Goal: Transaction & Acquisition: Purchase product/service

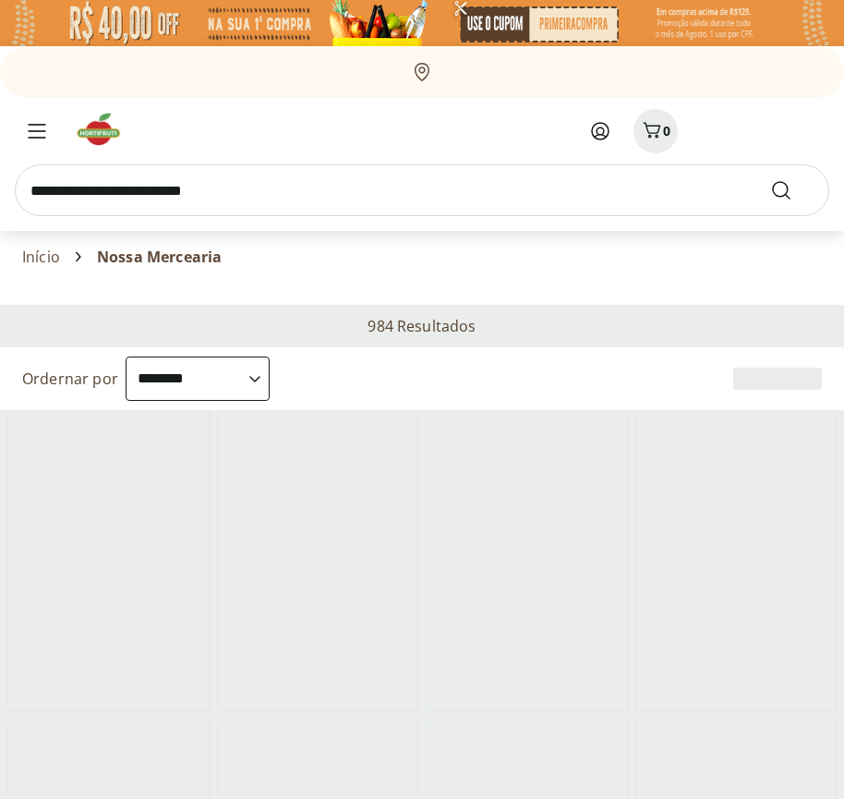
select select "**********"
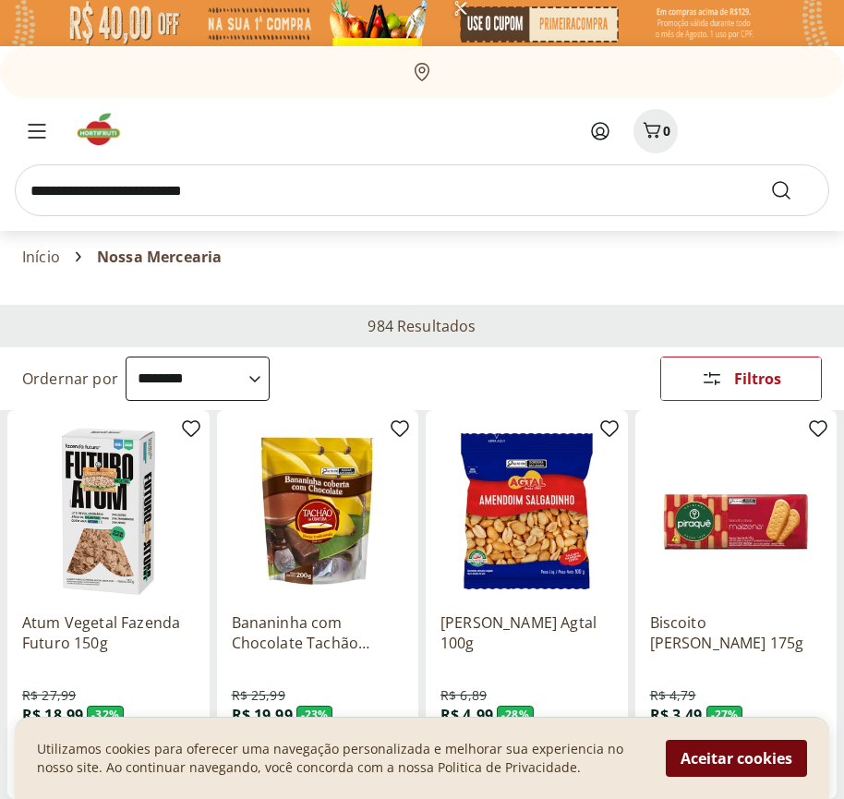
click at [736, 758] on button "Aceitar cookies" at bounding box center [736, 758] width 141 height 37
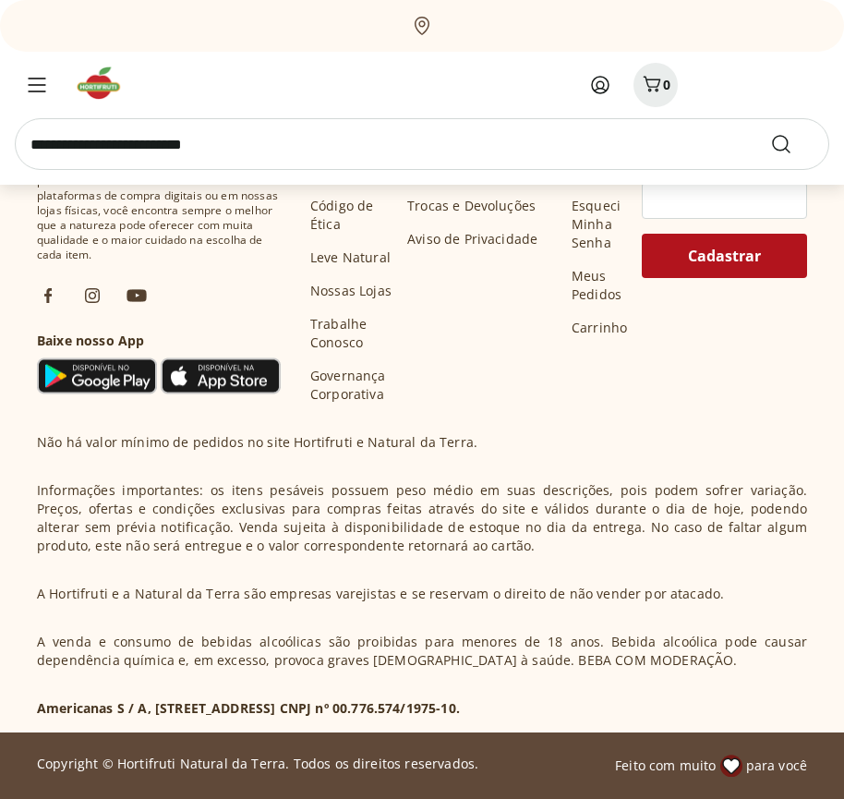
scroll to position [963, 0]
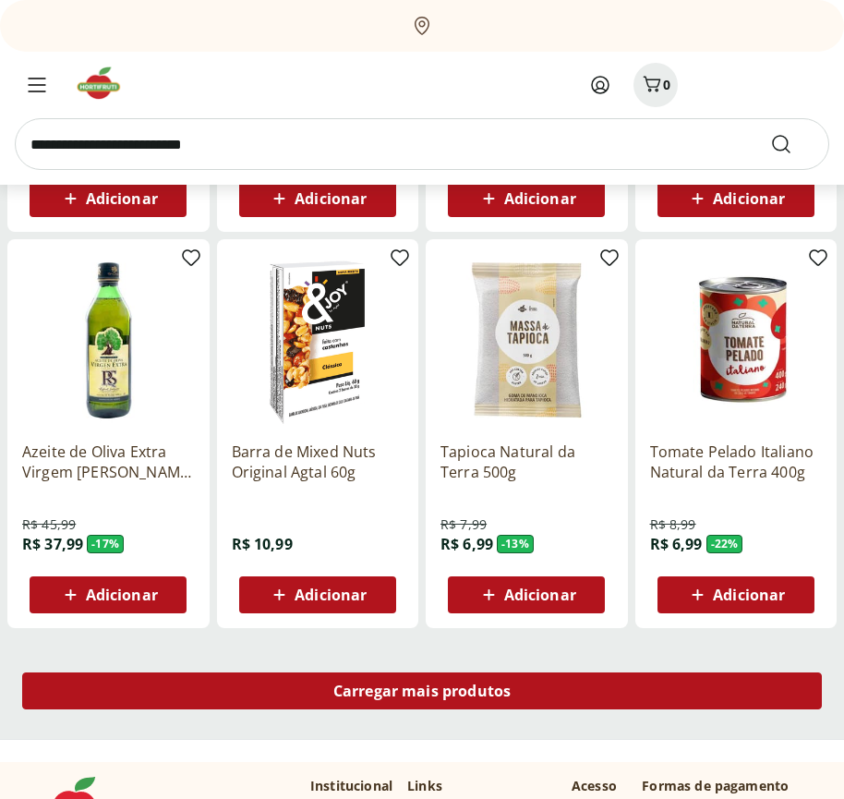
click at [422, 694] on span "Carregar mais produtos" at bounding box center [423, 691] width 178 height 15
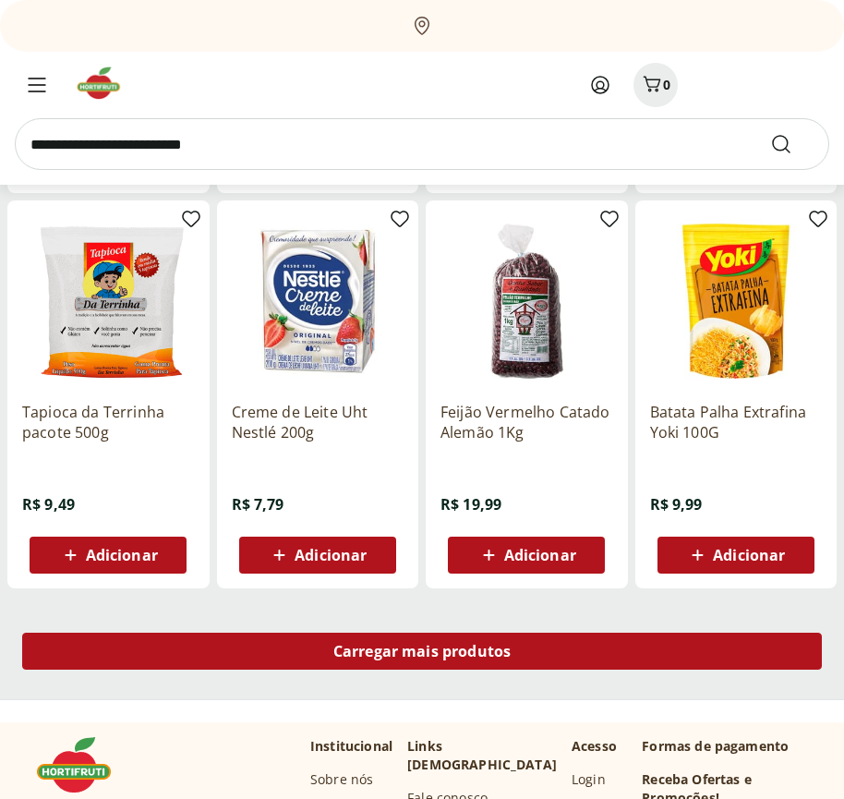
scroll to position [2157, 0]
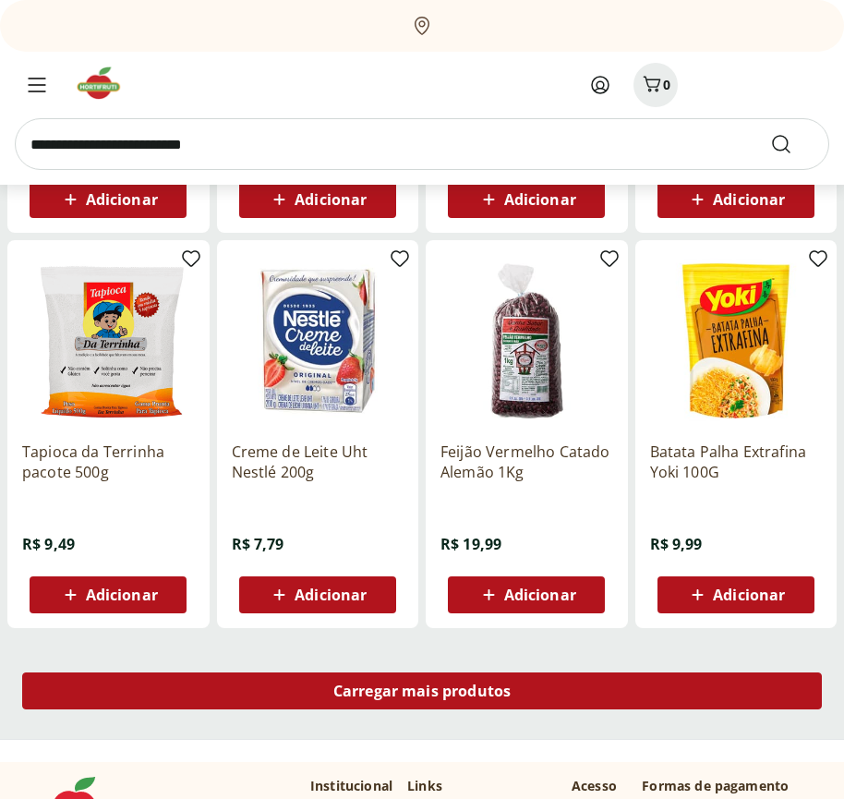
click at [422, 691] on span "Carregar mais produtos" at bounding box center [423, 691] width 178 height 15
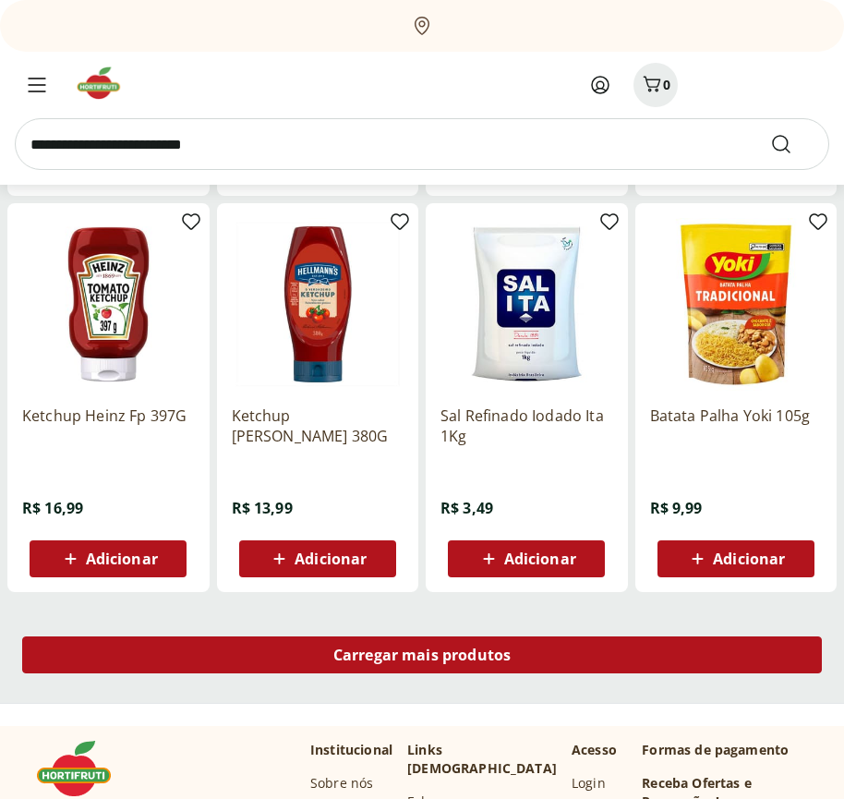
scroll to position [3353, 0]
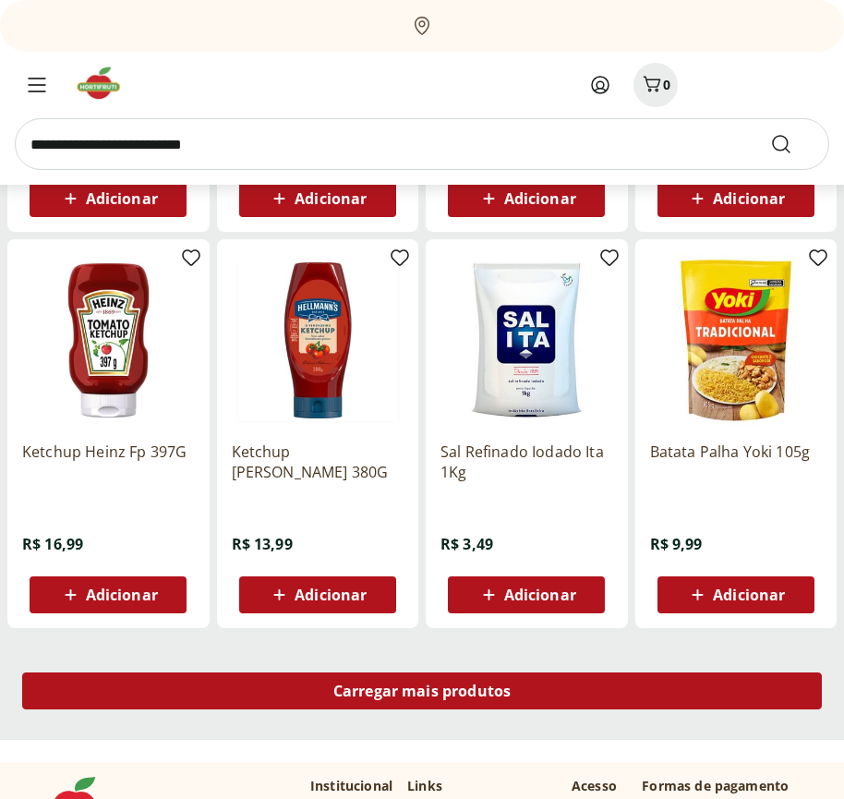
click at [422, 694] on span "Carregar mais produtos" at bounding box center [423, 691] width 178 height 15
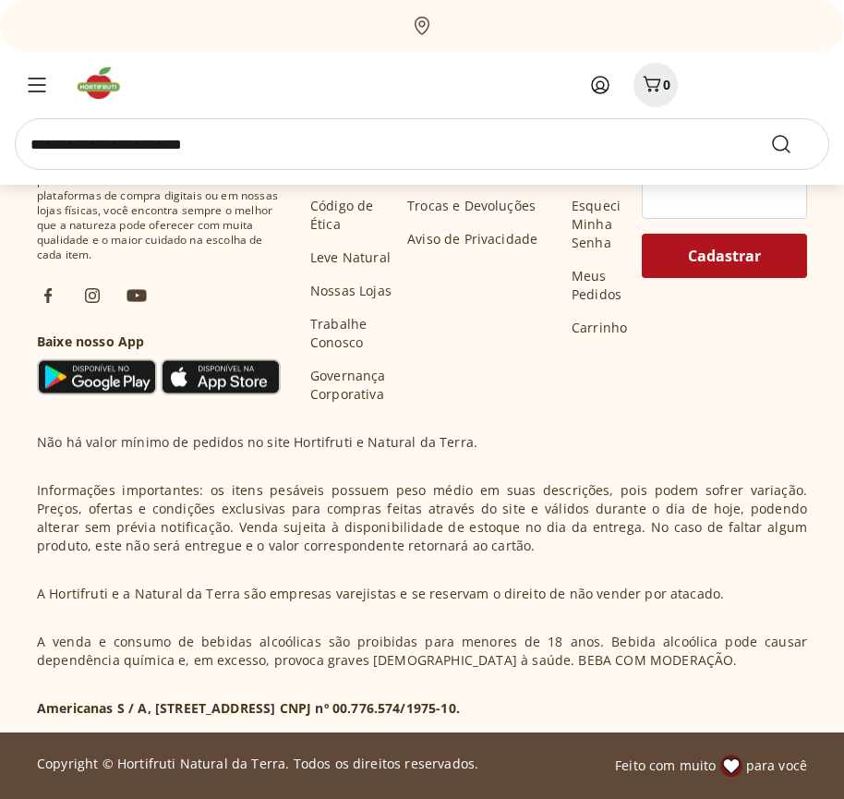
scroll to position [4547, 0]
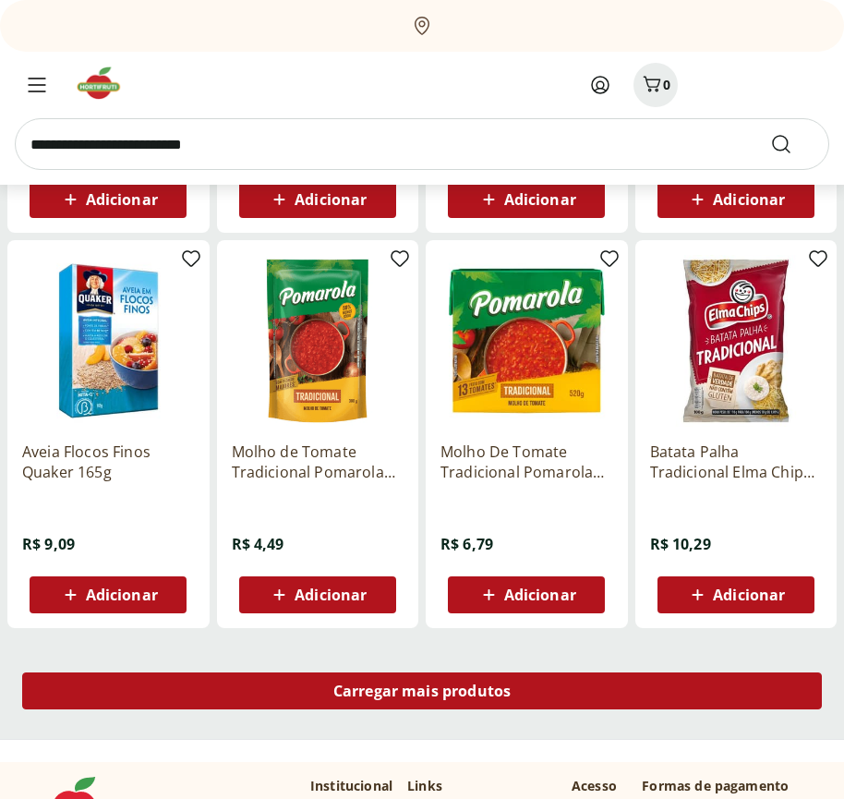
click at [422, 691] on span "Carregar mais produtos" at bounding box center [423, 691] width 178 height 15
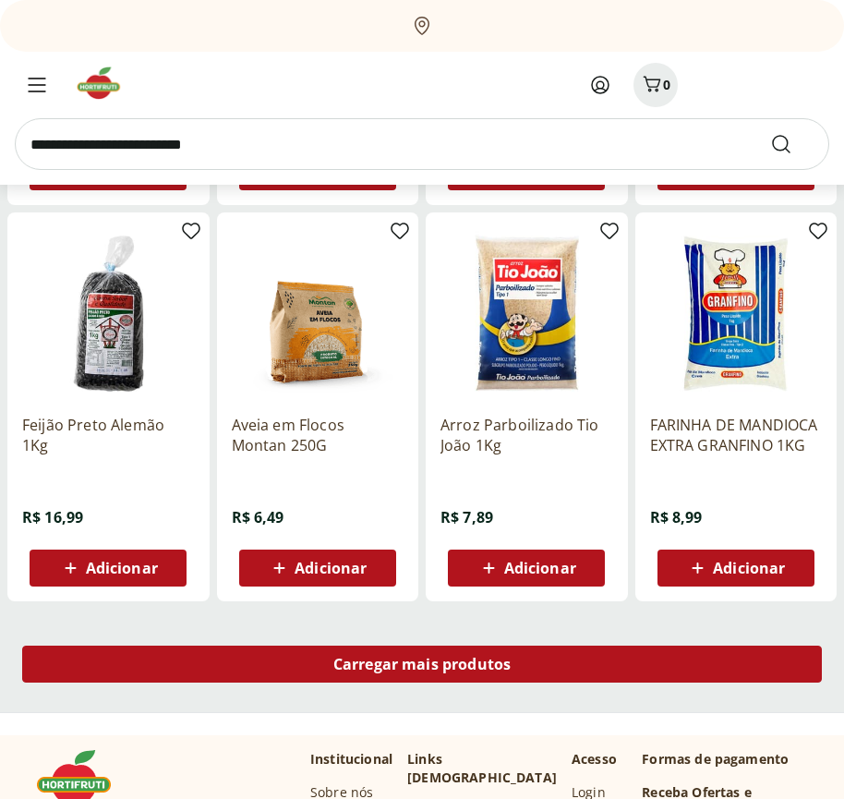
scroll to position [5743, 0]
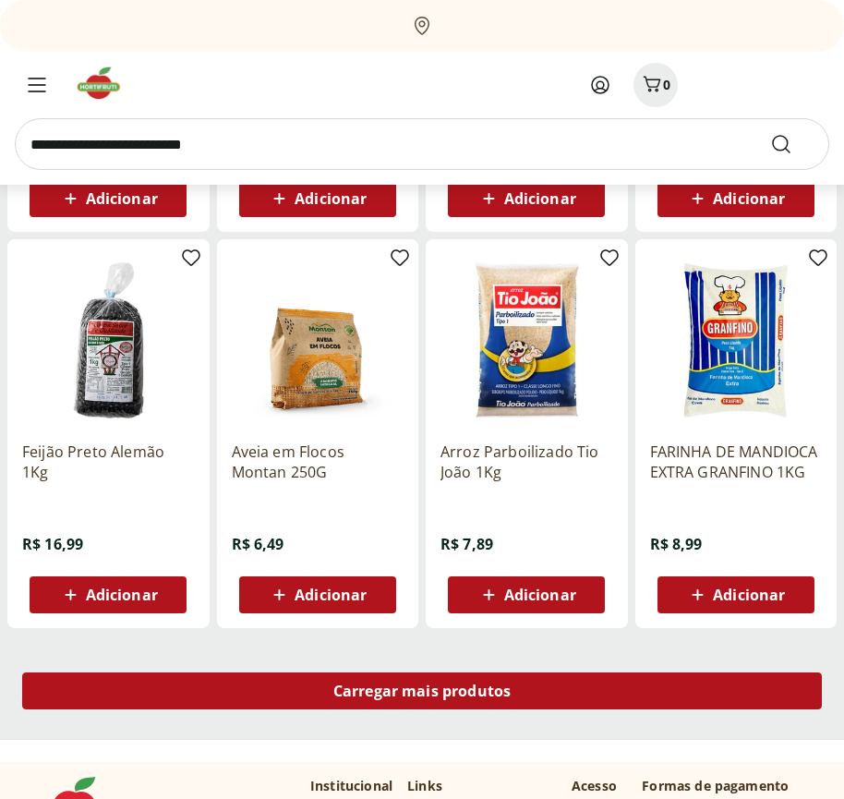
click at [422, 694] on span "Carregar mais produtos" at bounding box center [423, 691] width 178 height 15
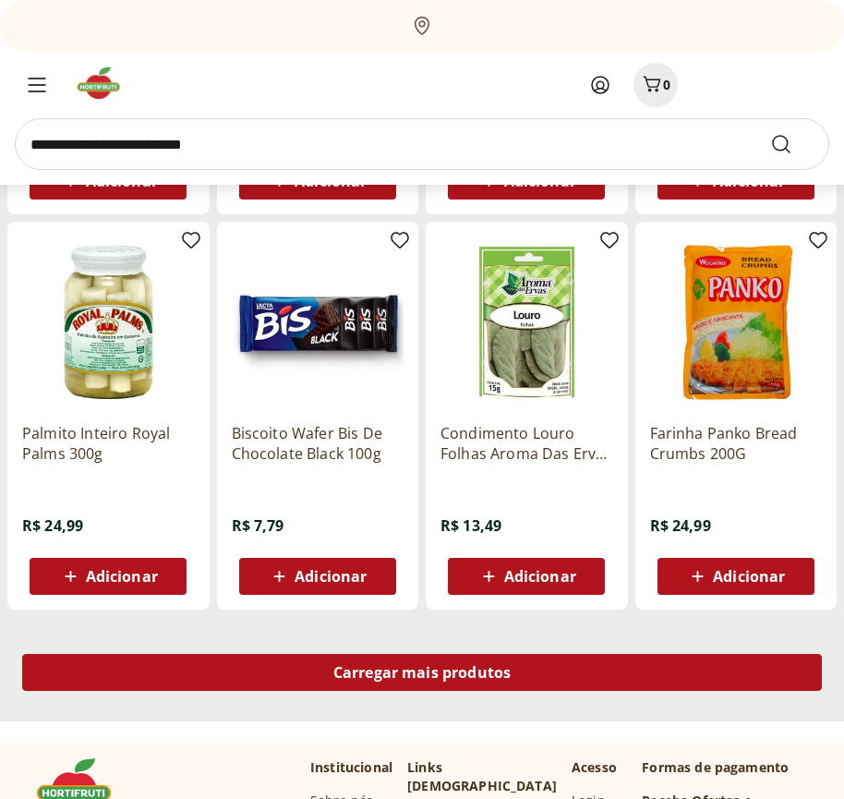
scroll to position [6937, 0]
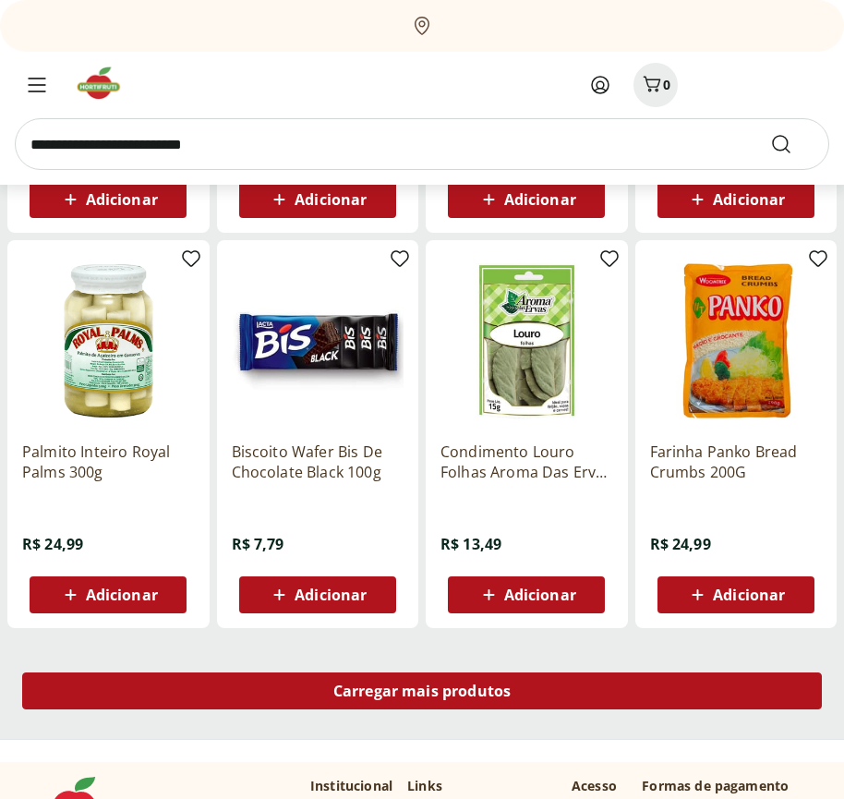
click at [422, 691] on span "Carregar mais produtos" at bounding box center [423, 691] width 178 height 15
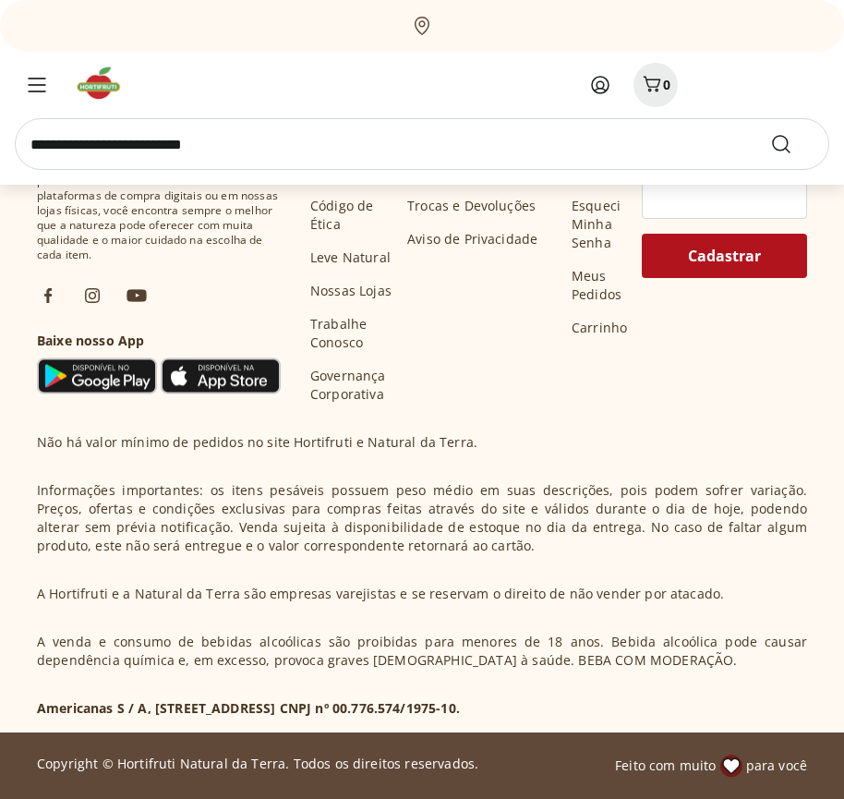
scroll to position [8133, 0]
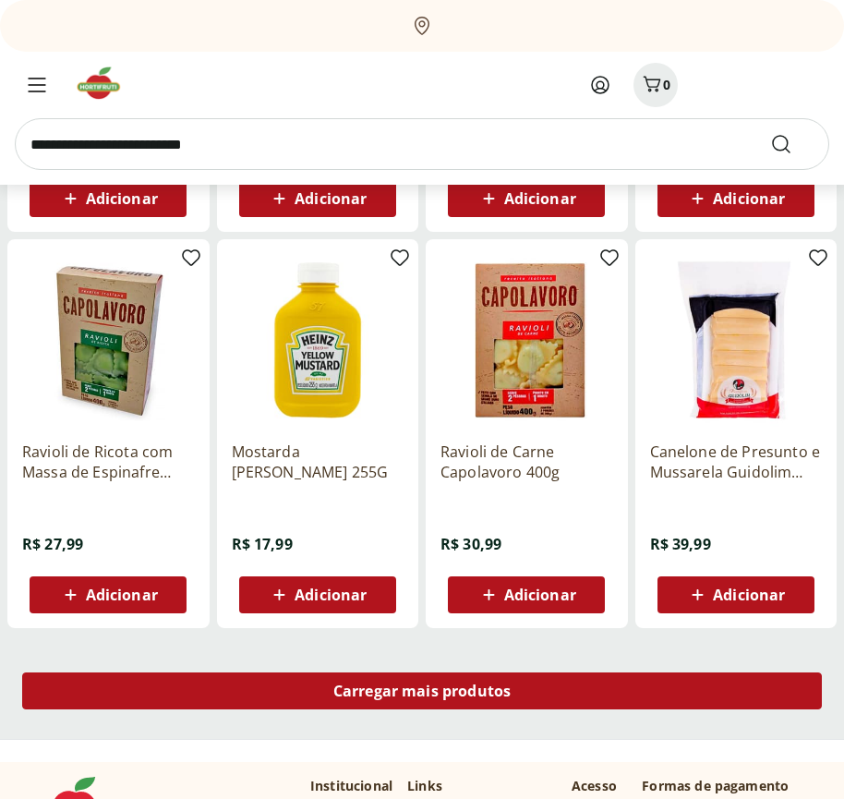
click at [422, 694] on span "Carregar mais produtos" at bounding box center [423, 691] width 178 height 15
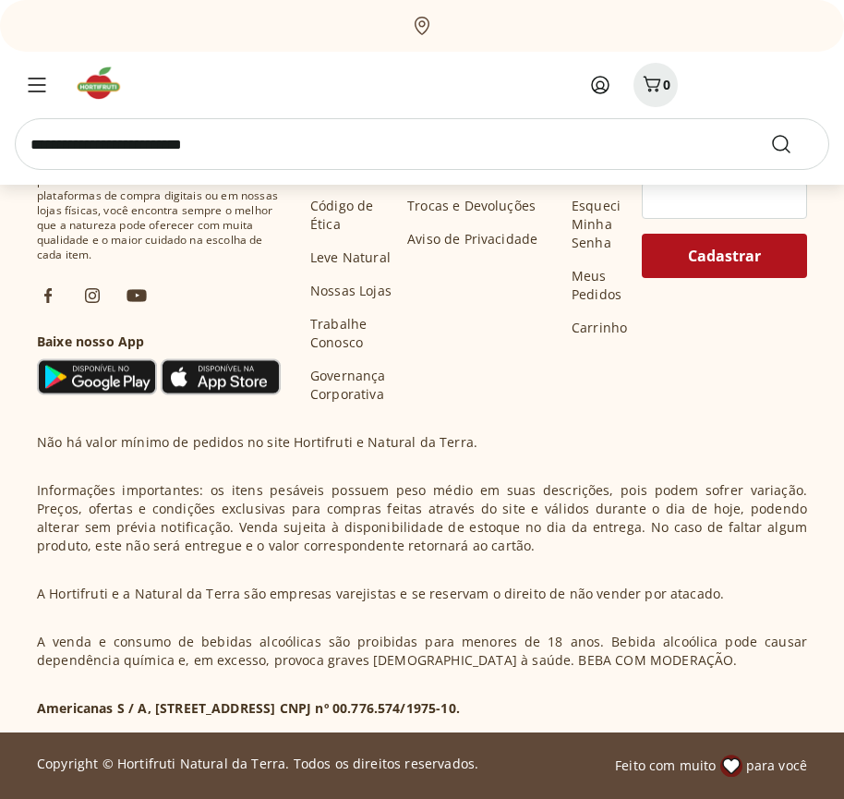
scroll to position [9327, 0]
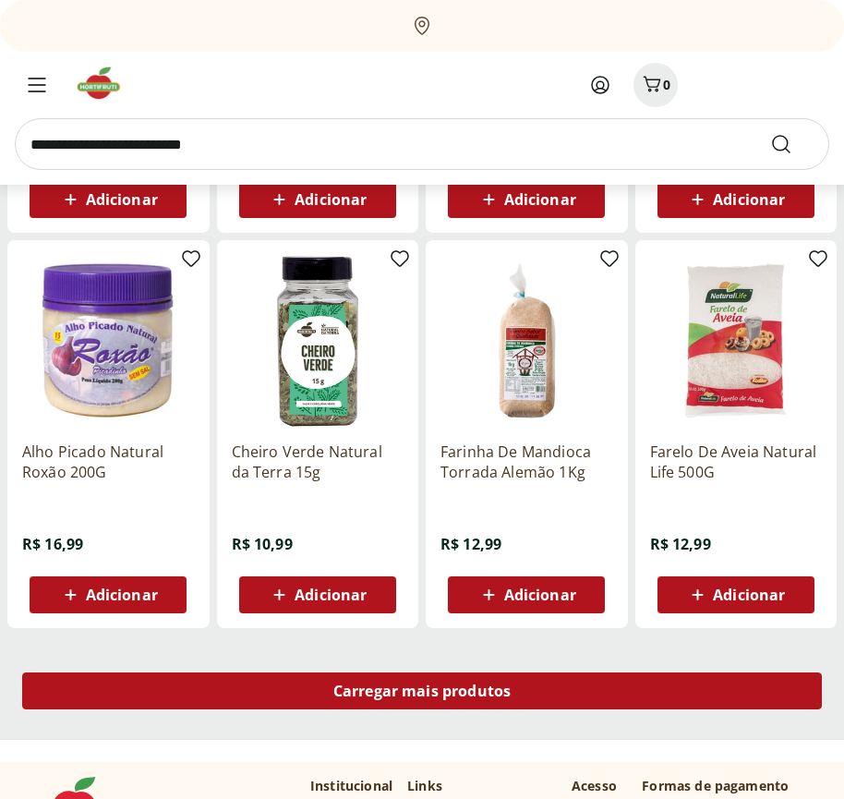
click at [422, 691] on span "Carregar mais produtos" at bounding box center [423, 691] width 178 height 15
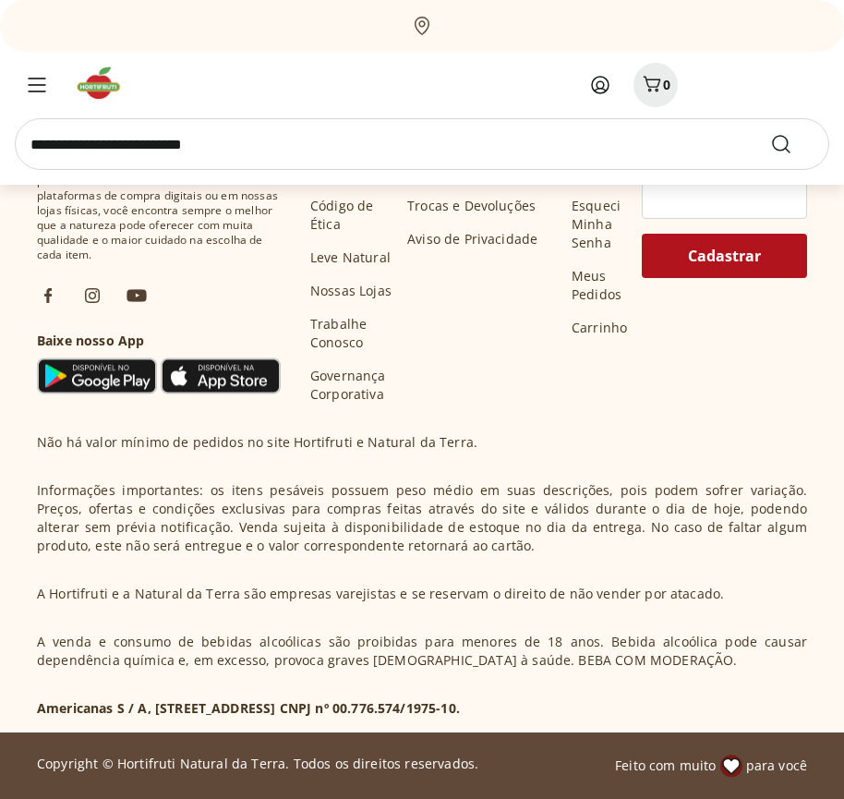
scroll to position [10523, 0]
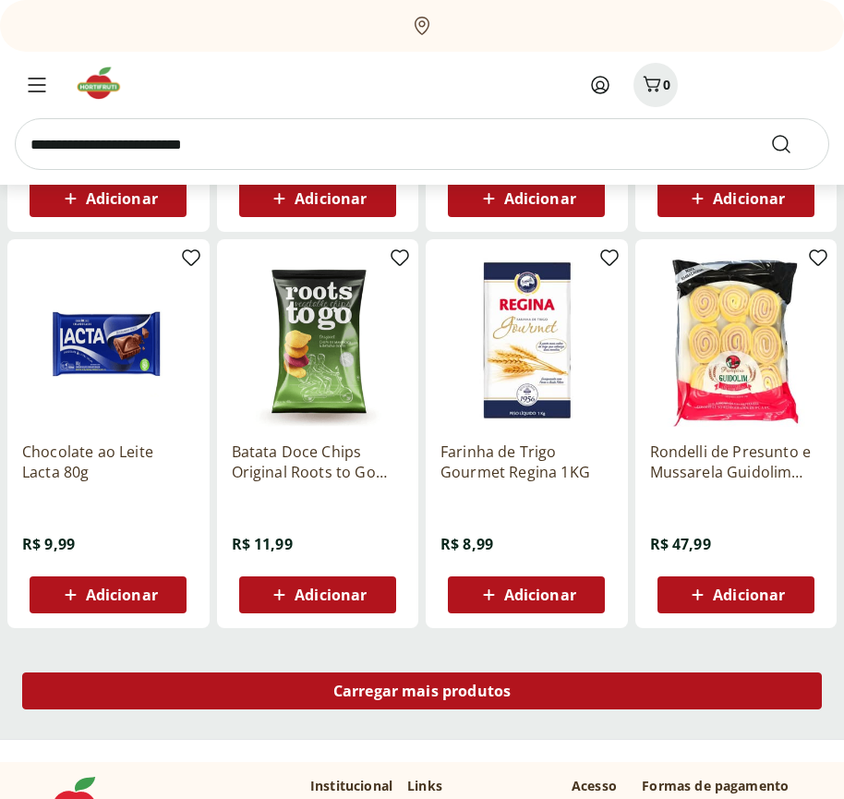
click at [422, 694] on span "Carregar mais produtos" at bounding box center [423, 691] width 178 height 15
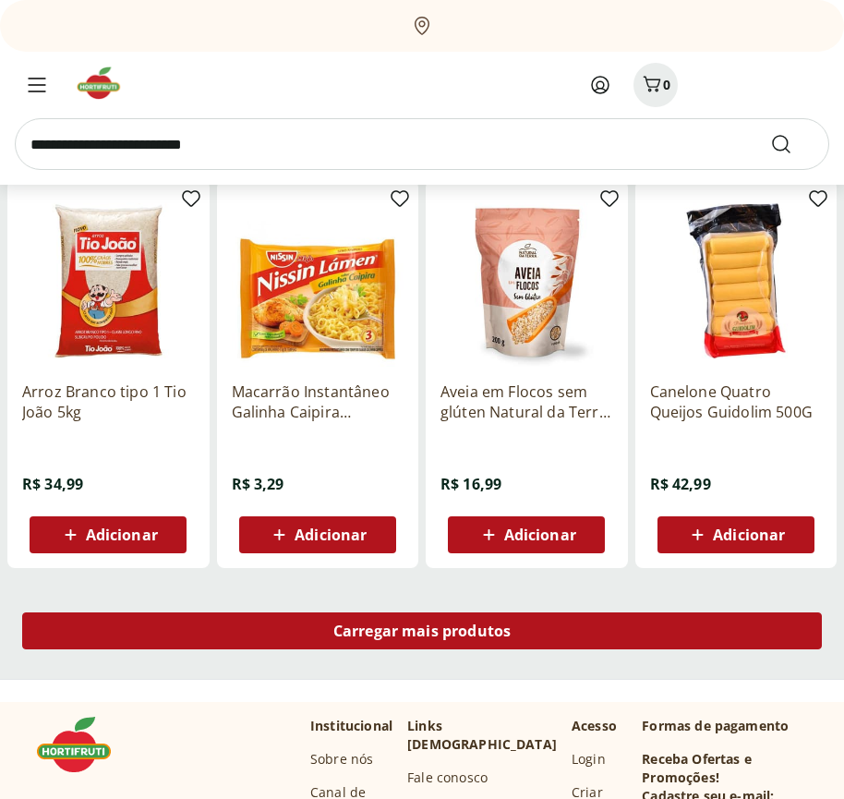
scroll to position [11717, 0]
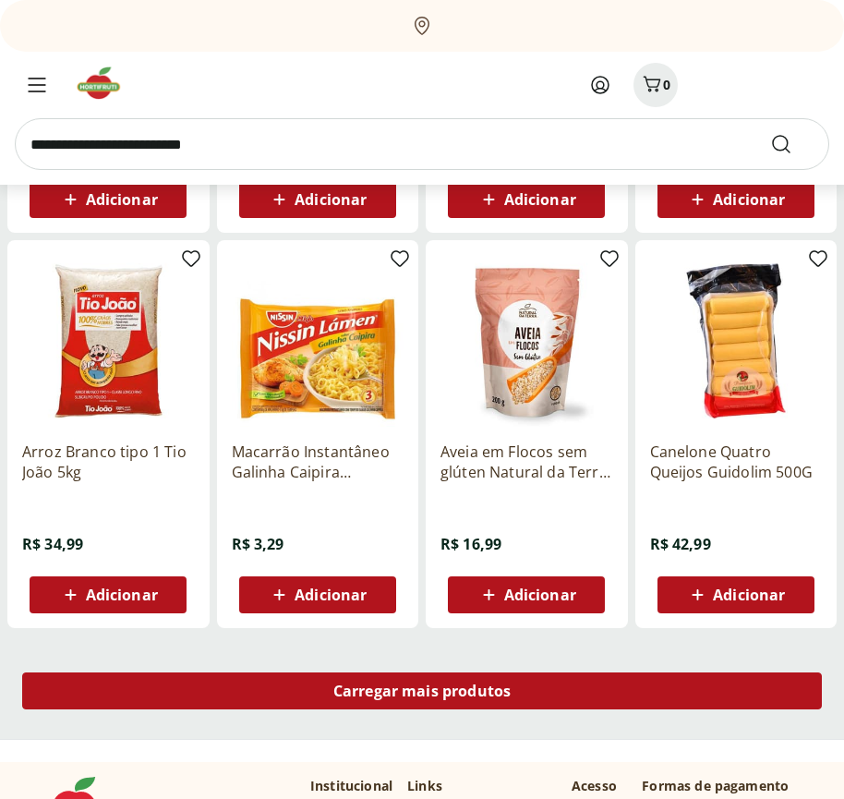
click at [422, 691] on span "Carregar mais produtos" at bounding box center [423, 691] width 178 height 15
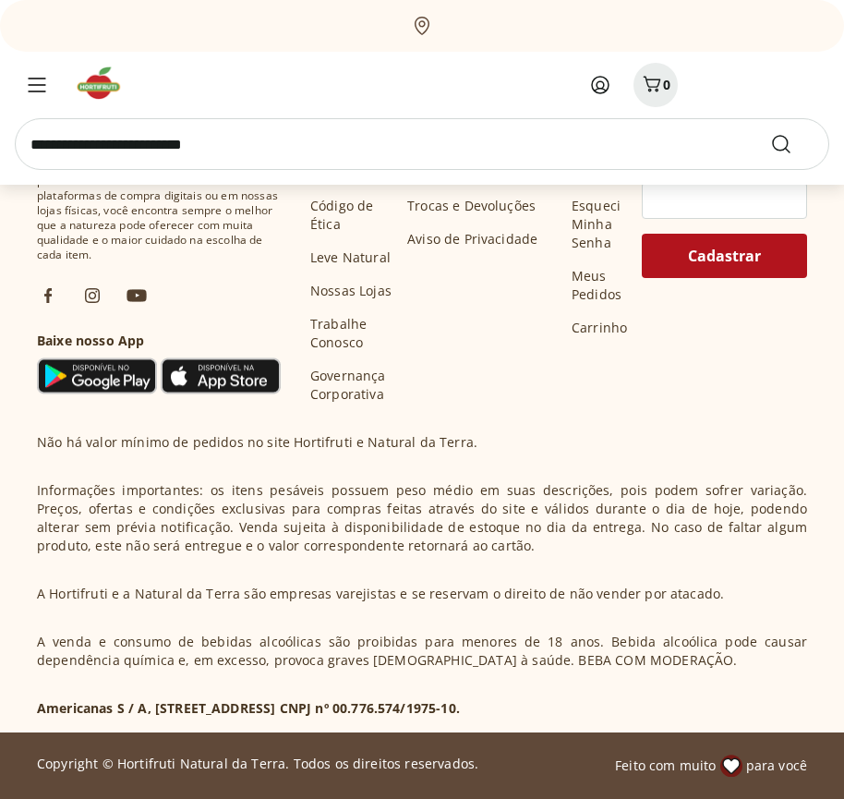
scroll to position [12913, 0]
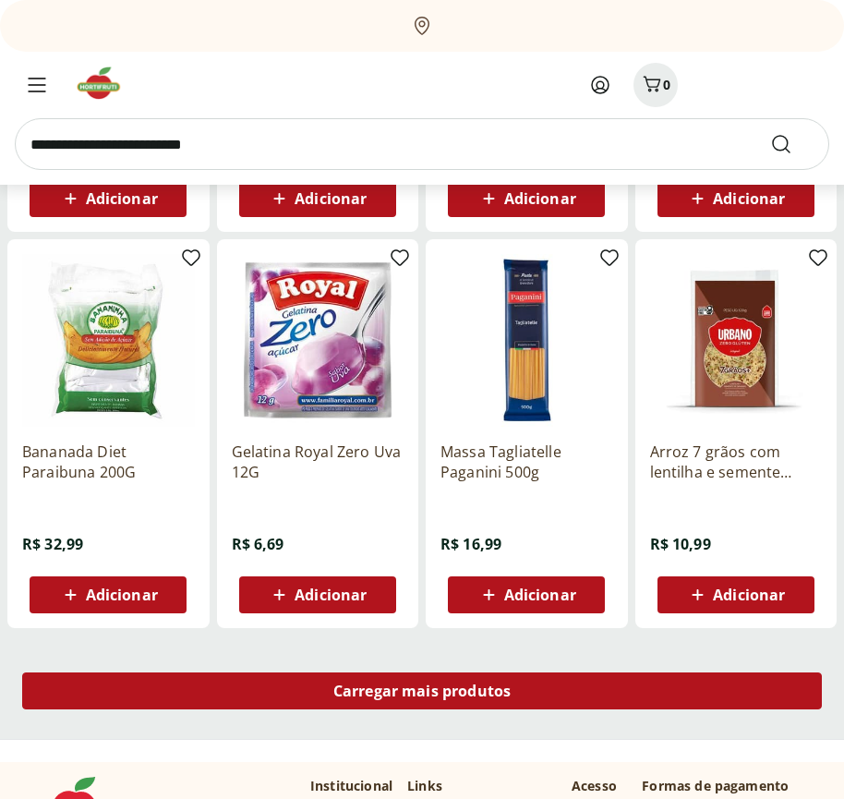
click at [422, 694] on span "Carregar mais produtos" at bounding box center [423, 691] width 178 height 15
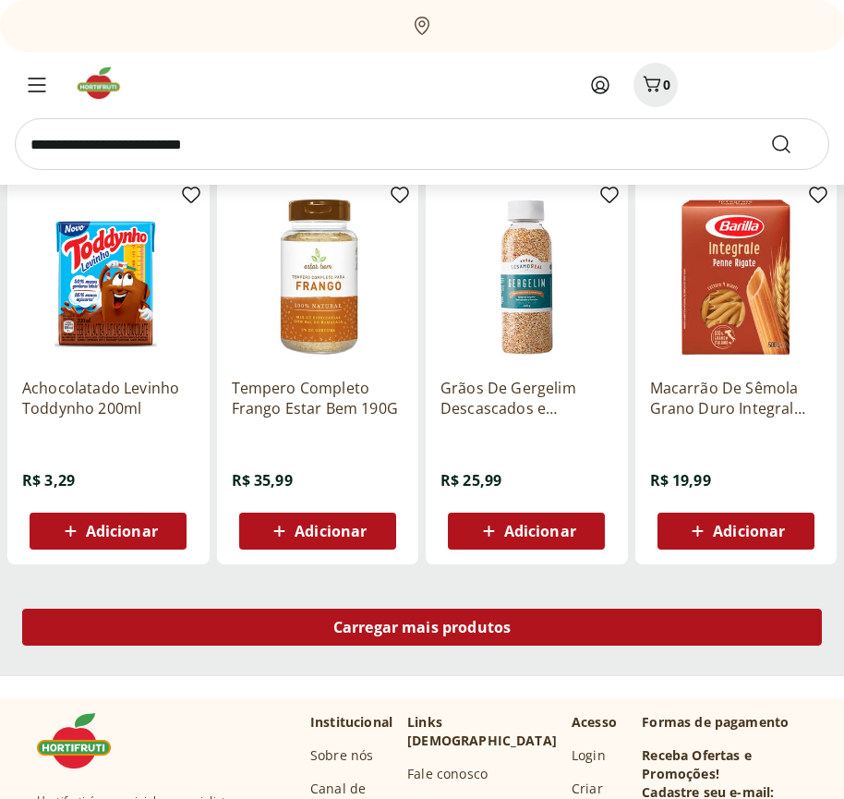
scroll to position [14107, 0]
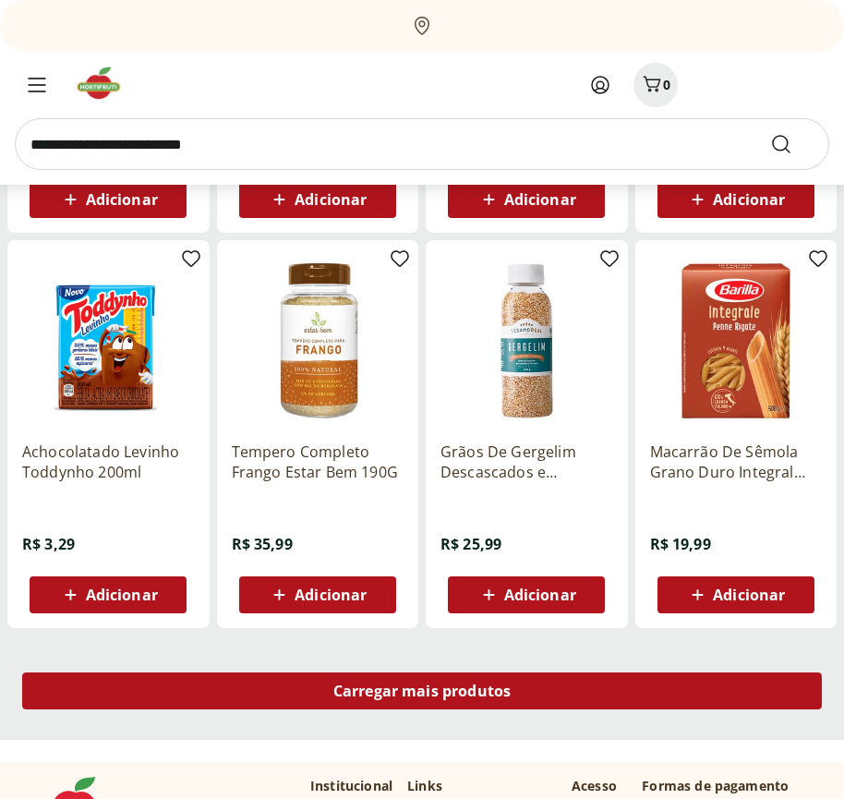
click at [422, 691] on span "Carregar mais produtos" at bounding box center [423, 691] width 178 height 15
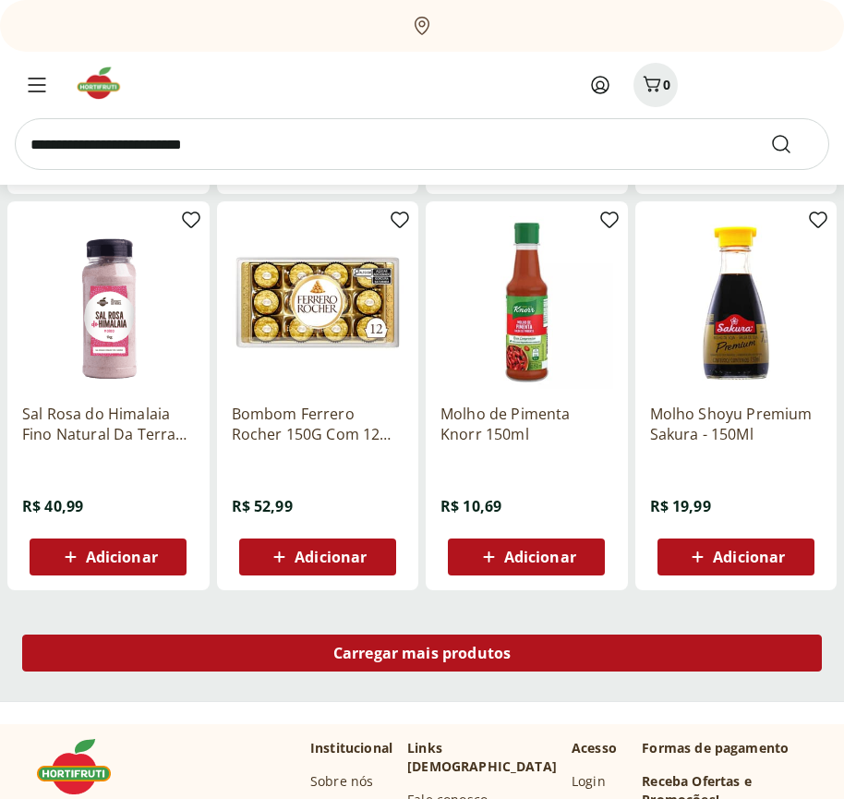
scroll to position [15303, 0]
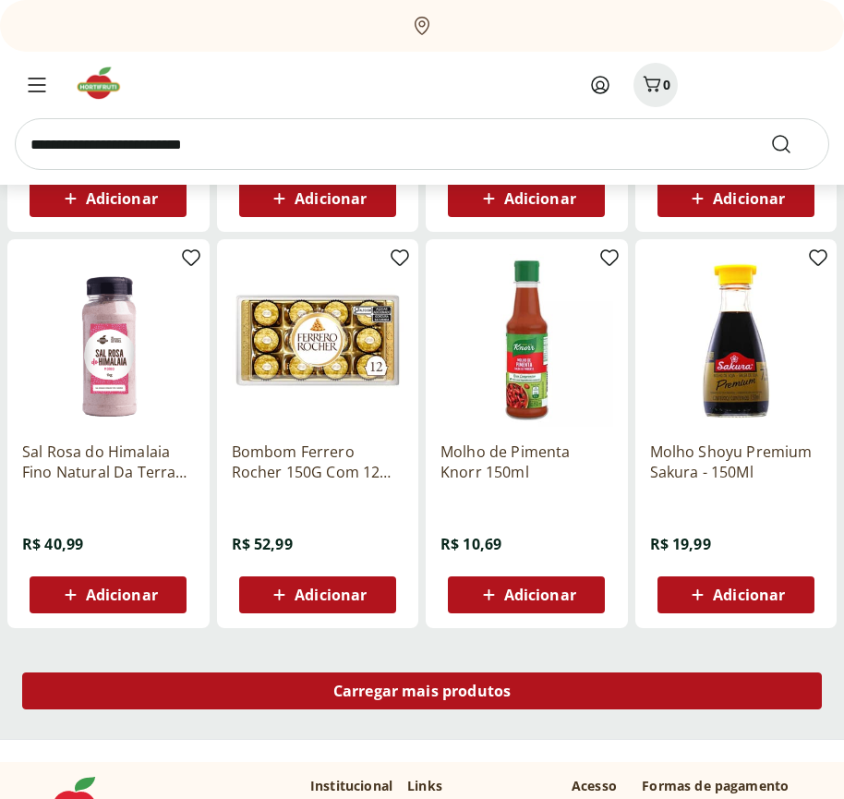
click at [422, 694] on span "Carregar mais produtos" at bounding box center [423, 691] width 178 height 15
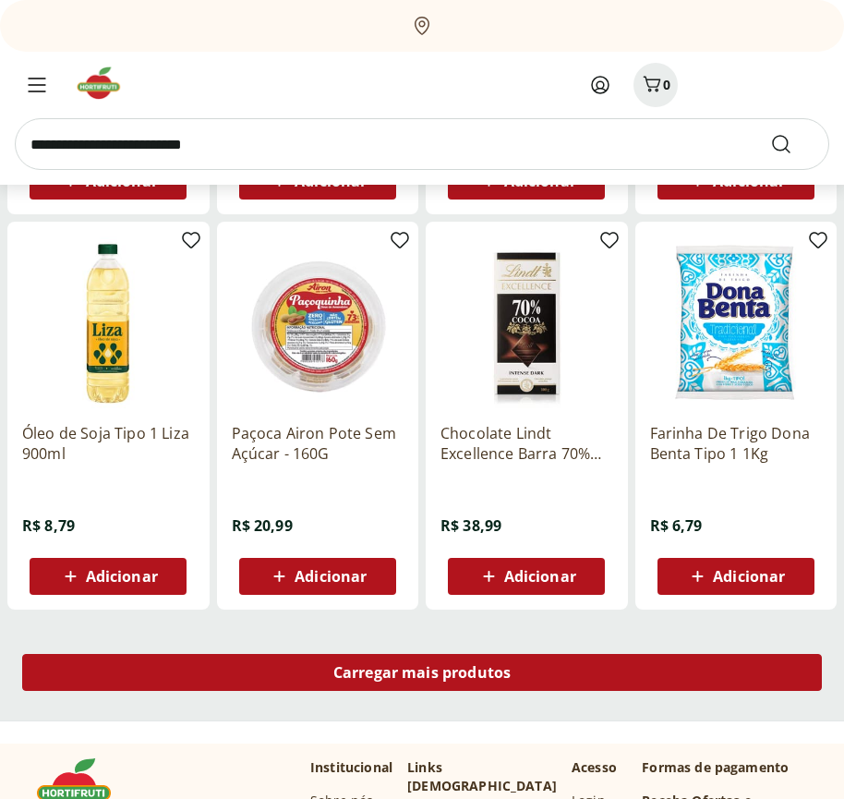
scroll to position [16497, 0]
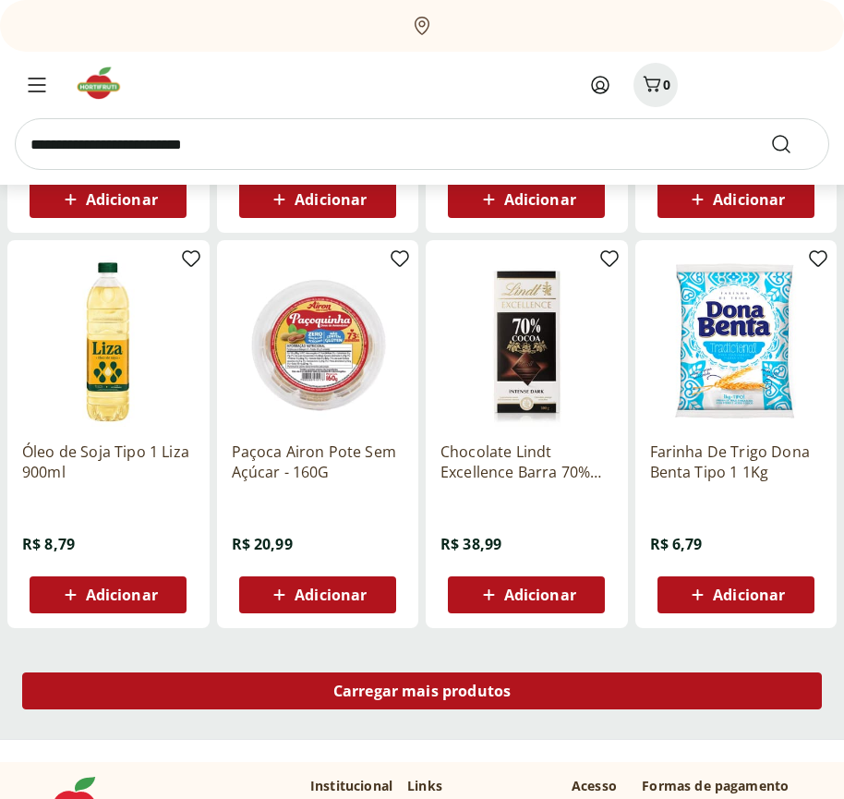
click at [422, 691] on span "Carregar mais produtos" at bounding box center [423, 691] width 178 height 15
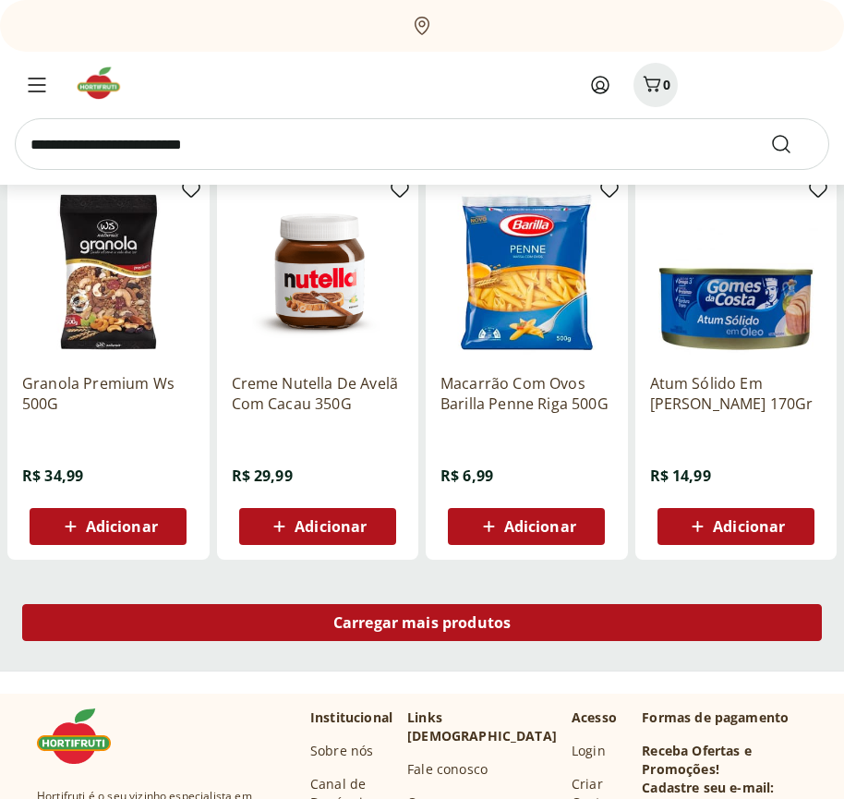
scroll to position [17693, 0]
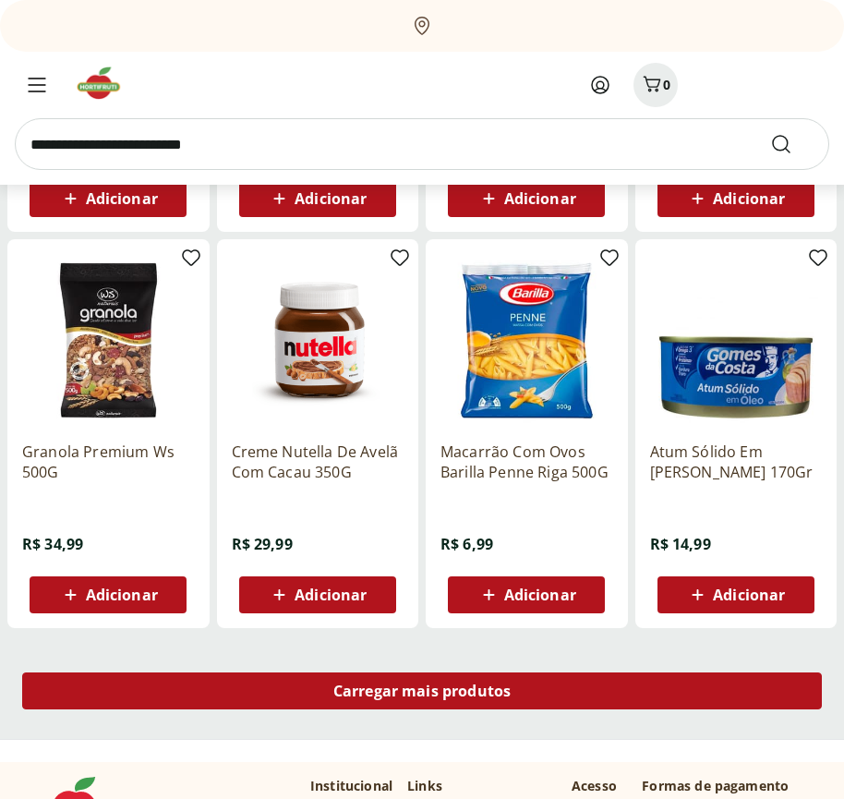
click at [422, 694] on span "Carregar mais produtos" at bounding box center [423, 691] width 178 height 15
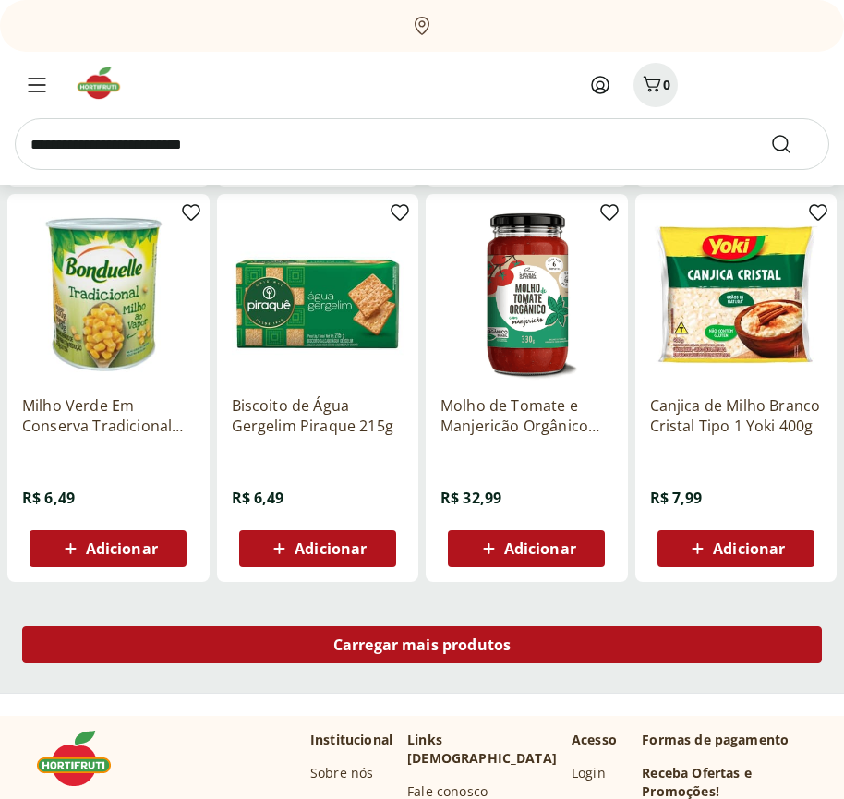
scroll to position [18887, 0]
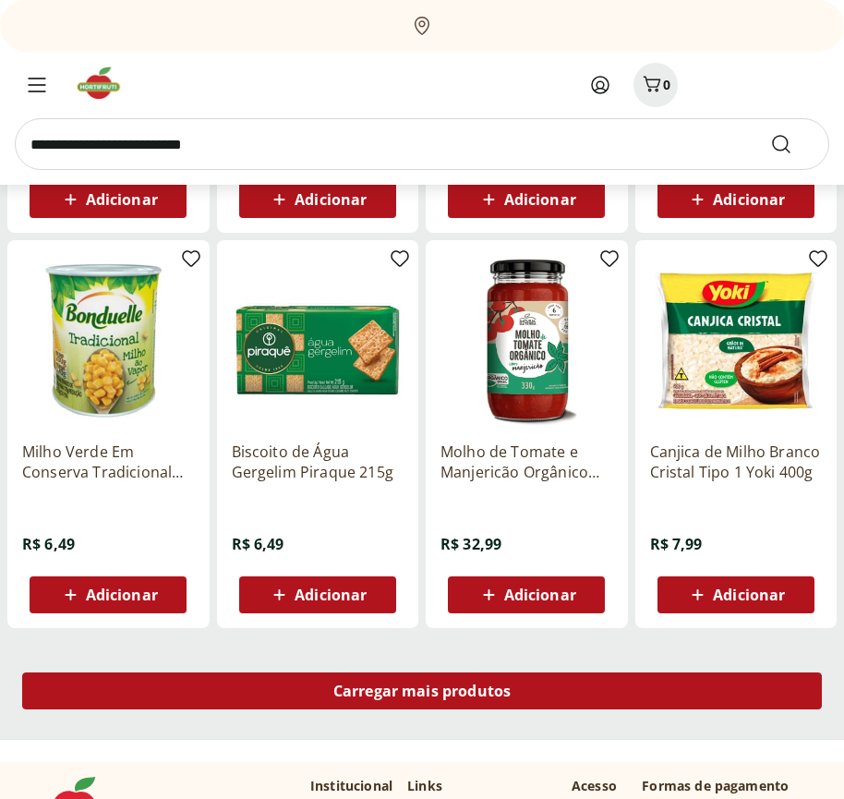
click at [422, 691] on span "Carregar mais produtos" at bounding box center [423, 691] width 178 height 15
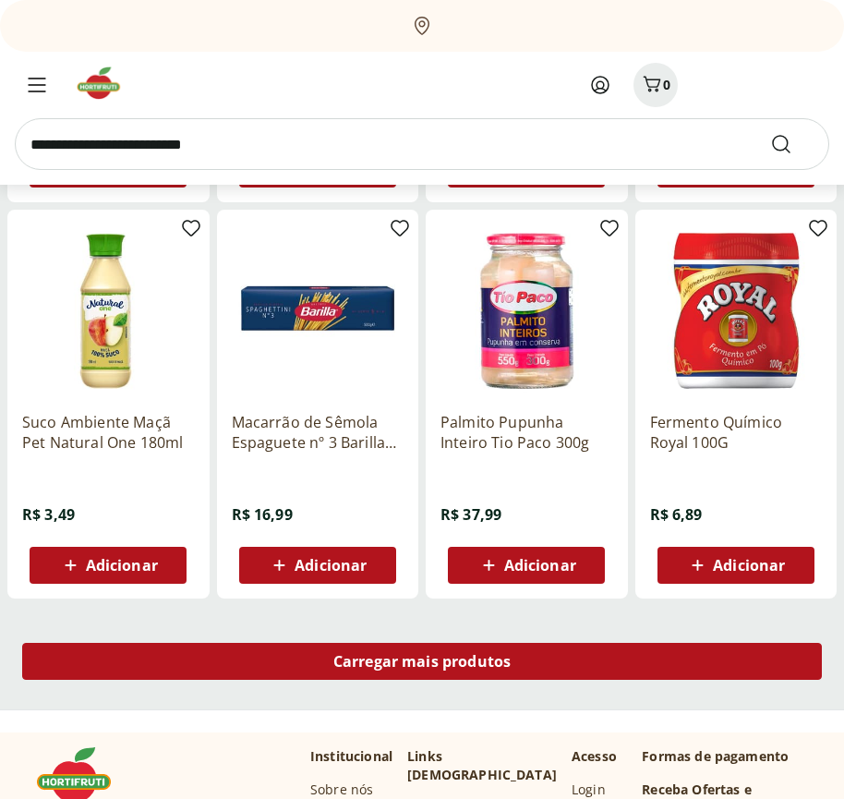
scroll to position [20083, 0]
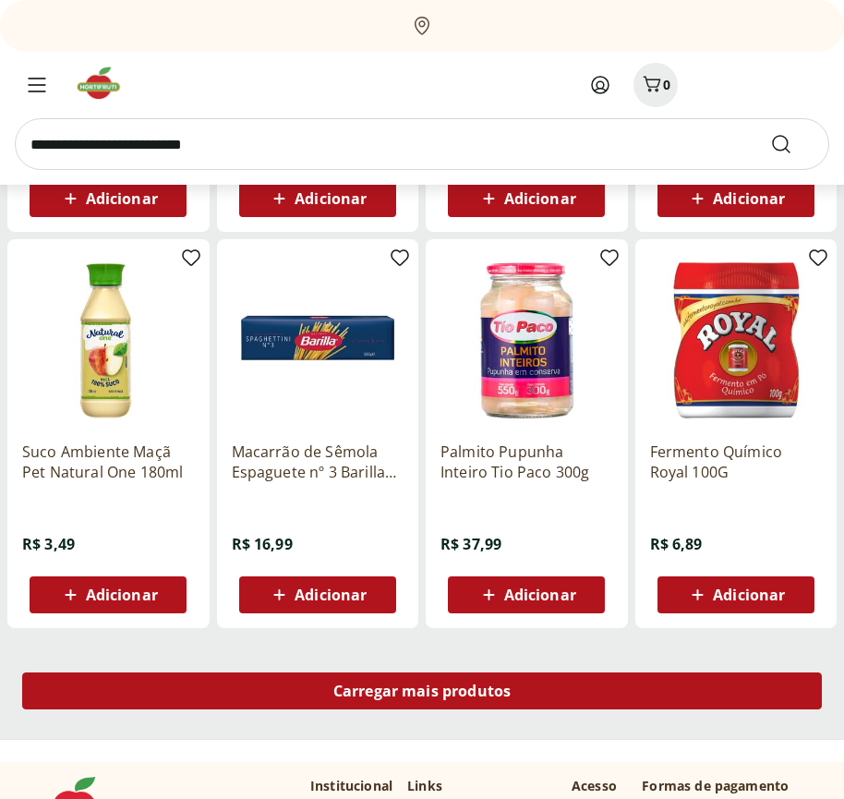
click at [422, 694] on span "Carregar mais produtos" at bounding box center [423, 691] width 178 height 15
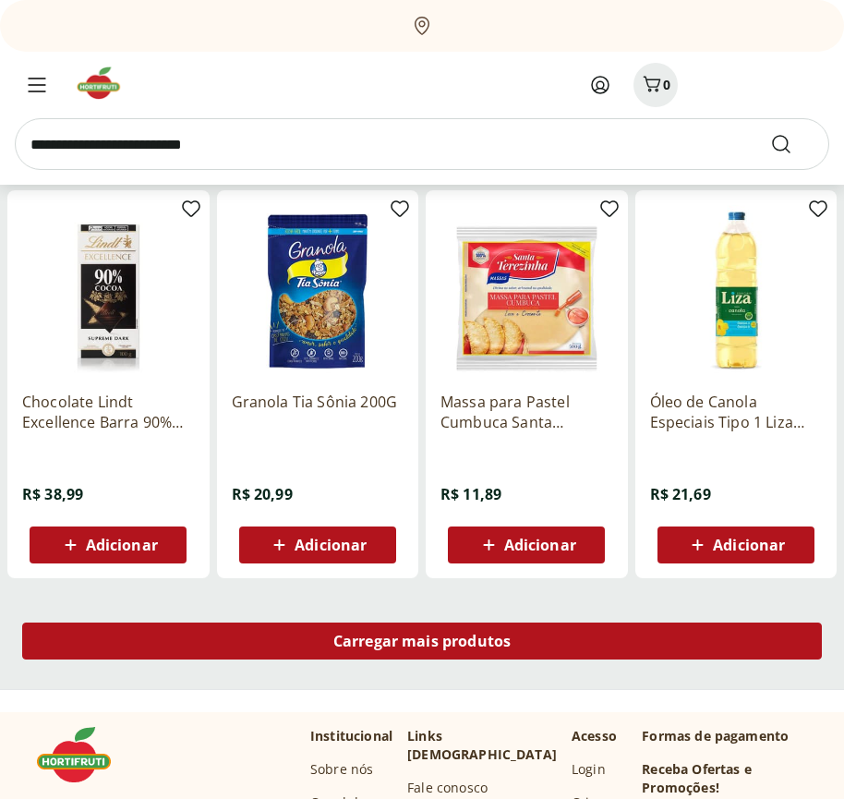
scroll to position [21277, 0]
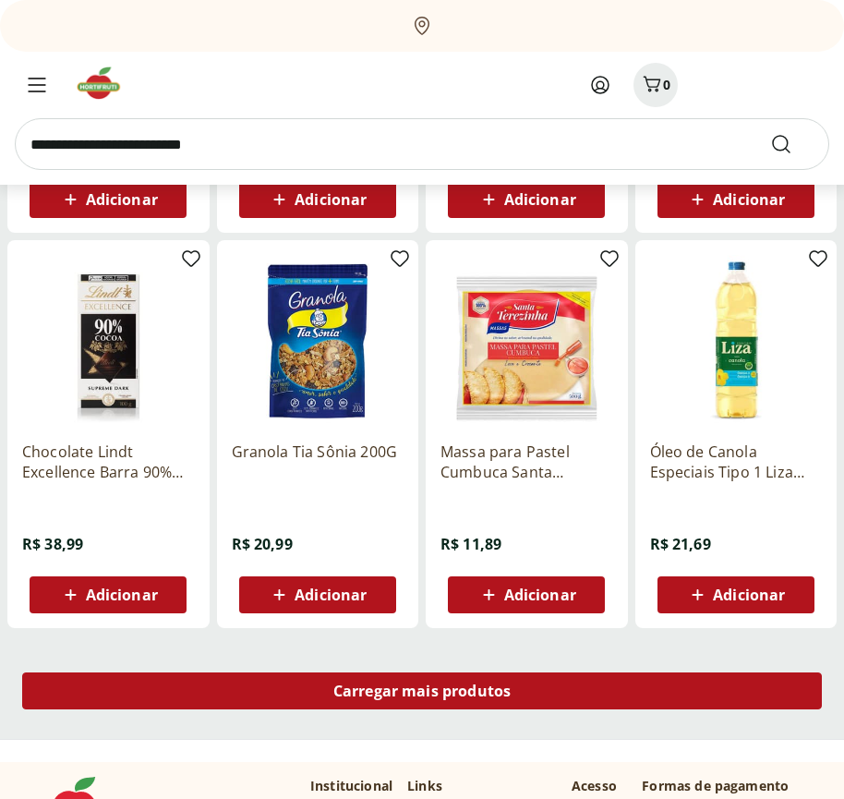
click at [422, 691] on span "Carregar mais produtos" at bounding box center [423, 691] width 178 height 15
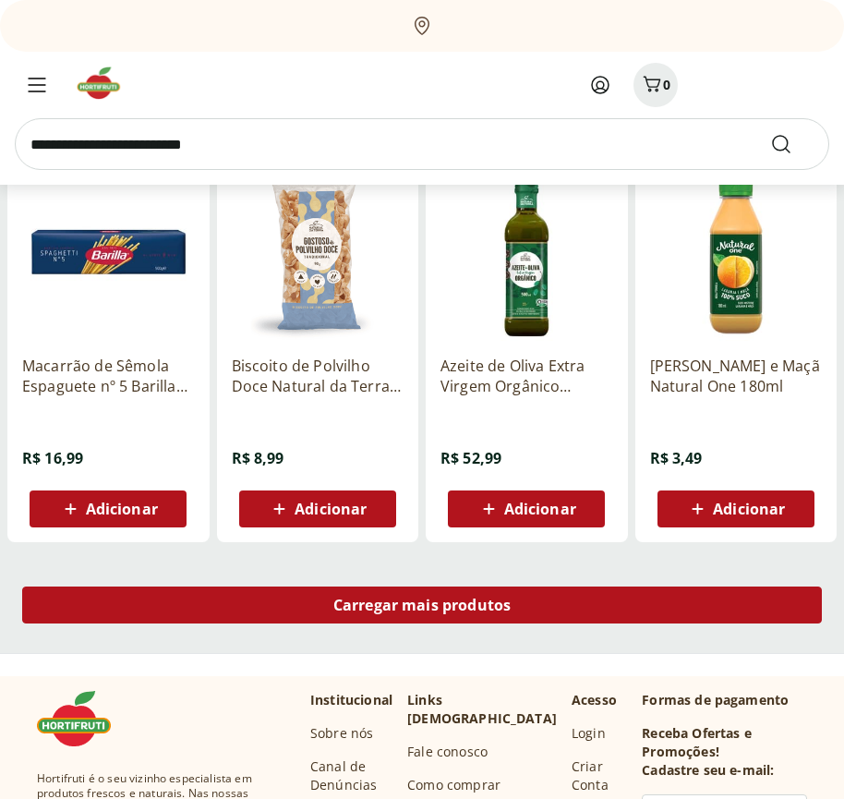
scroll to position [22473, 0]
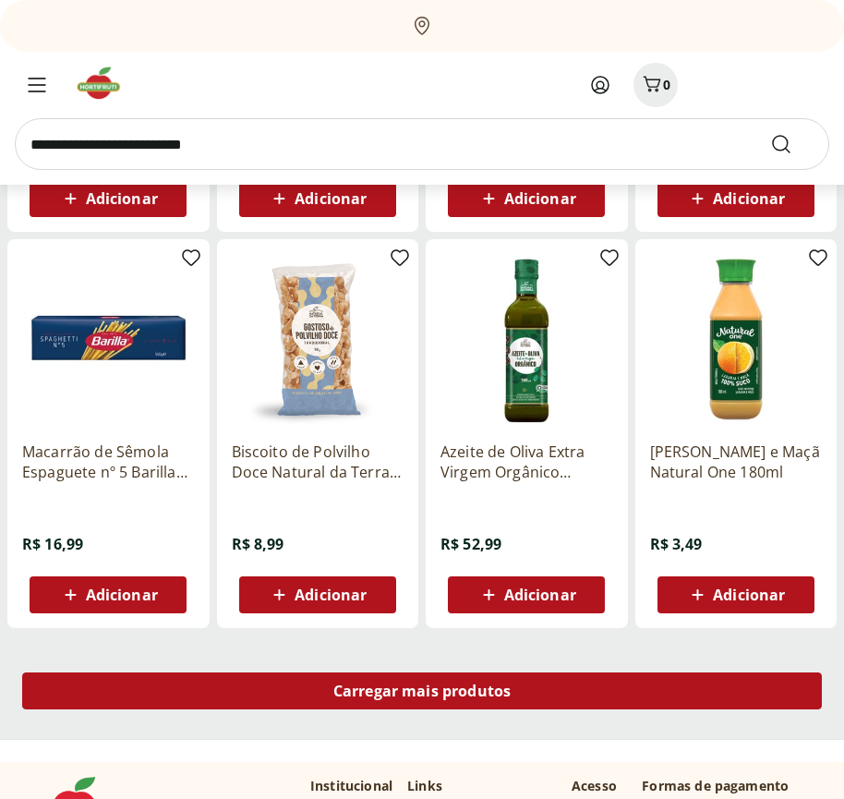
click at [422, 694] on span "Carregar mais produtos" at bounding box center [423, 691] width 178 height 15
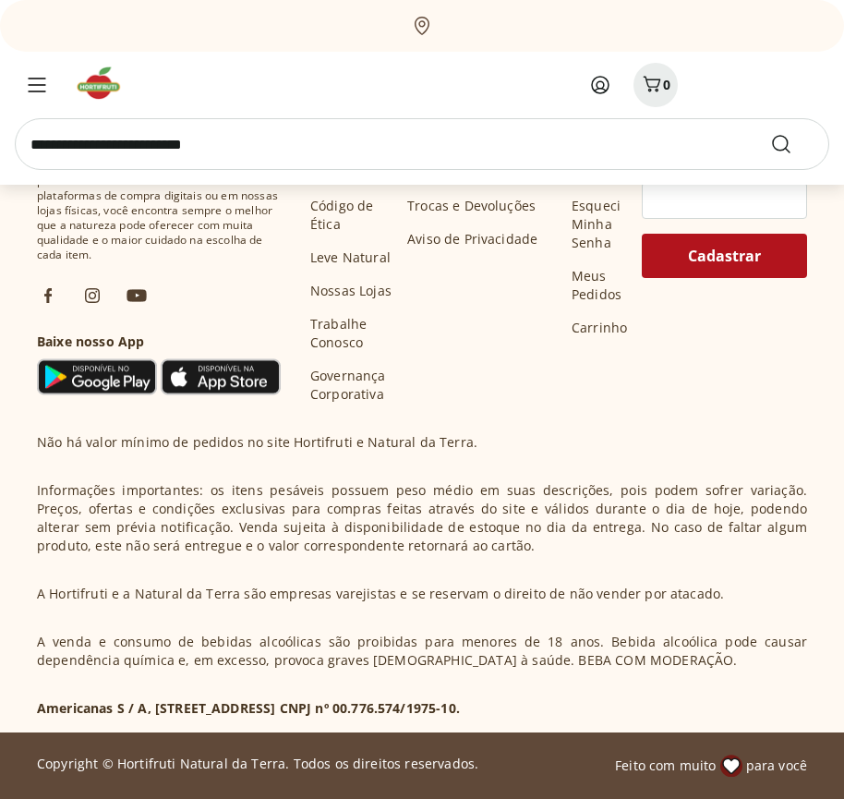
scroll to position [23667, 0]
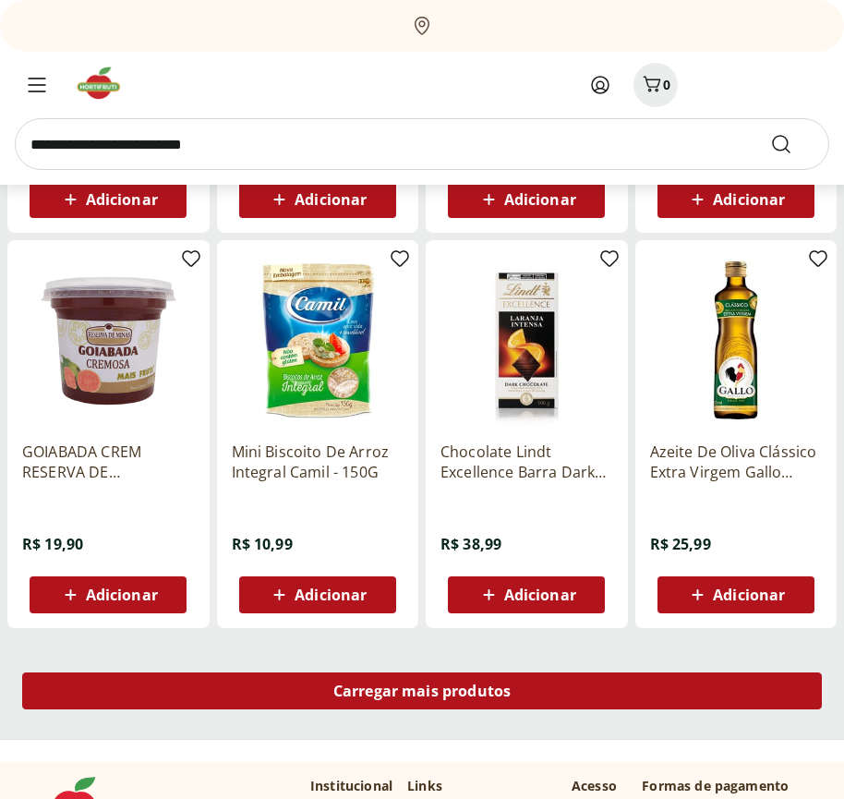
click at [422, 691] on span "Carregar mais produtos" at bounding box center [423, 691] width 178 height 15
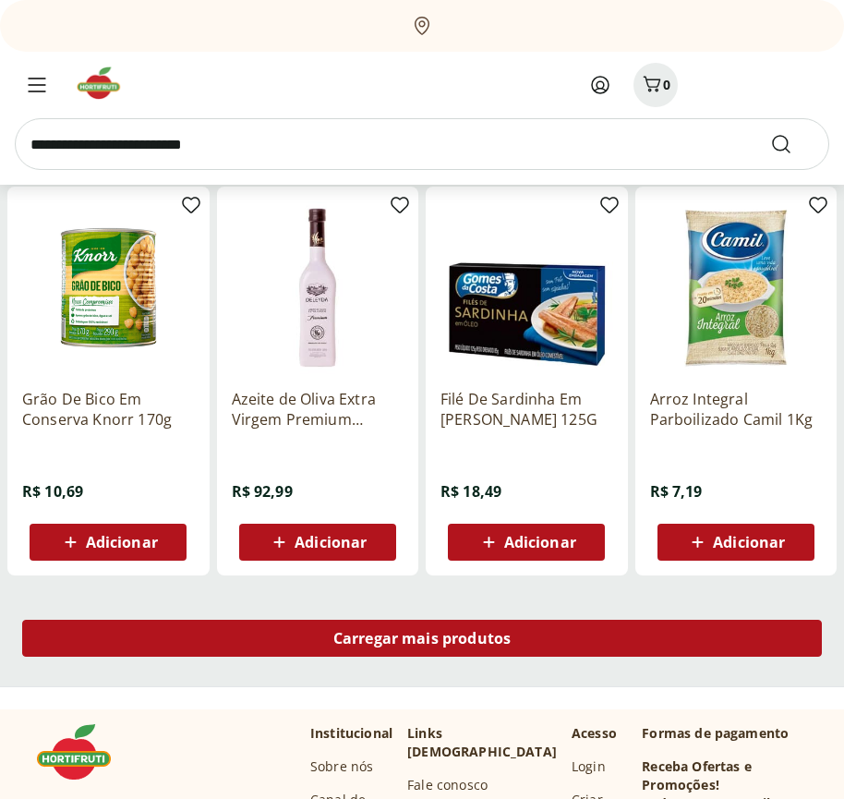
scroll to position [24863, 0]
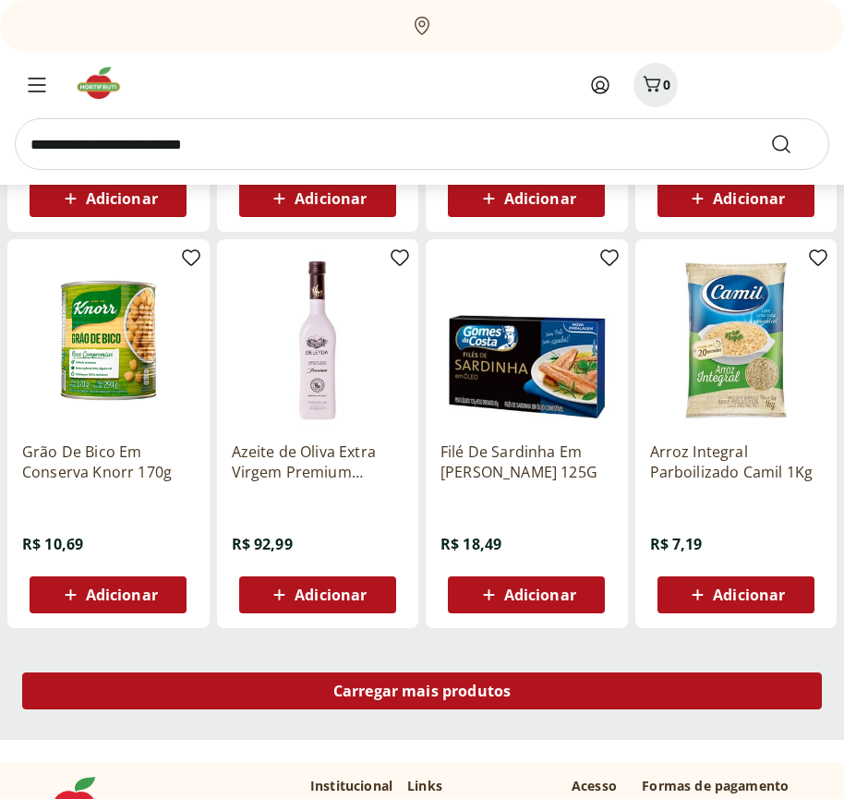
click at [422, 694] on span "Carregar mais produtos" at bounding box center [423, 691] width 178 height 15
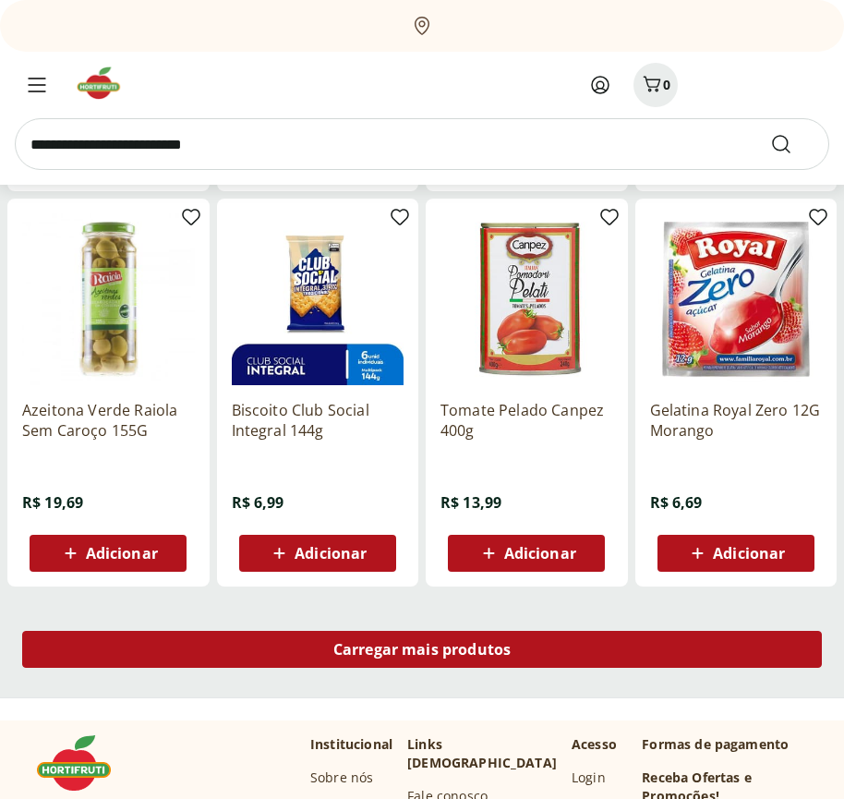
scroll to position [26057, 0]
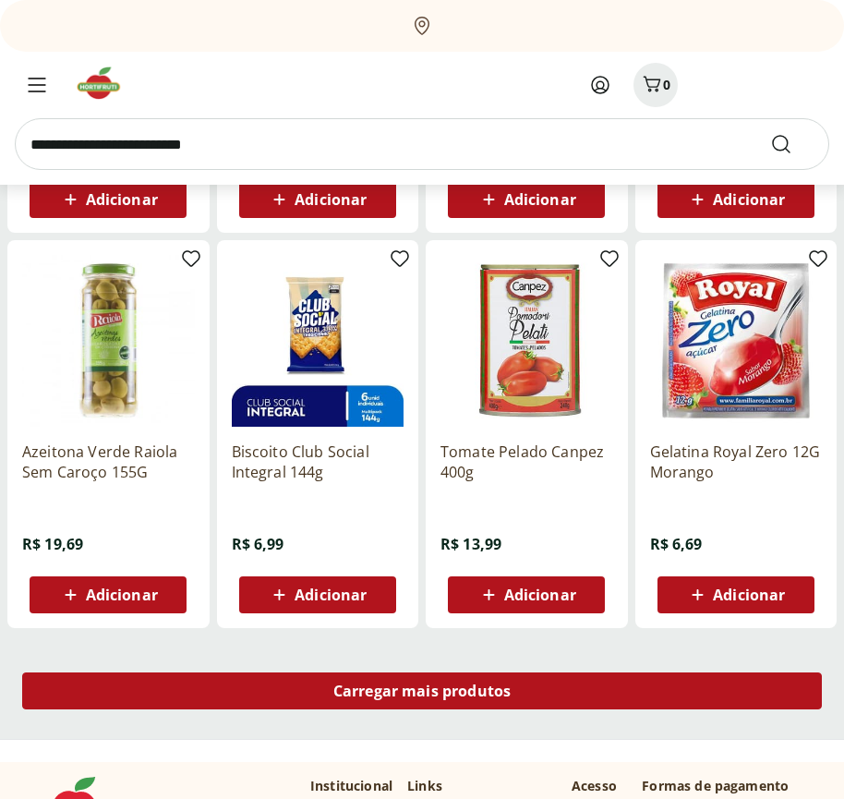
click at [422, 691] on span "Carregar mais produtos" at bounding box center [423, 691] width 178 height 15
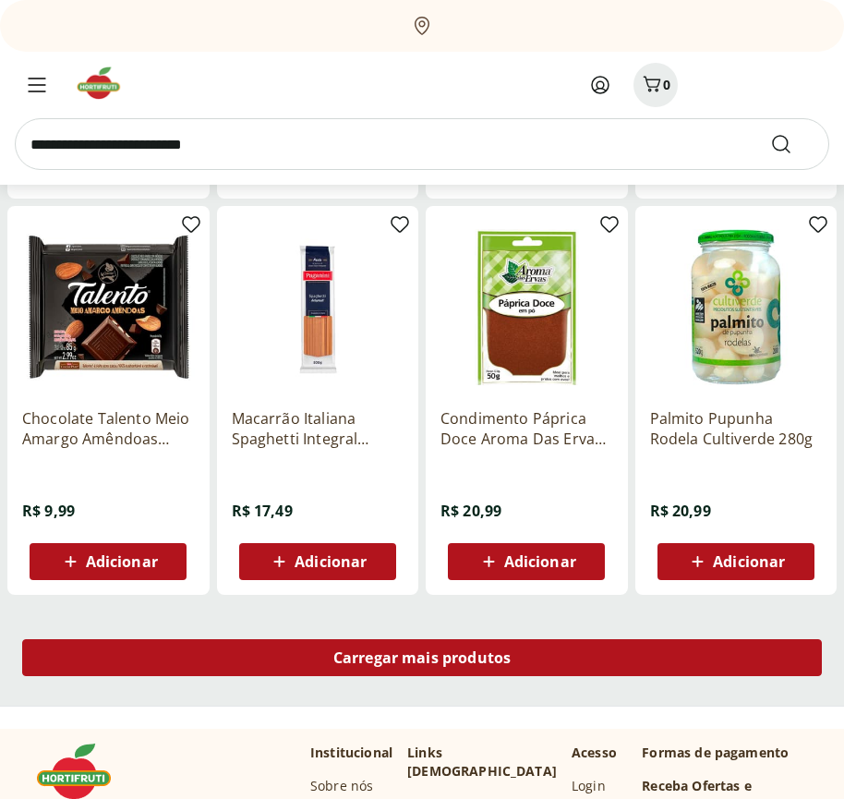
scroll to position [27253, 0]
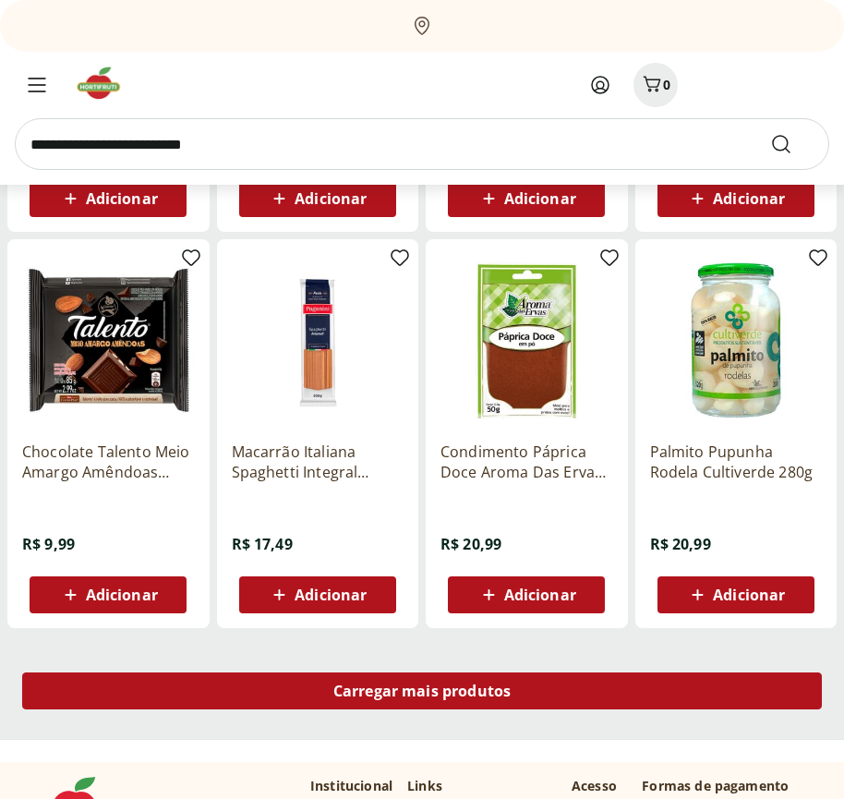
click at [422, 694] on span "Carregar mais produtos" at bounding box center [423, 691] width 178 height 15
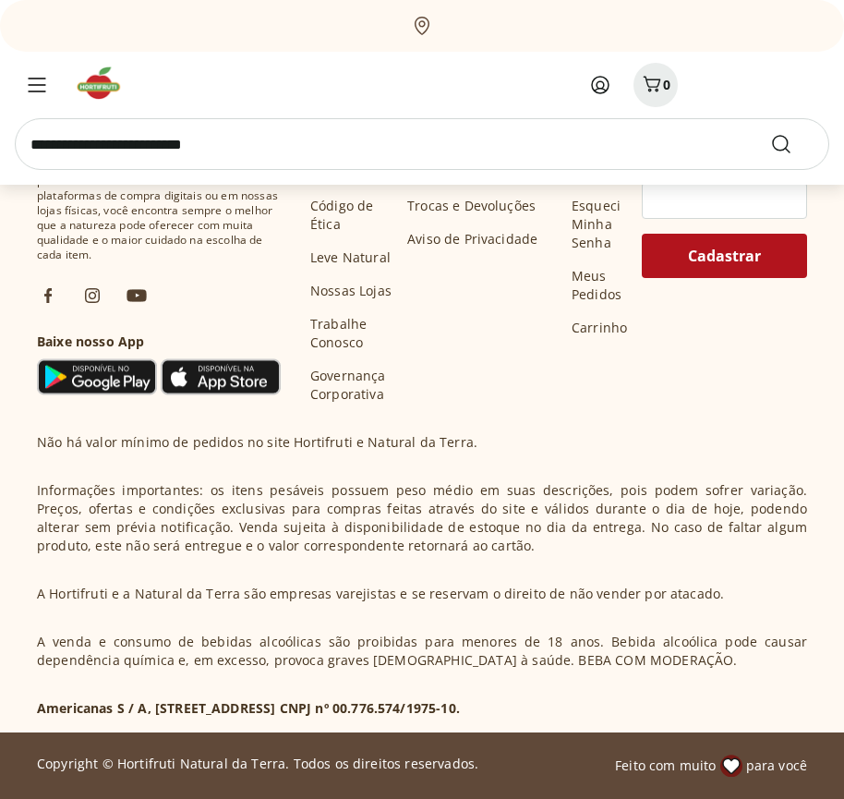
scroll to position [28447, 0]
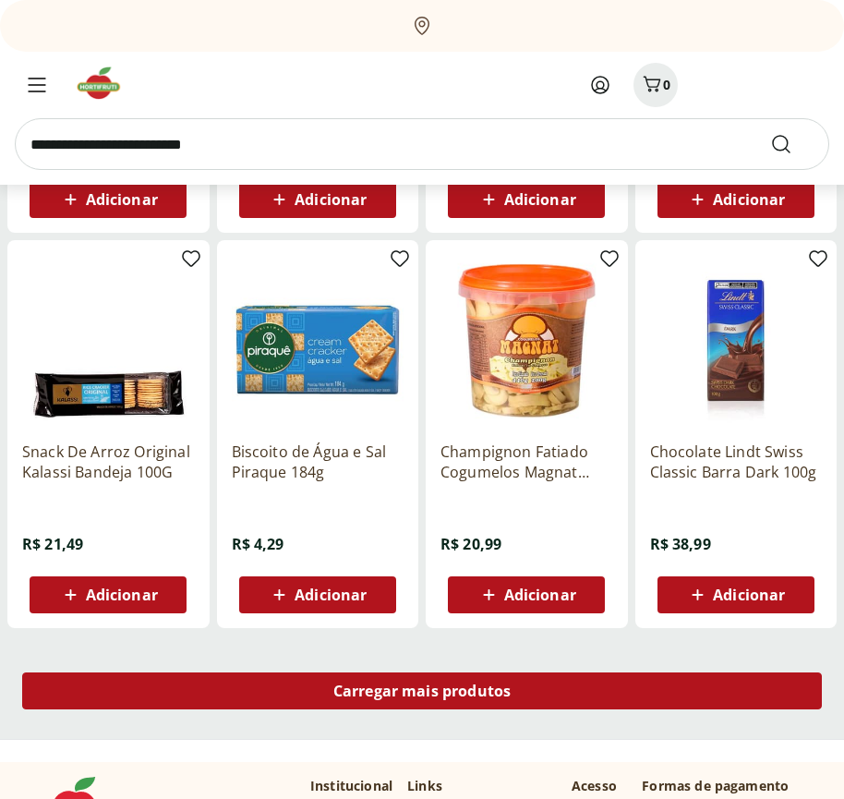
click at [422, 691] on span "Carregar mais produtos" at bounding box center [423, 691] width 178 height 15
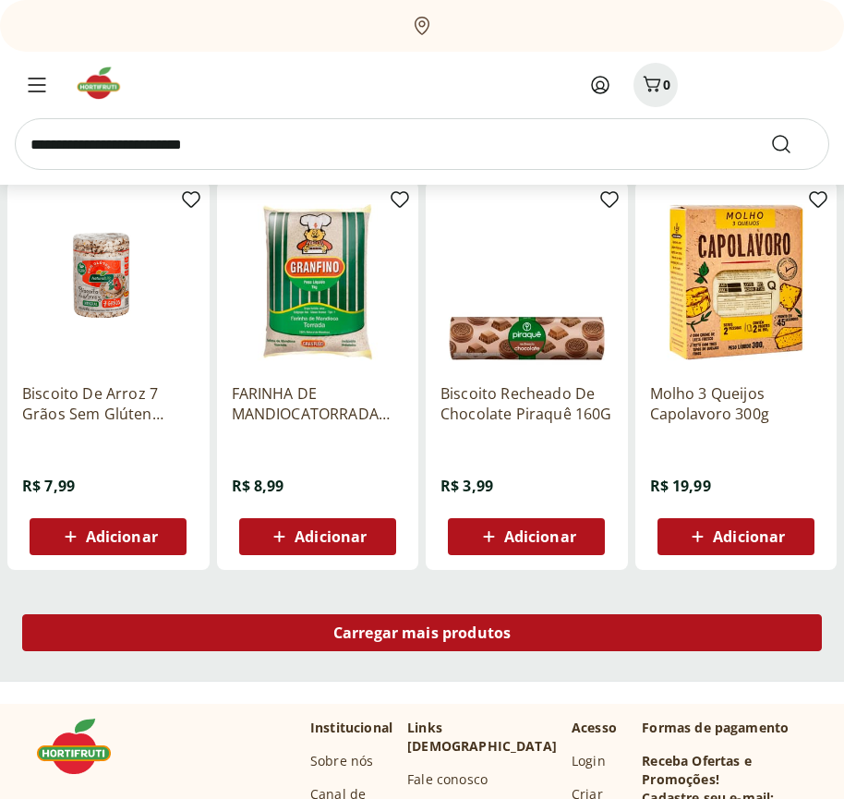
scroll to position [29643, 0]
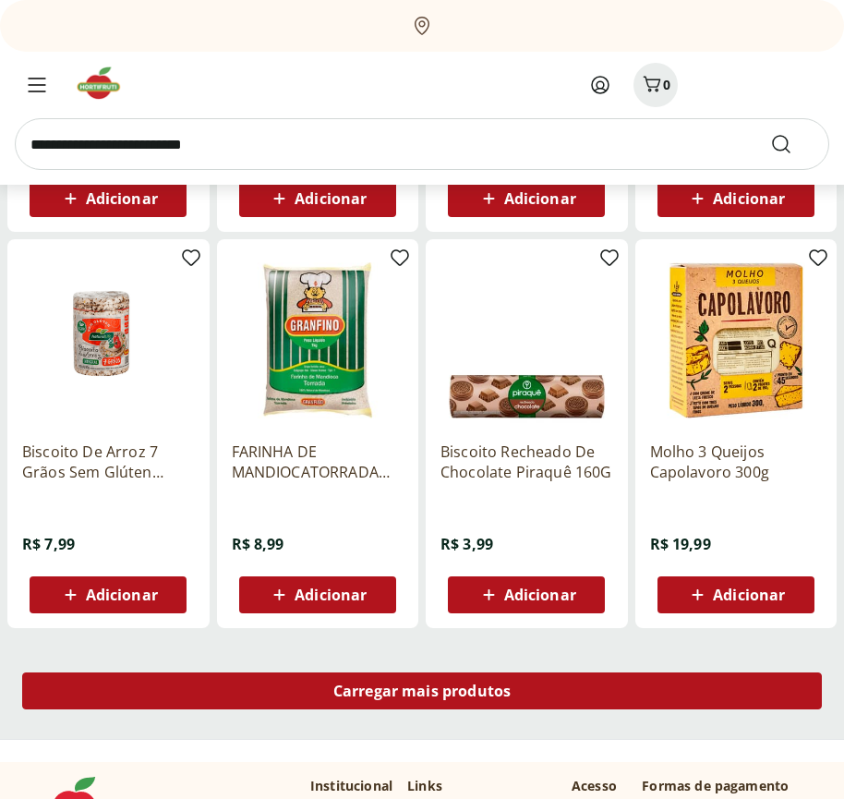
click at [422, 694] on span "Carregar mais produtos" at bounding box center [423, 691] width 178 height 15
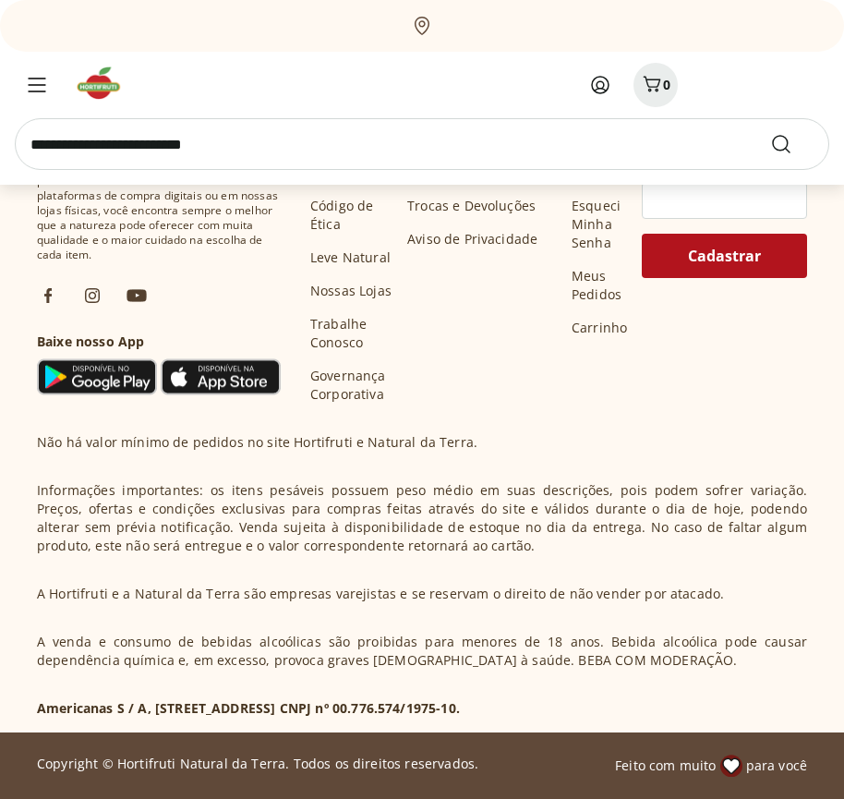
scroll to position [30837, 0]
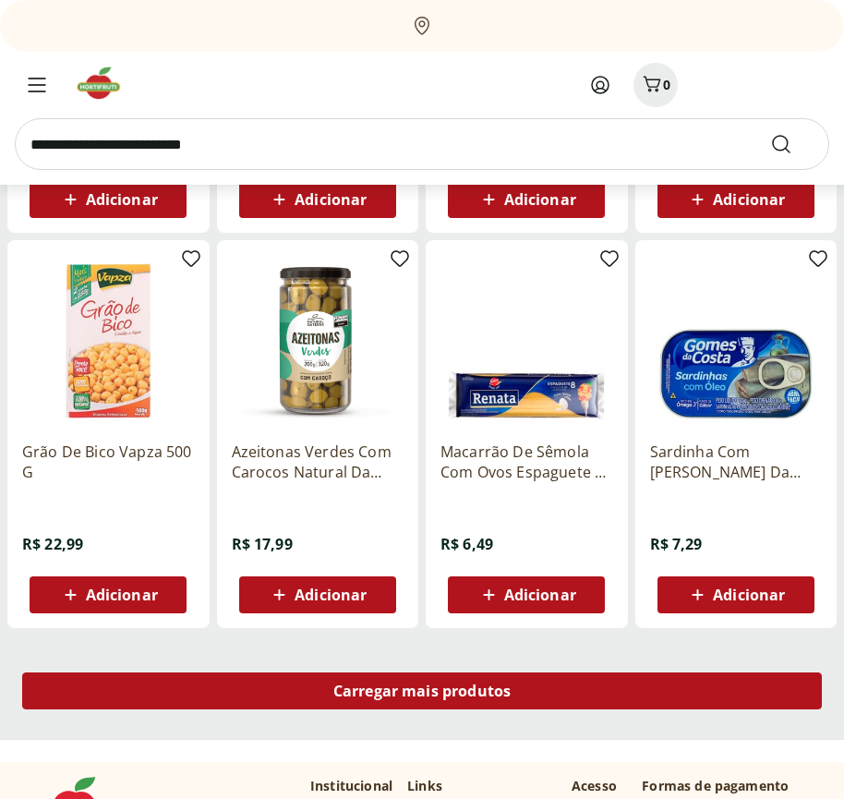
click at [422, 691] on span "Carregar mais produtos" at bounding box center [423, 691] width 178 height 15
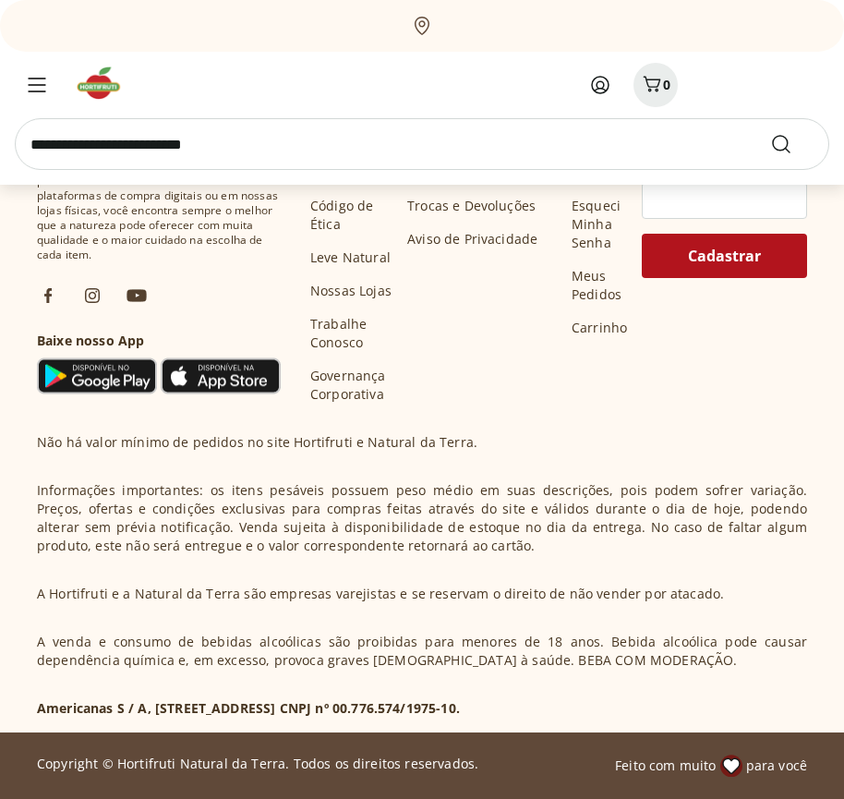
scroll to position [32033, 0]
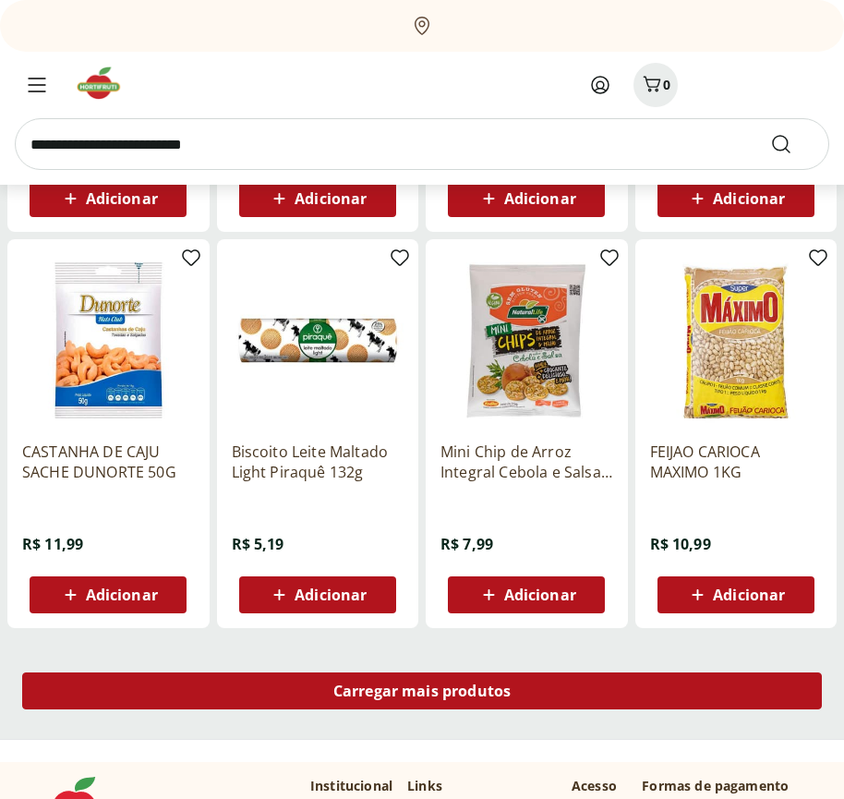
click at [422, 694] on span "Carregar mais produtos" at bounding box center [423, 691] width 178 height 15
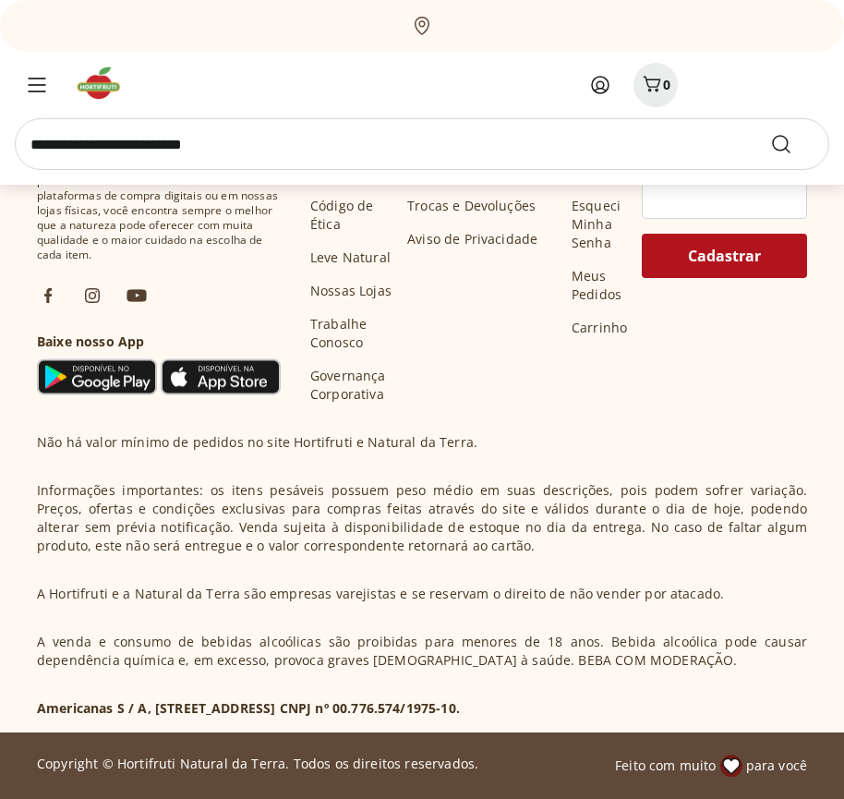
scroll to position [33227, 0]
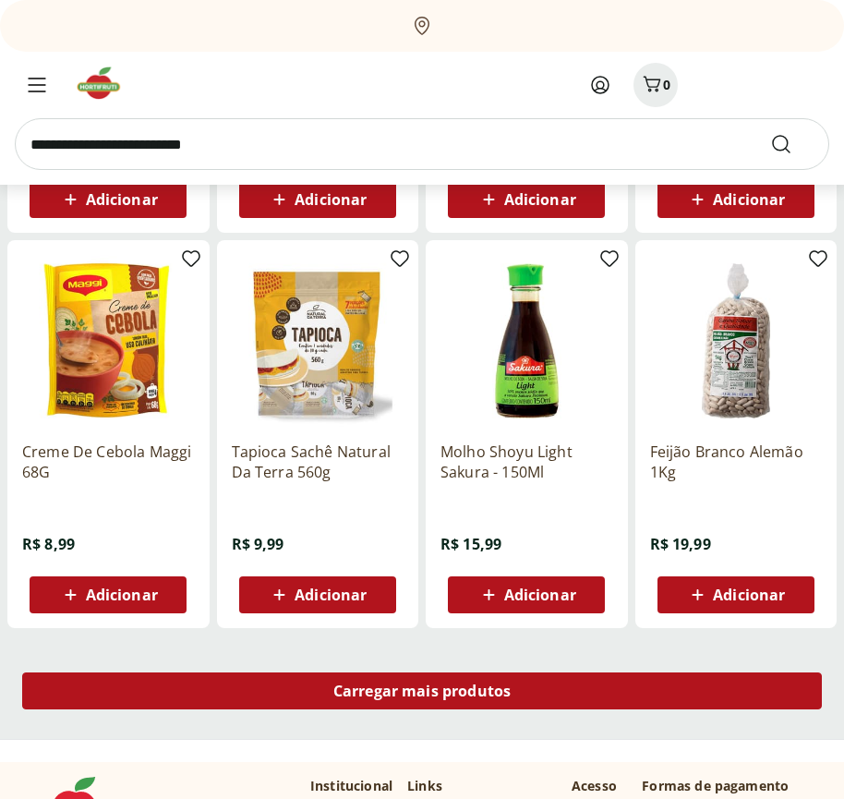
click at [422, 691] on span "Carregar mais produtos" at bounding box center [423, 691] width 178 height 15
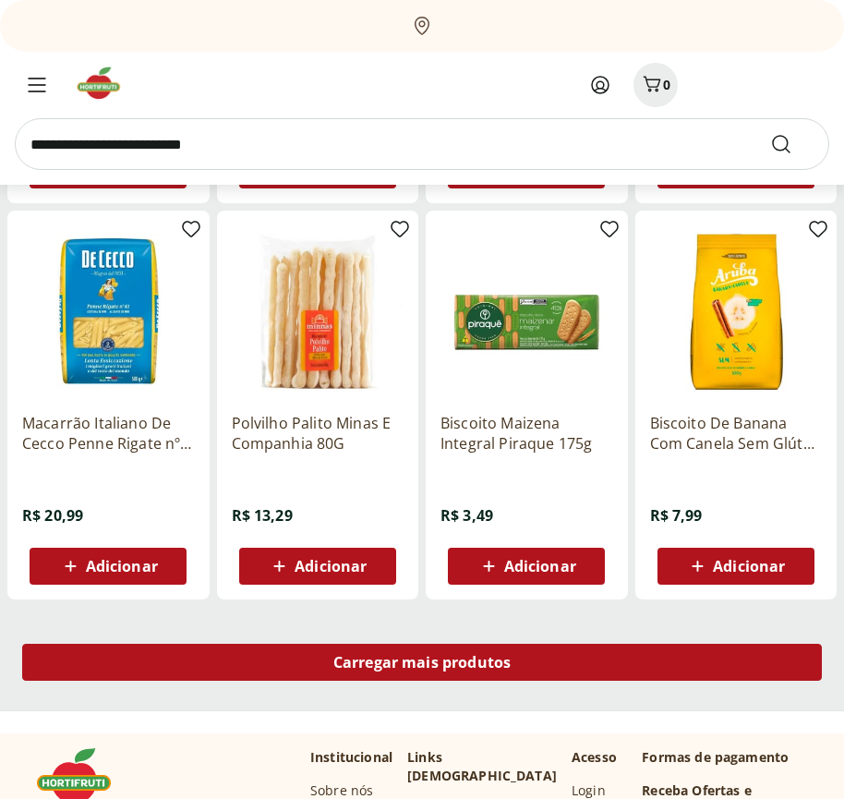
scroll to position [34422, 0]
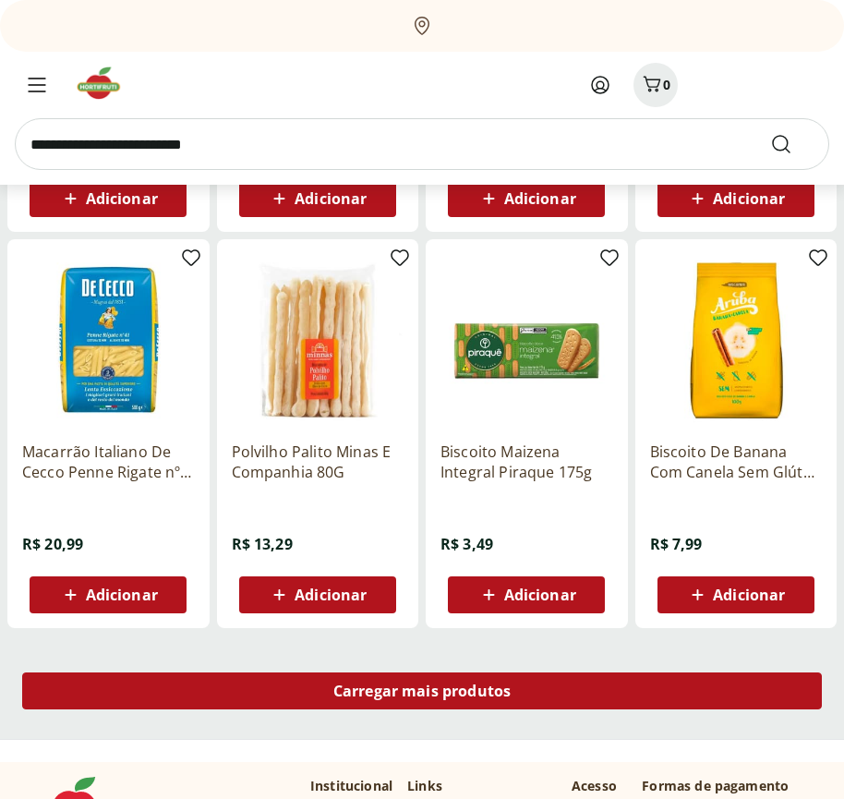
click at [422, 694] on span "Carregar mais produtos" at bounding box center [423, 691] width 178 height 15
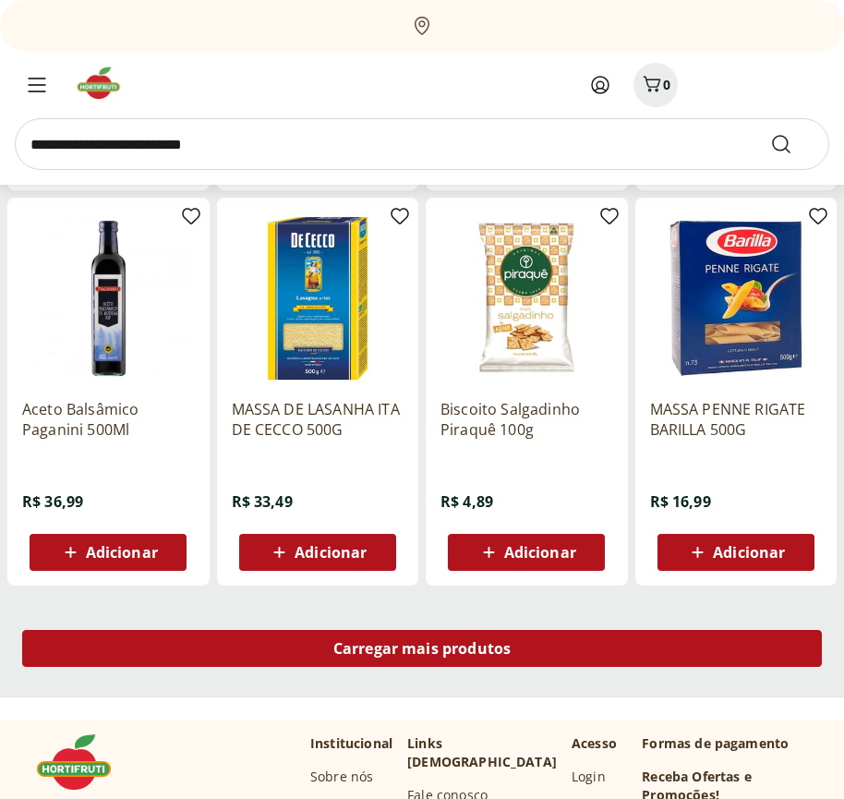
scroll to position [35617, 0]
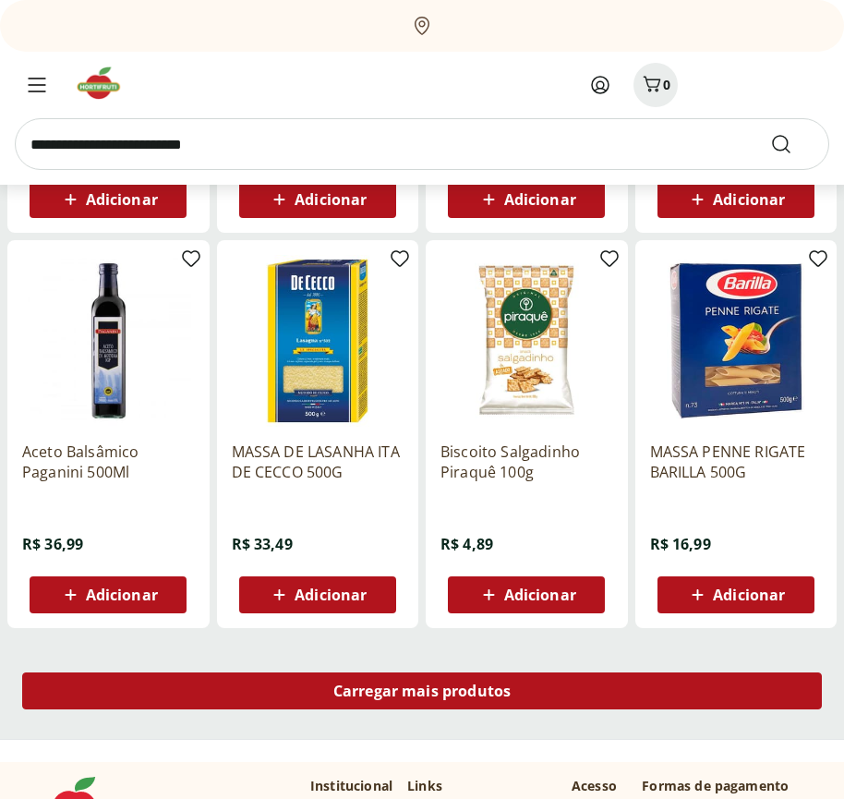
click at [422, 691] on span "Carregar mais produtos" at bounding box center [423, 691] width 178 height 15
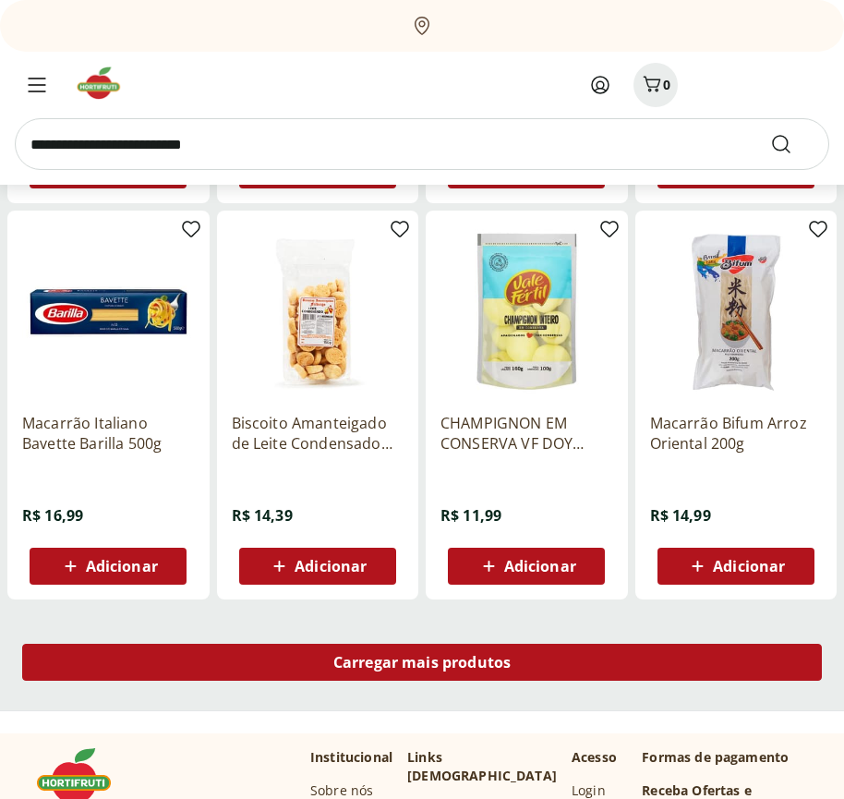
scroll to position [36812, 0]
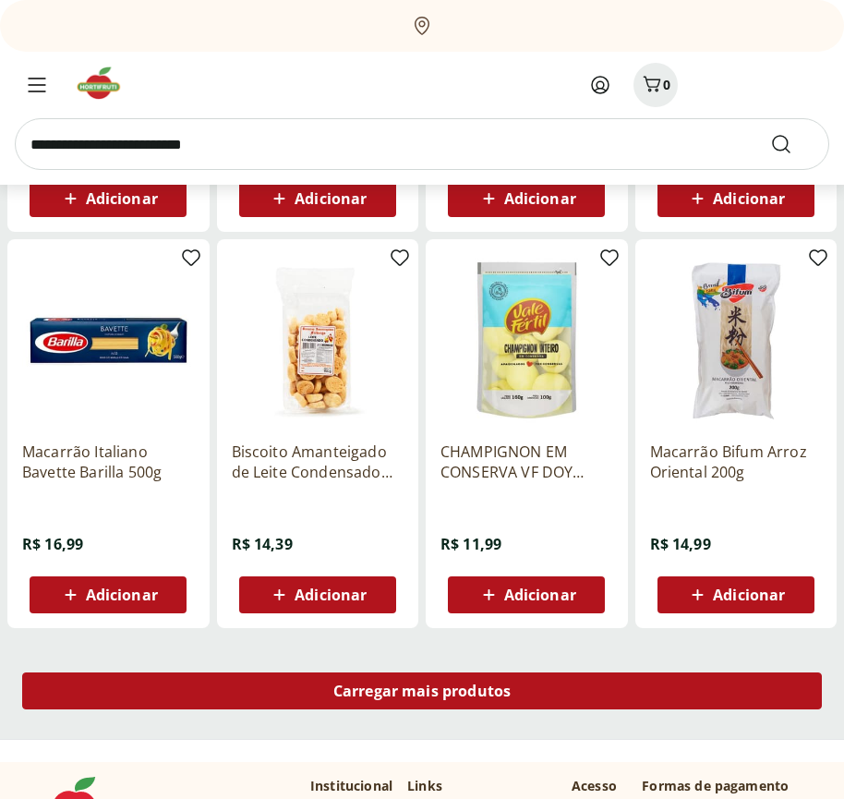
click at [422, 694] on span "Carregar mais produtos" at bounding box center [423, 691] width 178 height 15
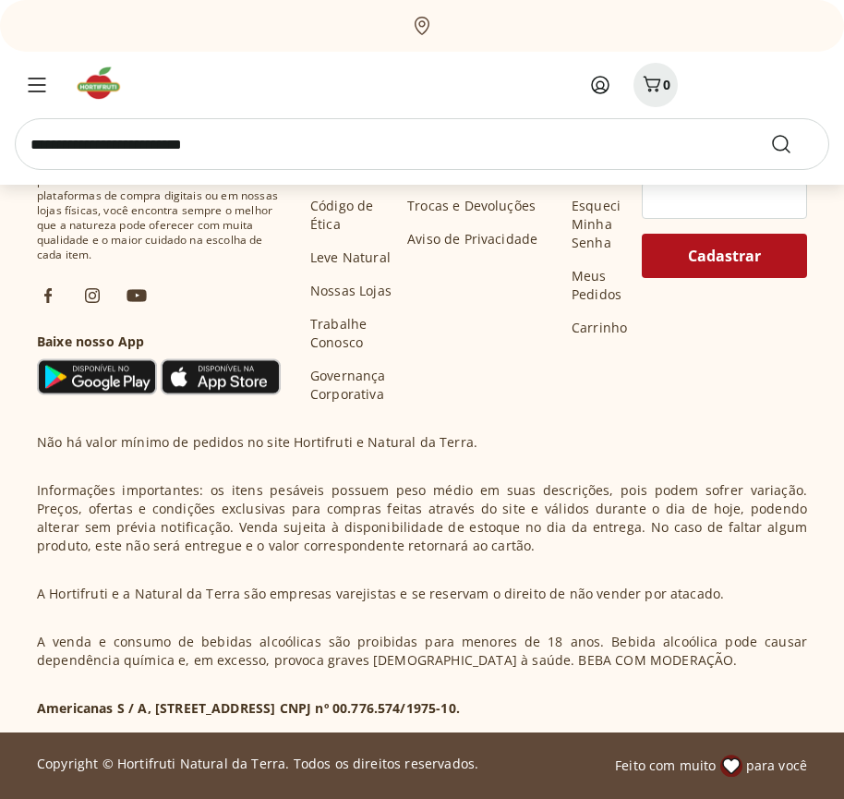
scroll to position [38007, 0]
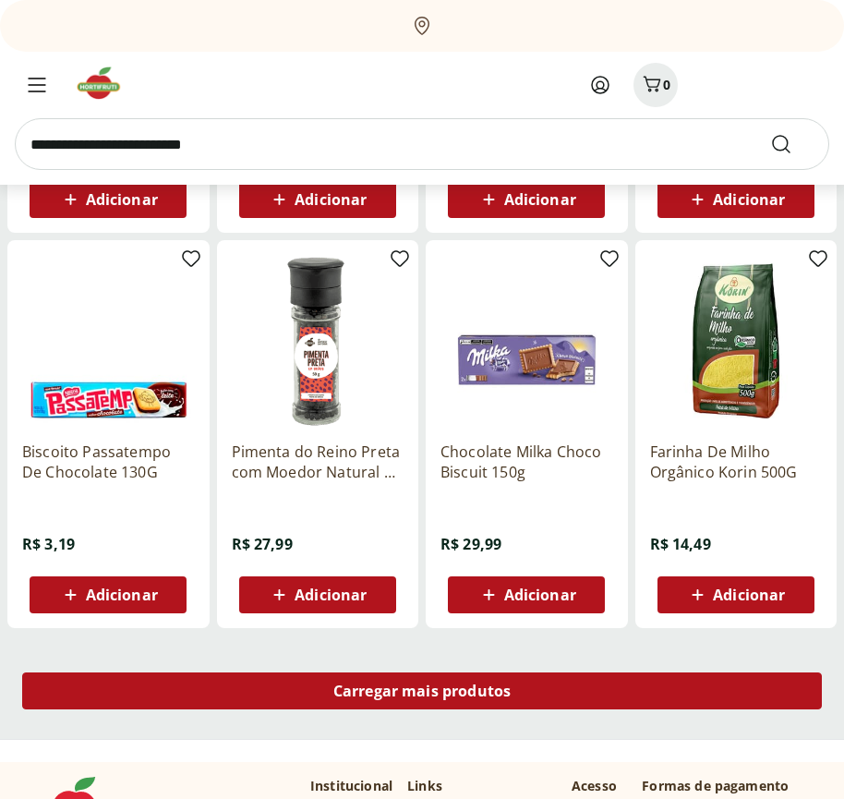
click at [422, 691] on span "Carregar mais produtos" at bounding box center [423, 691] width 178 height 15
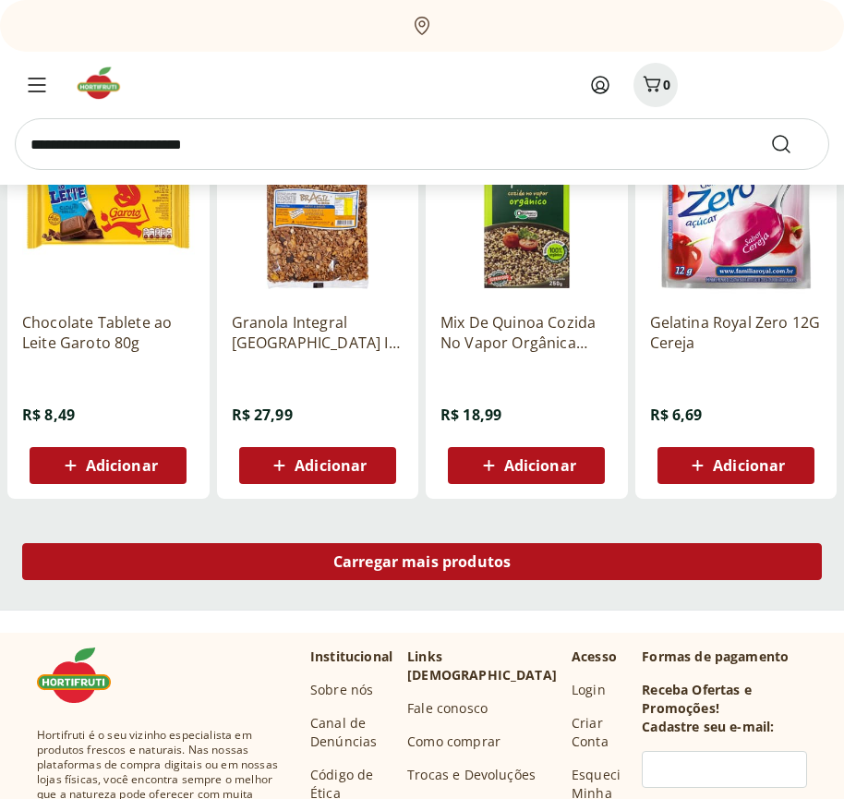
scroll to position [39202, 0]
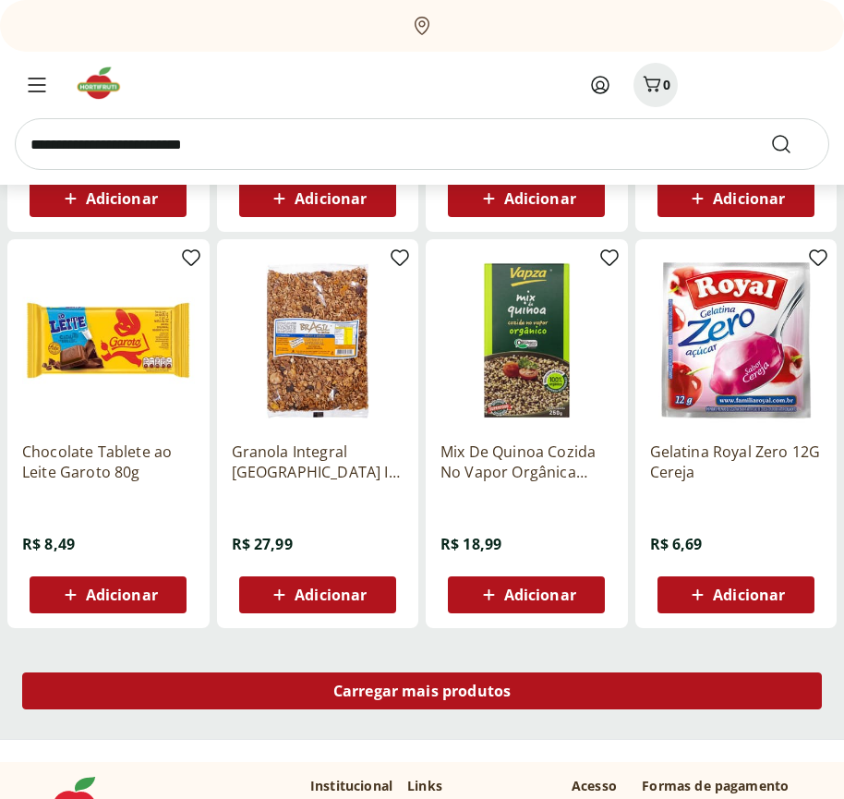
click at [422, 694] on span "Carregar mais produtos" at bounding box center [423, 691] width 178 height 15
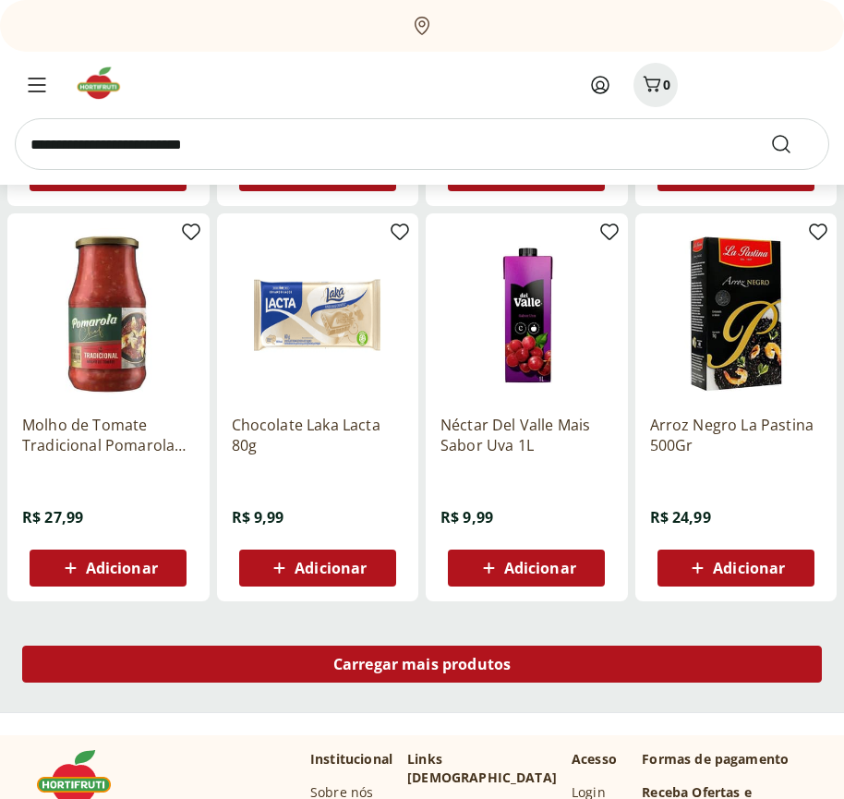
scroll to position [40397, 0]
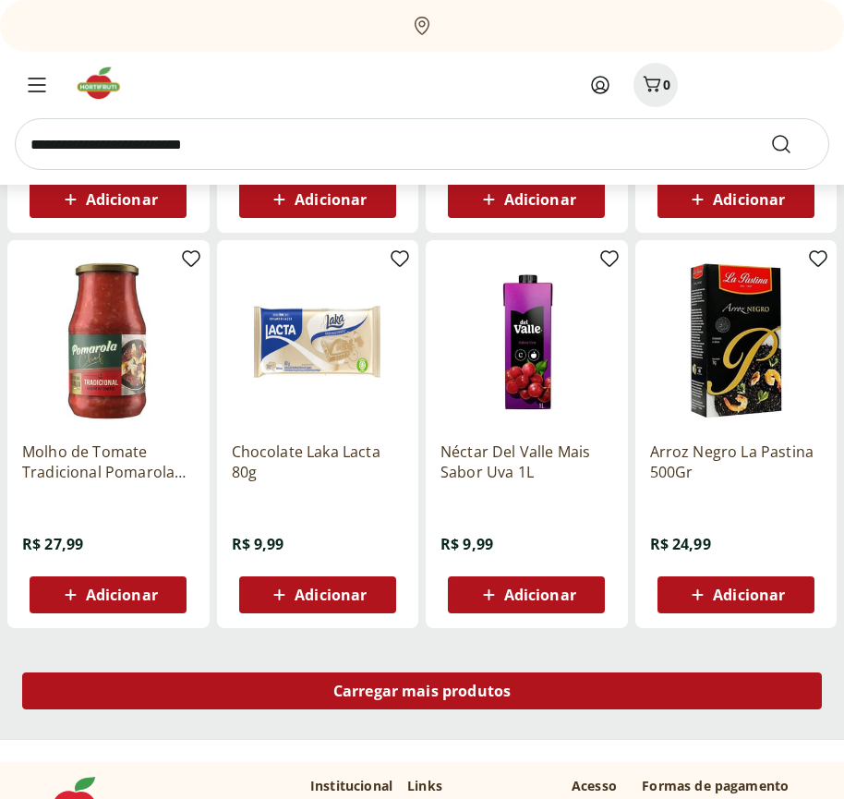
click at [422, 691] on span "Carregar mais produtos" at bounding box center [423, 691] width 178 height 15
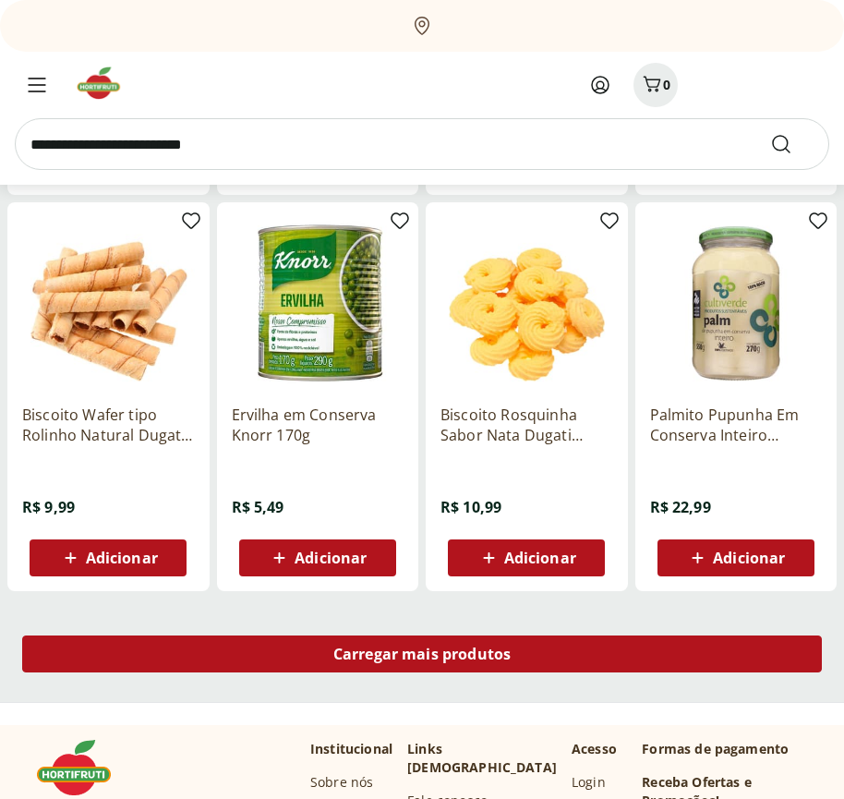
scroll to position [41592, 0]
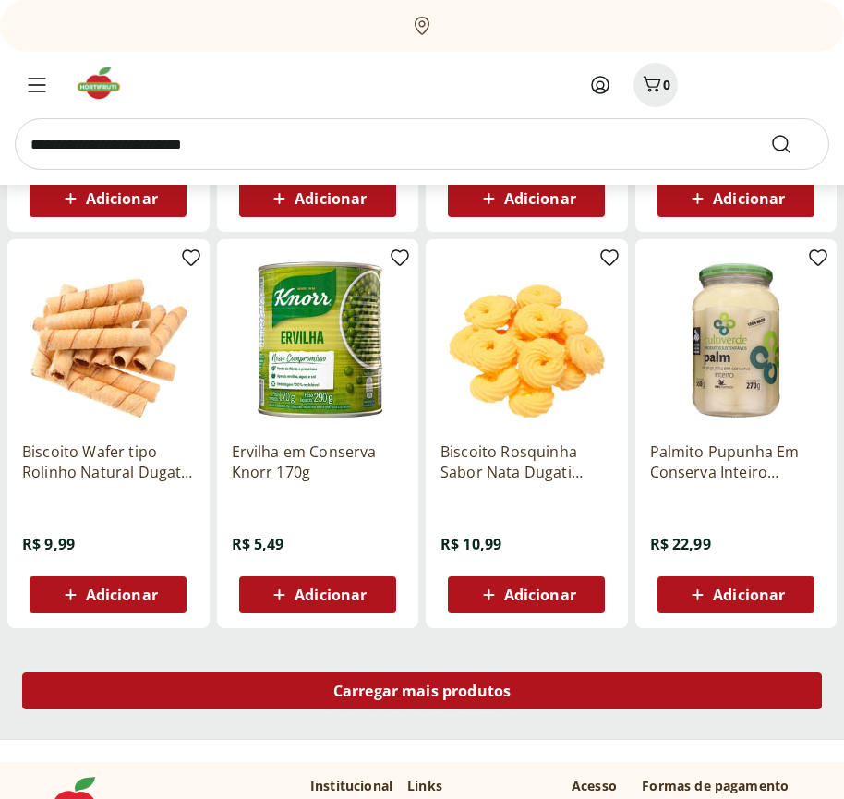
click at [422, 694] on span "Carregar mais produtos" at bounding box center [423, 691] width 178 height 15
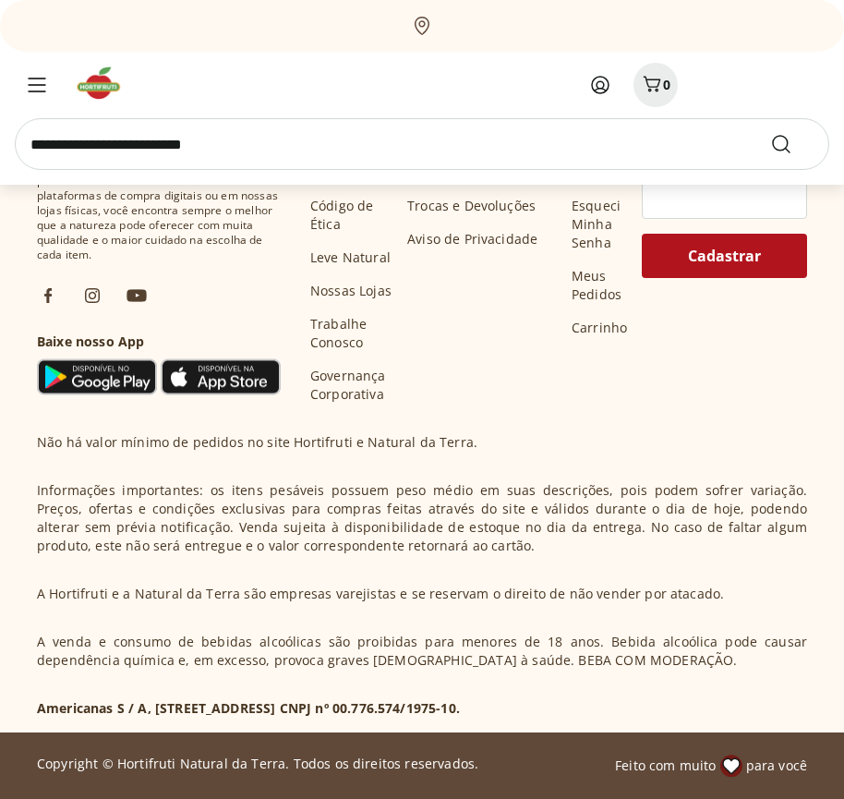
scroll to position [42787, 0]
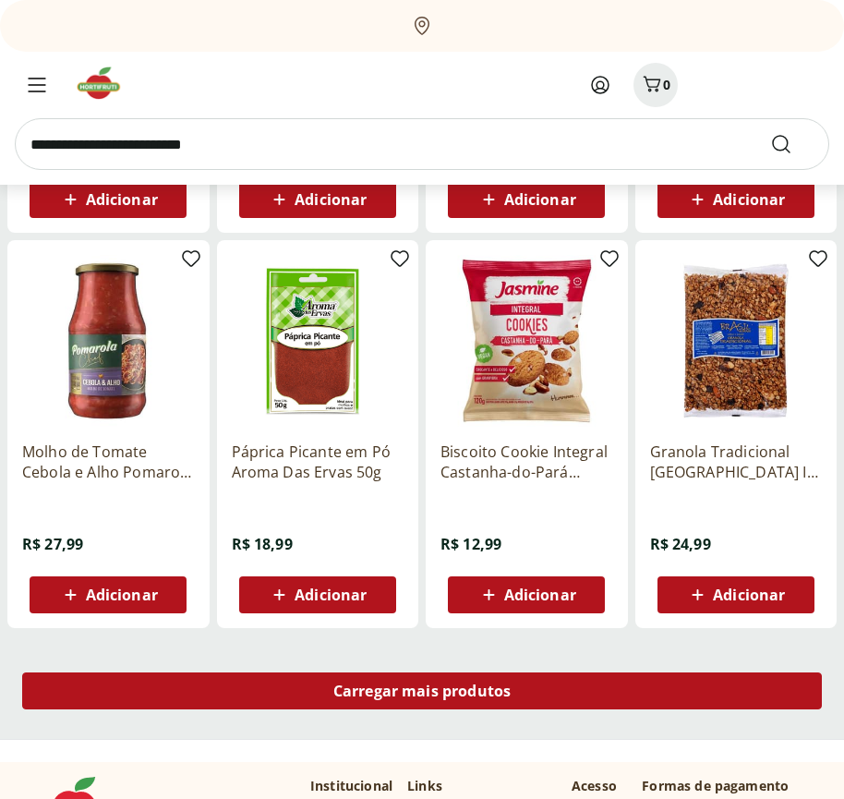
click at [422, 691] on span "Carregar mais produtos" at bounding box center [423, 691] width 178 height 15
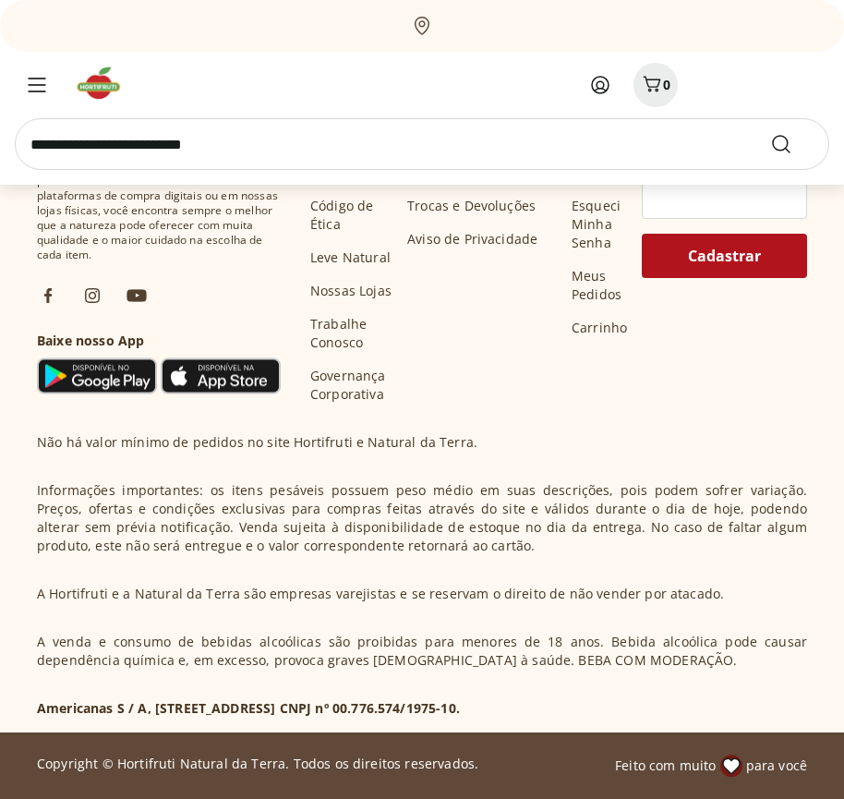
scroll to position [43982, 0]
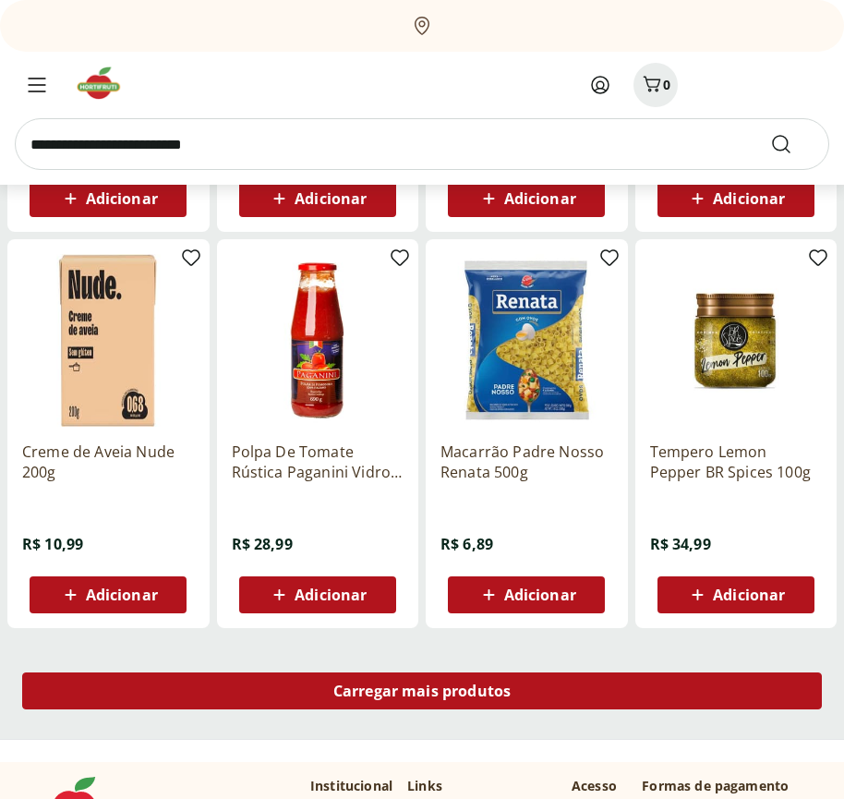
click at [422, 694] on span "Carregar mais produtos" at bounding box center [423, 691] width 178 height 15
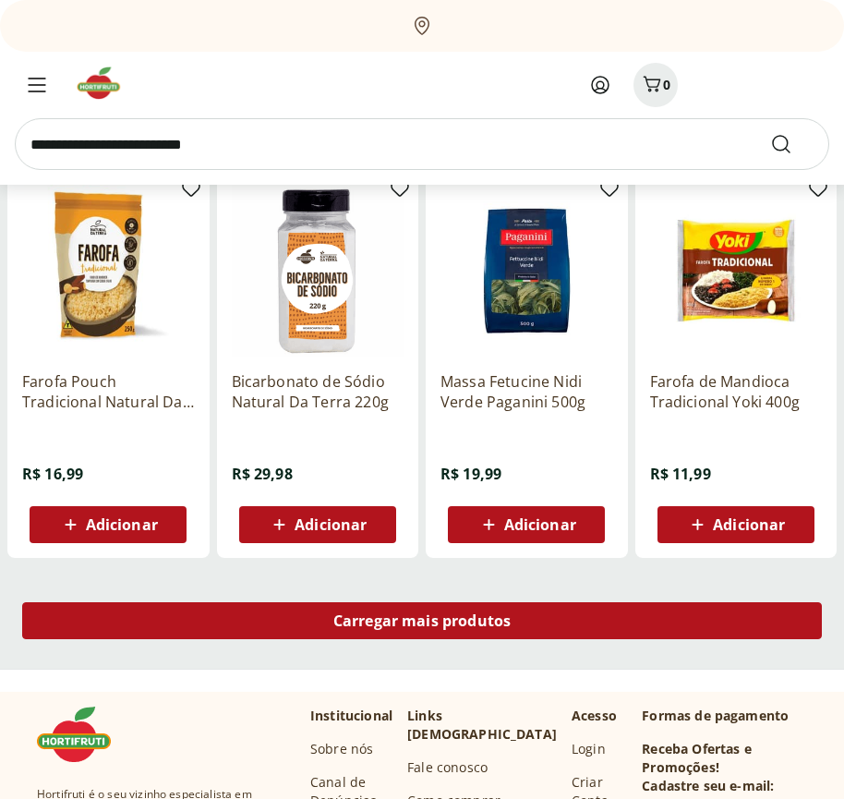
scroll to position [45177, 0]
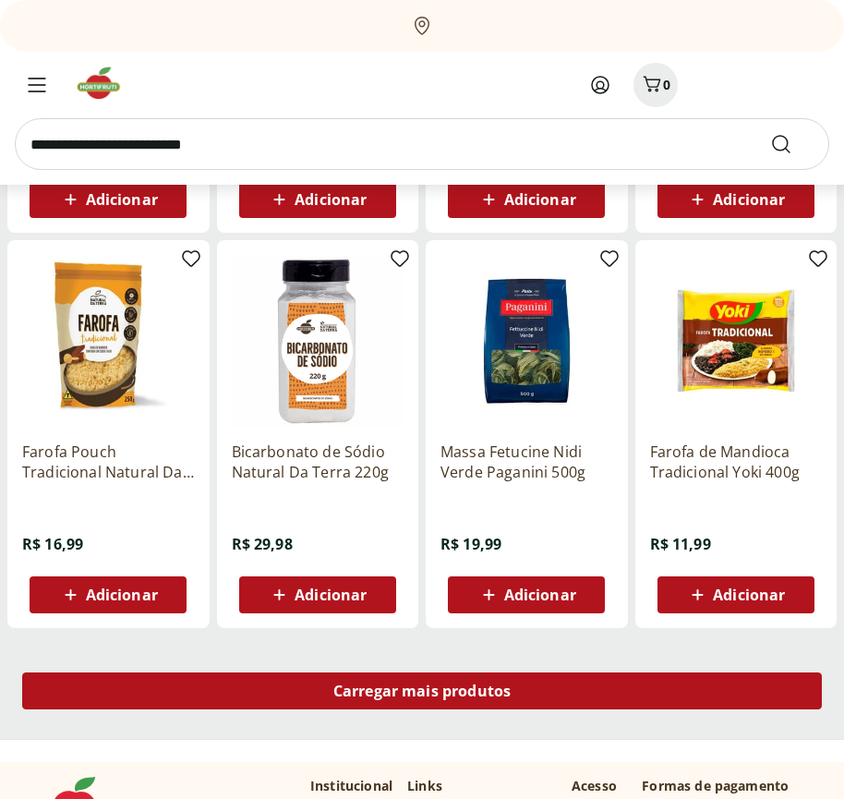
click at [422, 691] on span "Carregar mais produtos" at bounding box center [423, 691] width 178 height 15
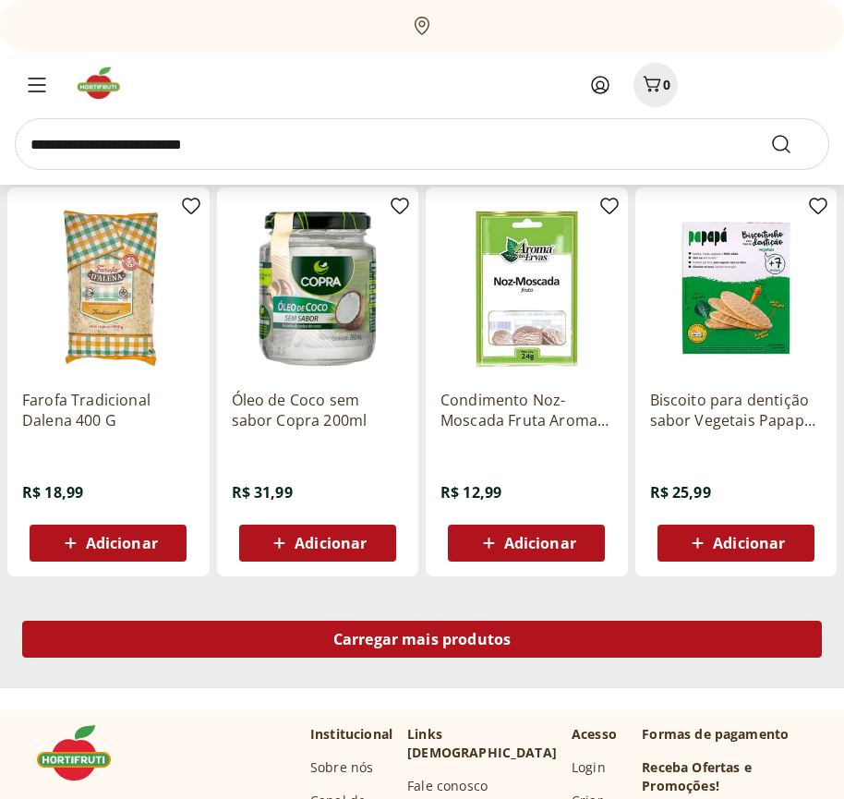
scroll to position [46372, 0]
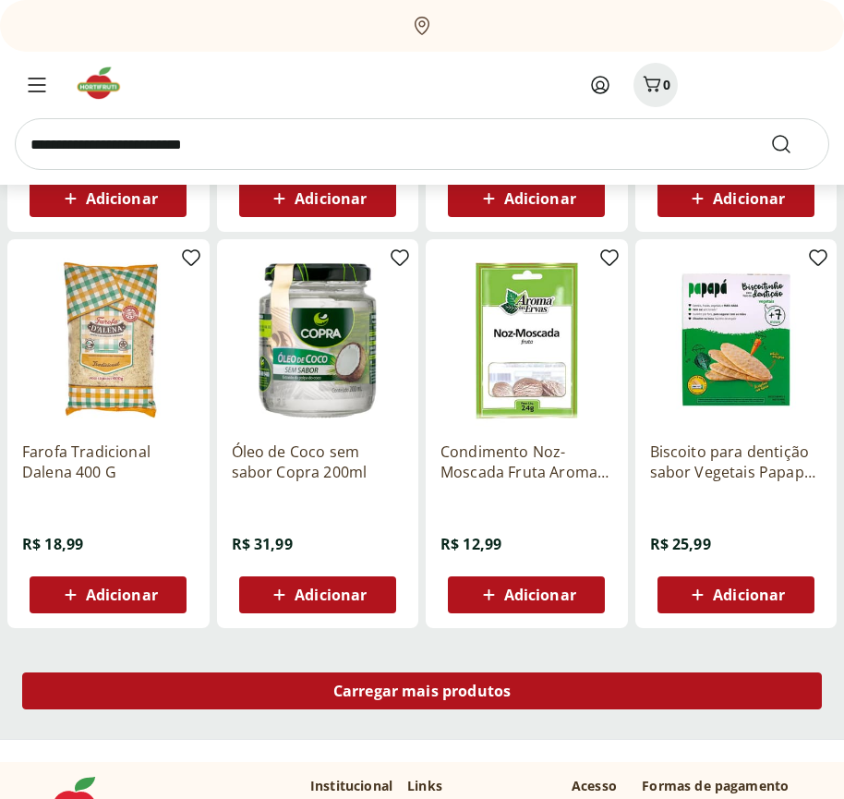
click at [422, 694] on span "Carregar mais produtos" at bounding box center [423, 691] width 178 height 15
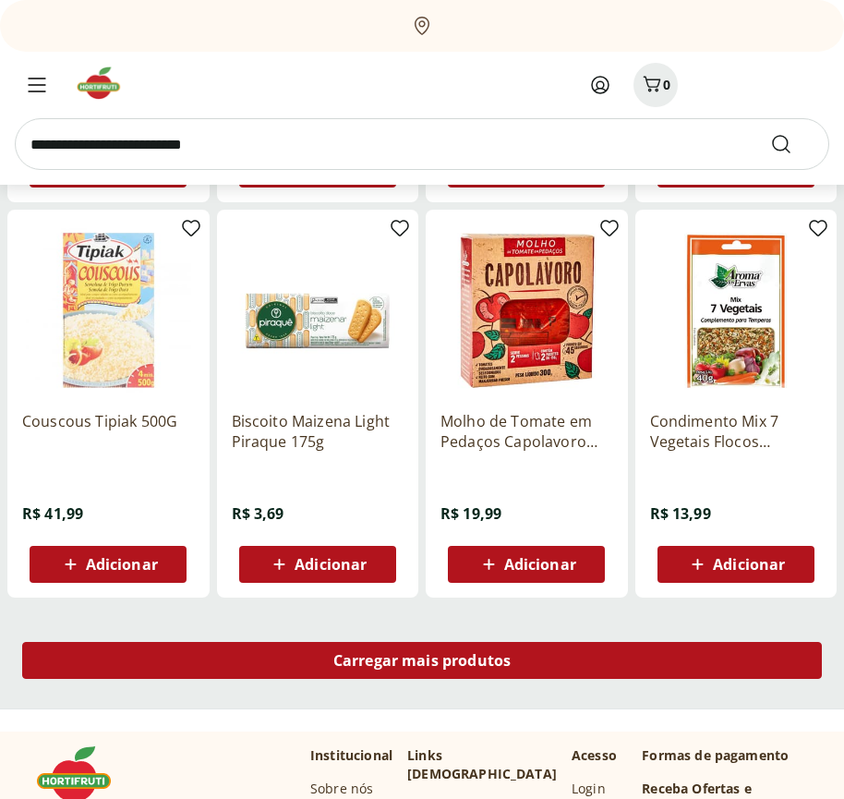
scroll to position [47567, 0]
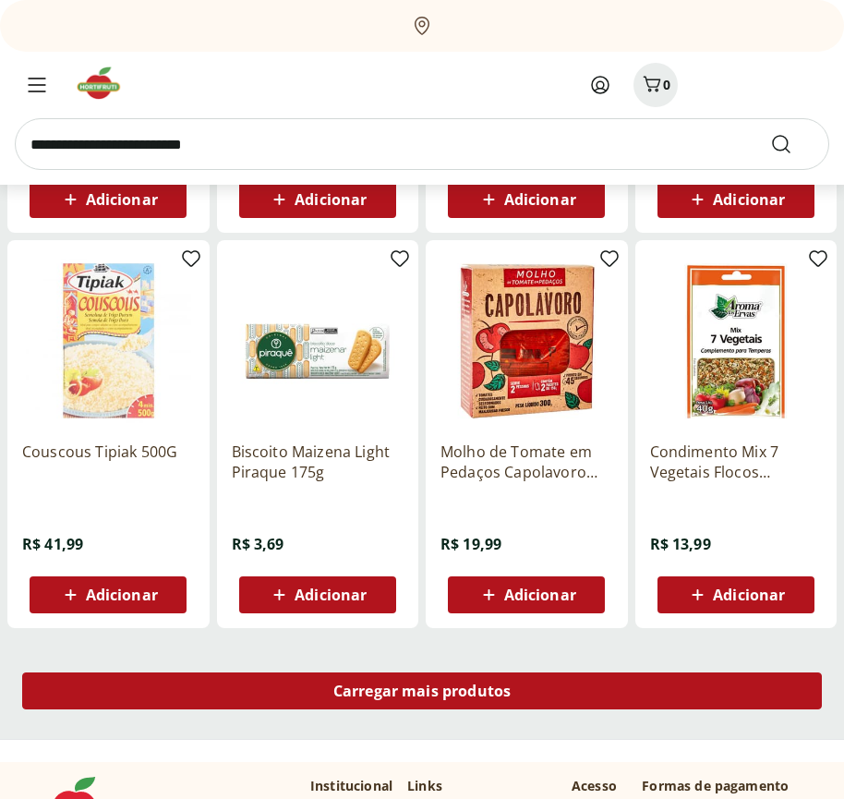
click at [422, 691] on span "Carregar mais produtos" at bounding box center [423, 691] width 178 height 15
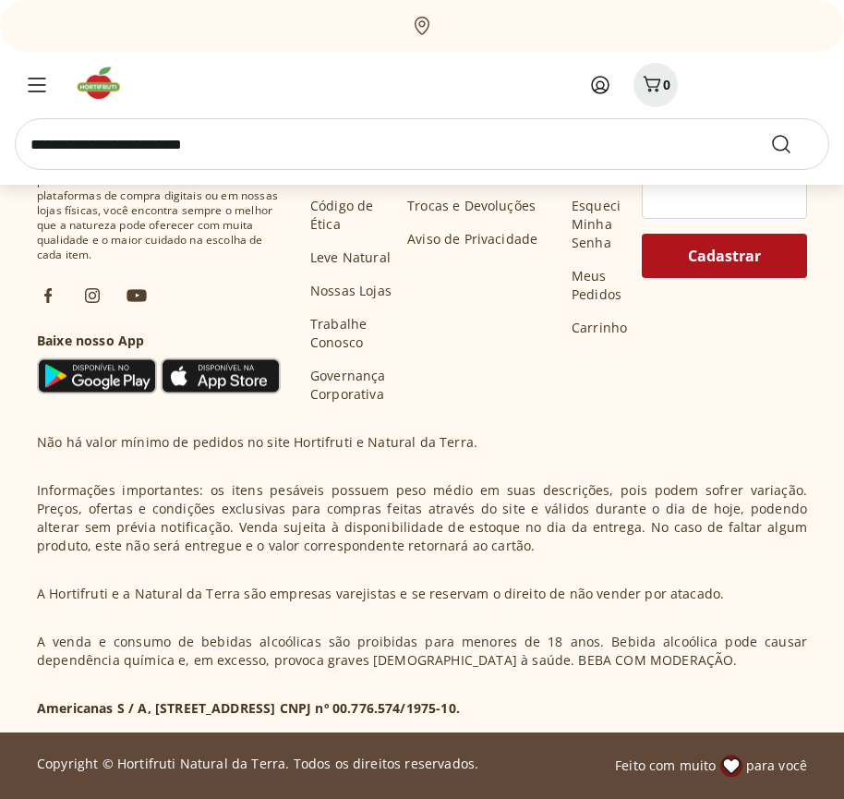
scroll to position [48762, 0]
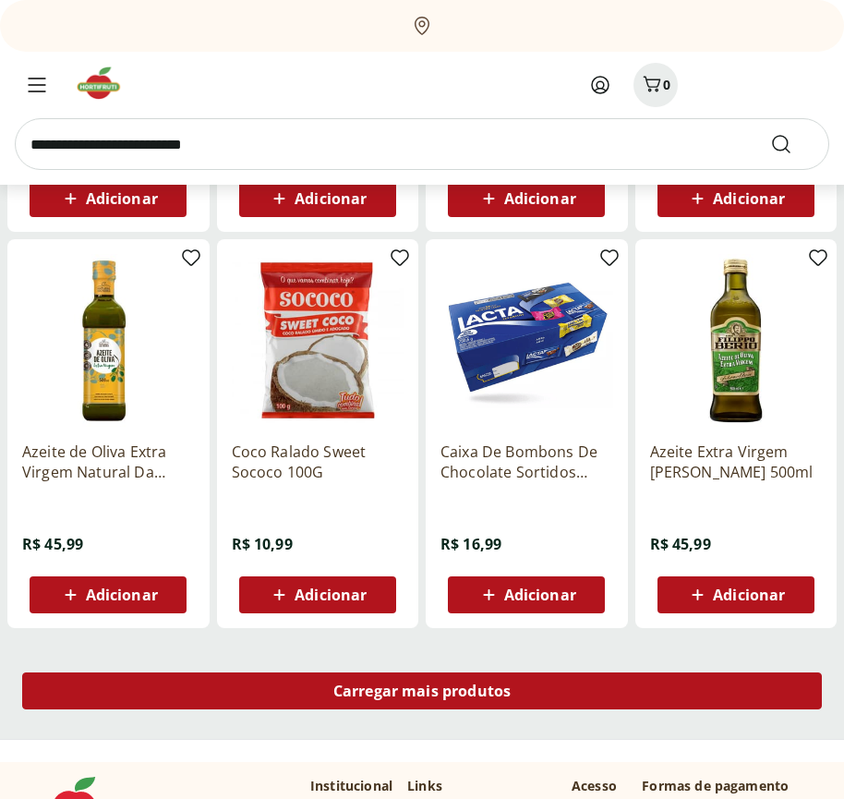
click at [422, 694] on span "Carregar mais produtos" at bounding box center [423, 691] width 178 height 15
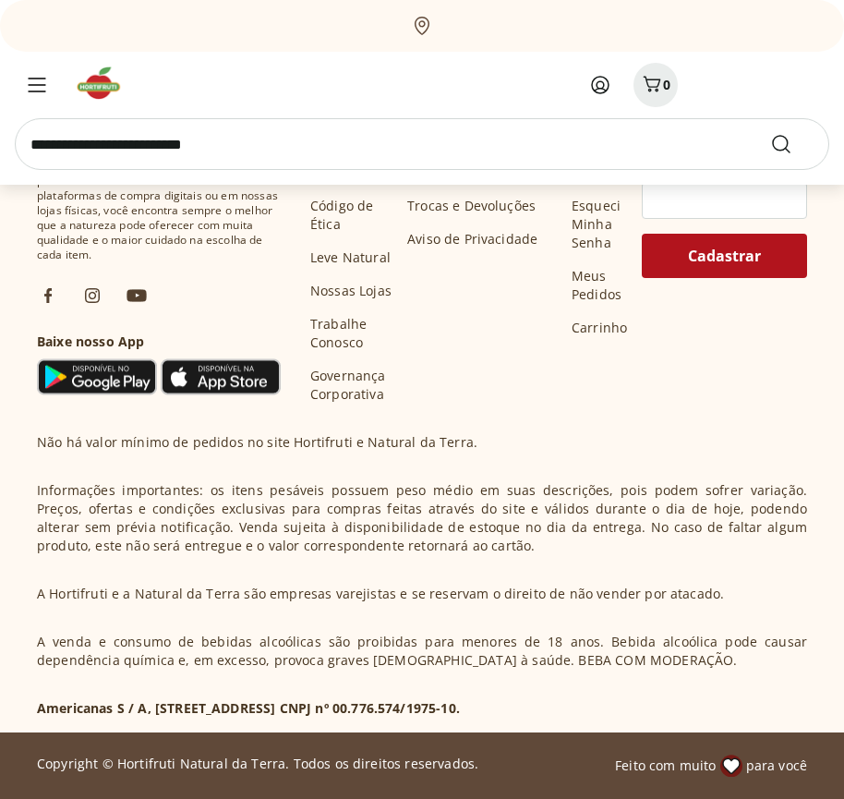
scroll to position [49957, 0]
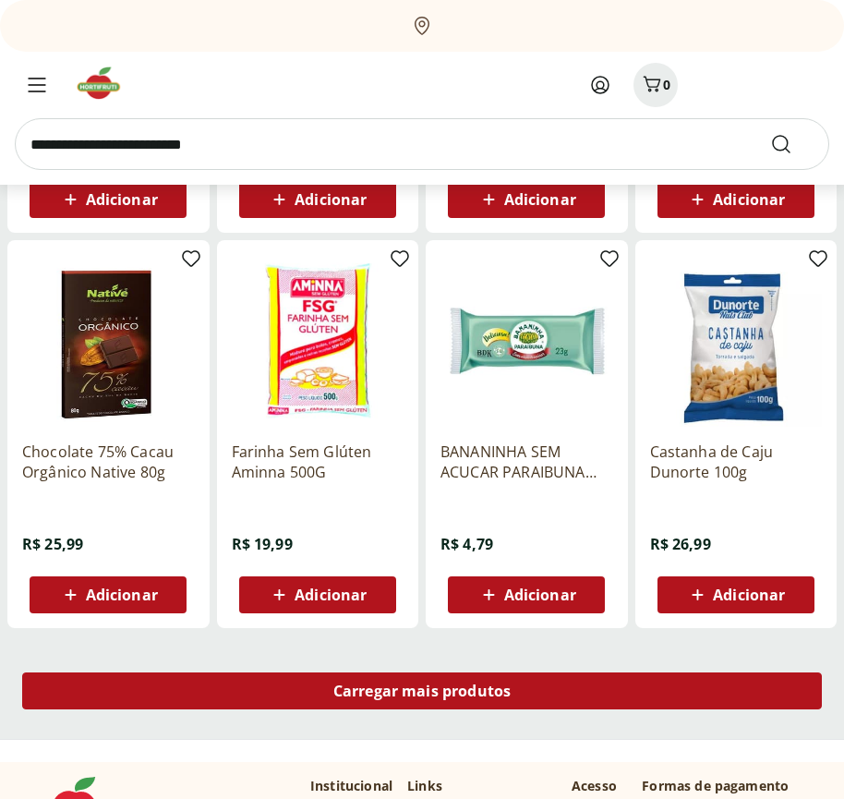
click at [422, 691] on span "Carregar mais produtos" at bounding box center [423, 691] width 178 height 15
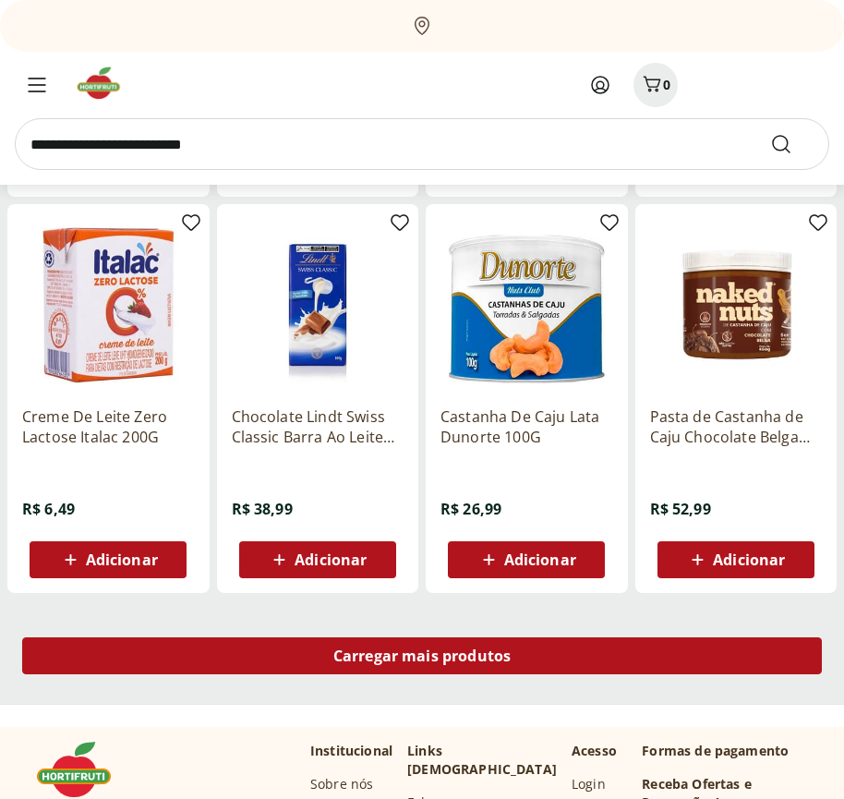
scroll to position [51152, 0]
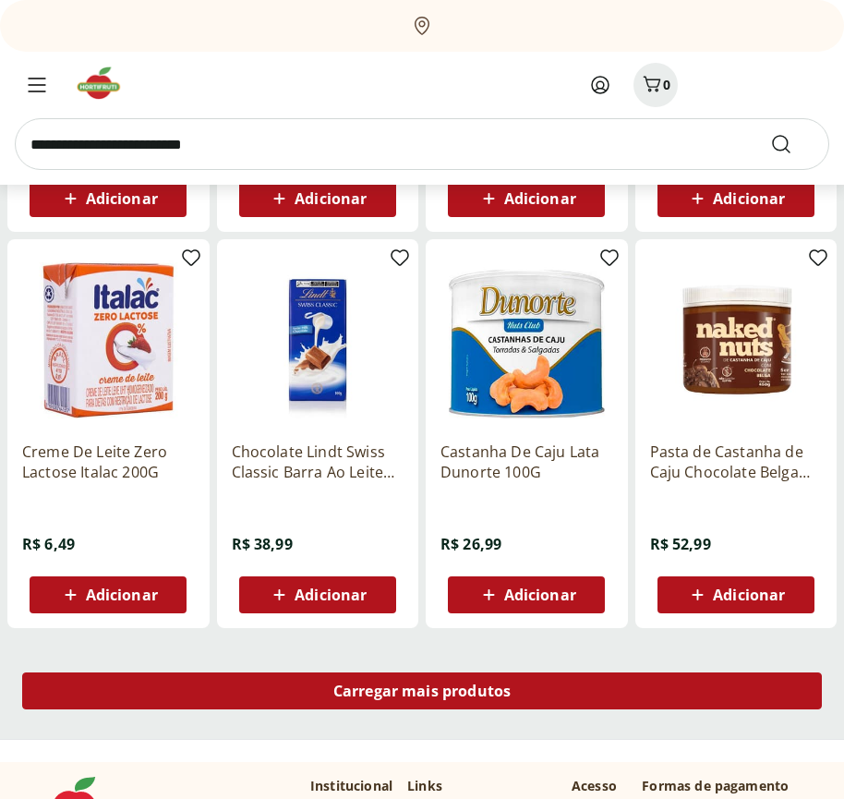
click at [422, 694] on span "Carregar mais produtos" at bounding box center [423, 691] width 178 height 15
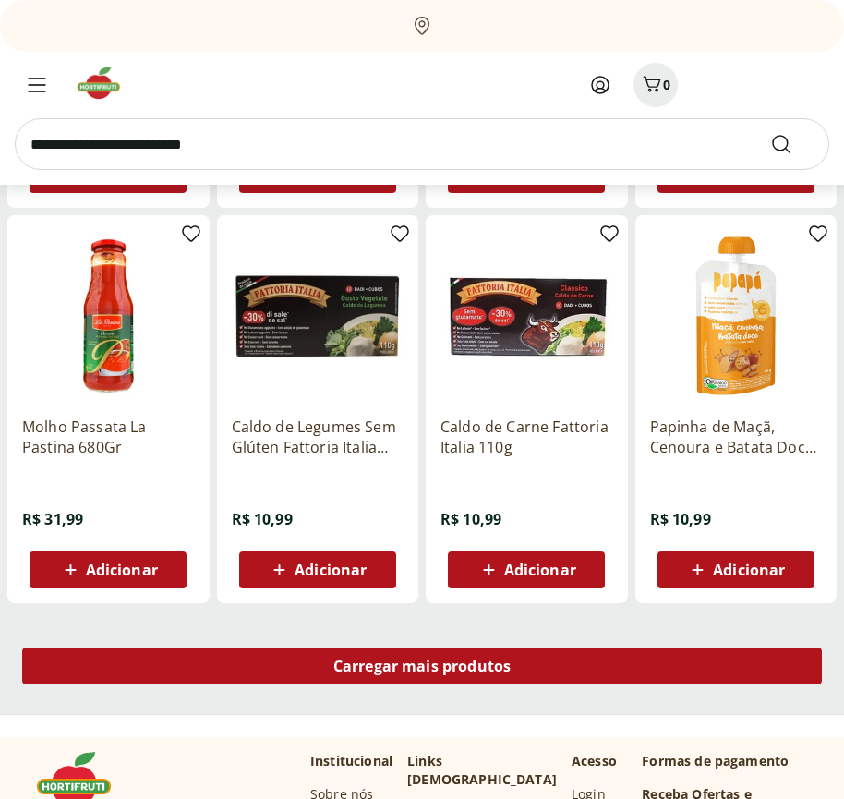
scroll to position [52347, 0]
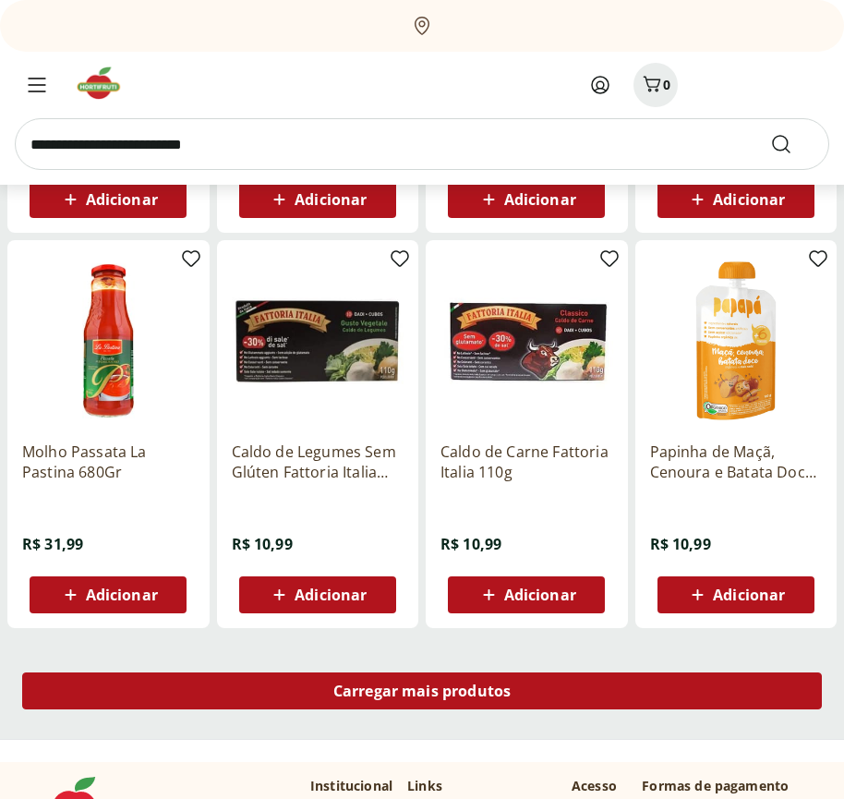
click at [422, 691] on span "Carregar mais produtos" at bounding box center [423, 691] width 178 height 15
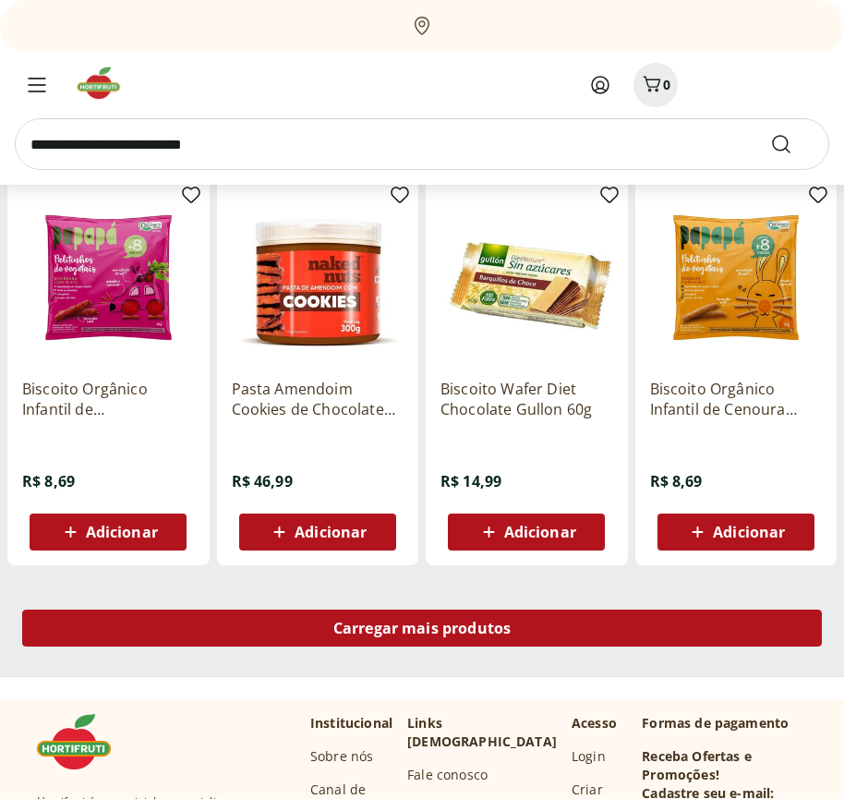
scroll to position [53542, 0]
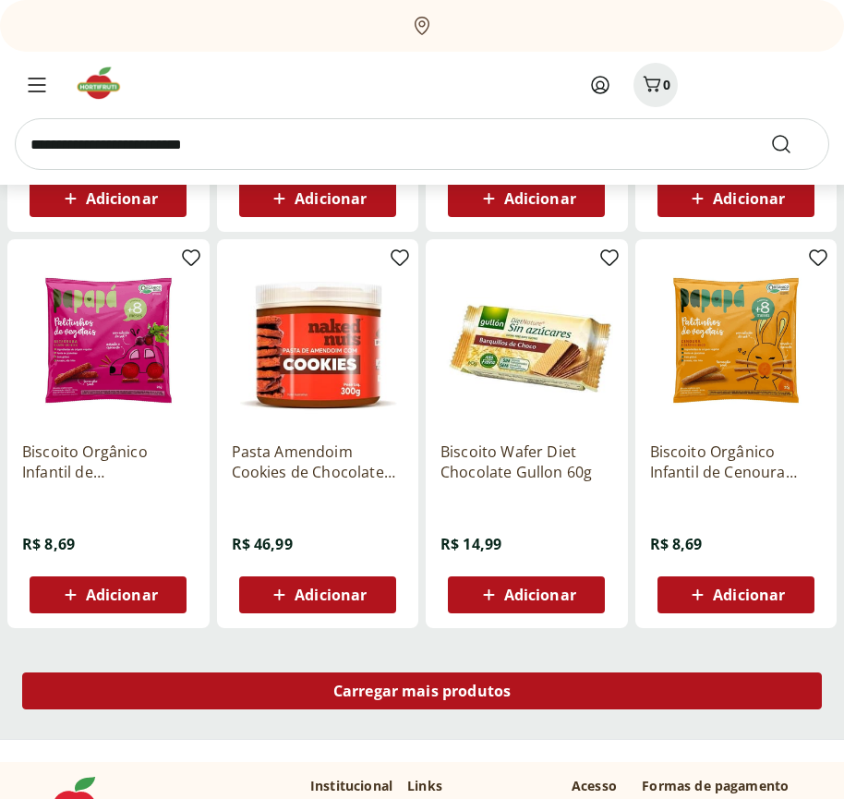
click at [422, 694] on span "Carregar mais produtos" at bounding box center [423, 691] width 178 height 15
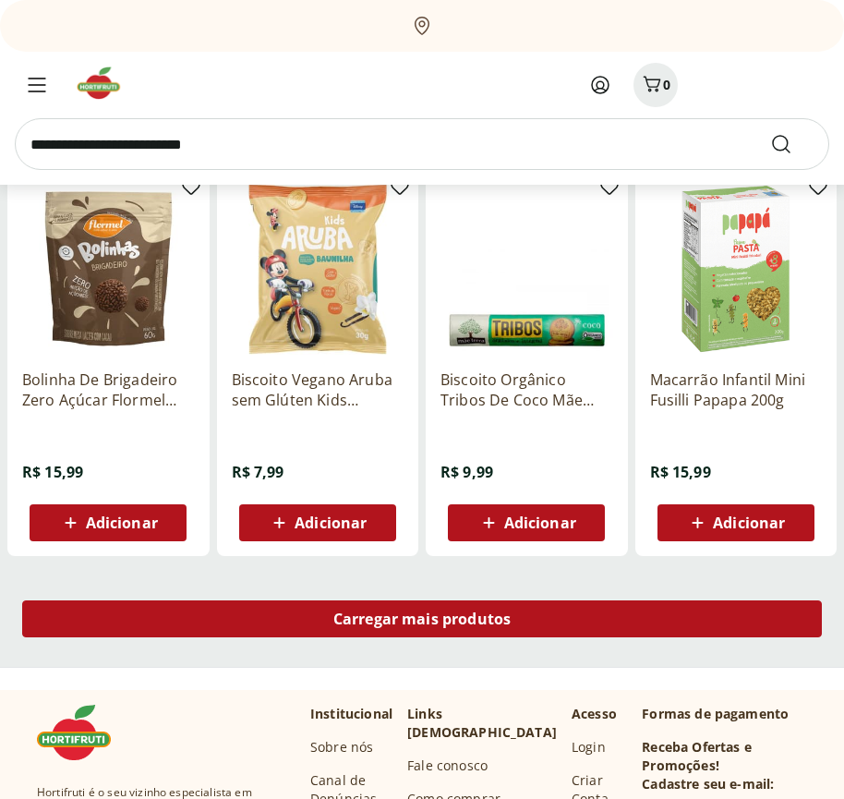
scroll to position [54737, 0]
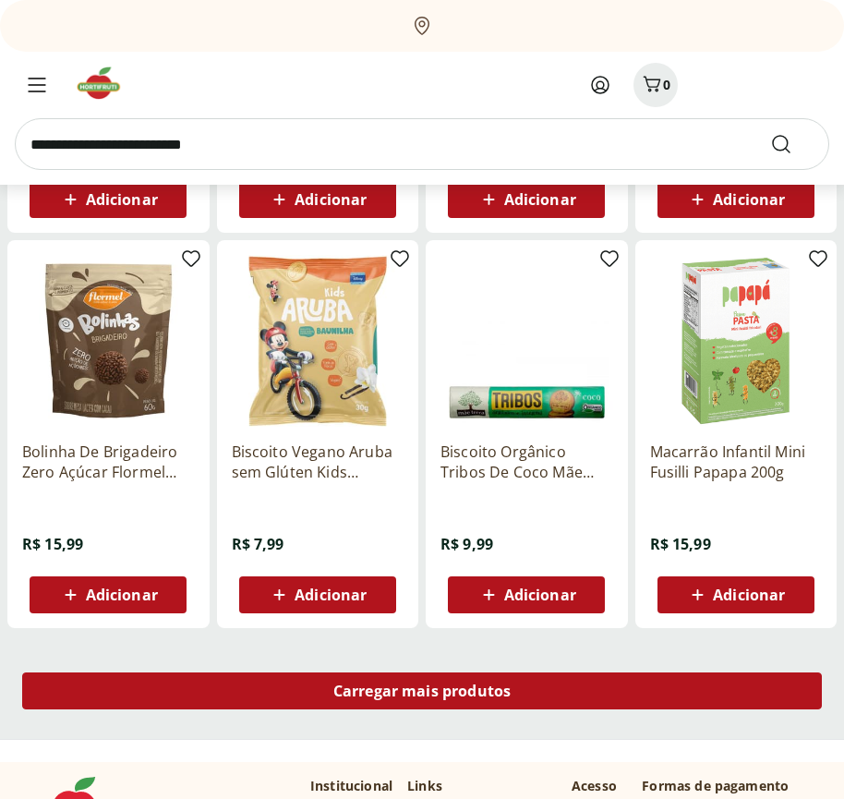
click at [422, 691] on span "Carregar mais produtos" at bounding box center [423, 691] width 178 height 15
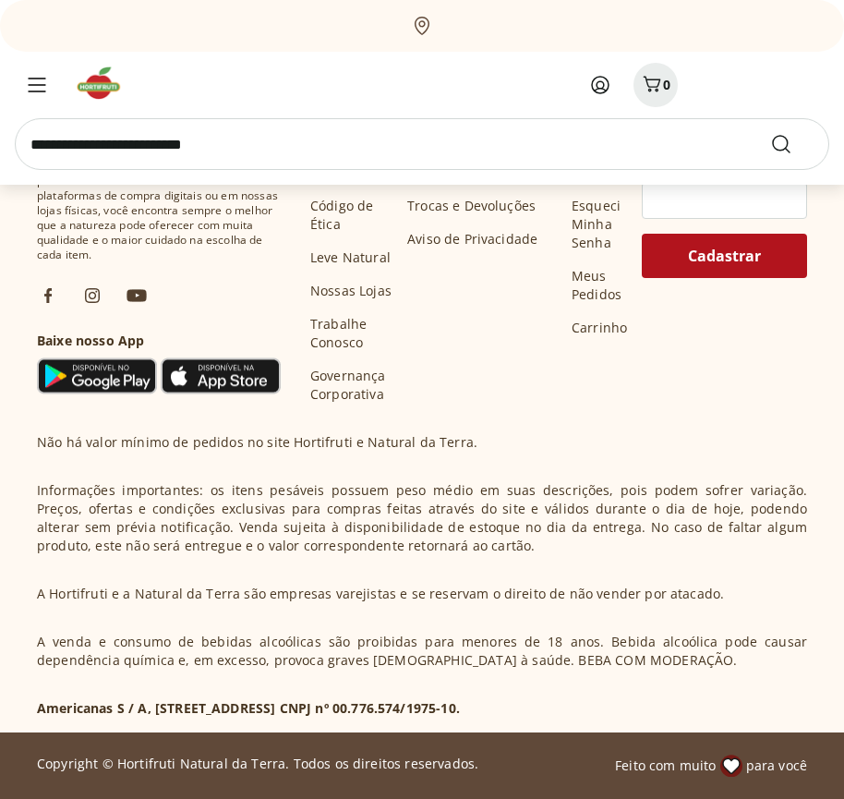
scroll to position [55932, 0]
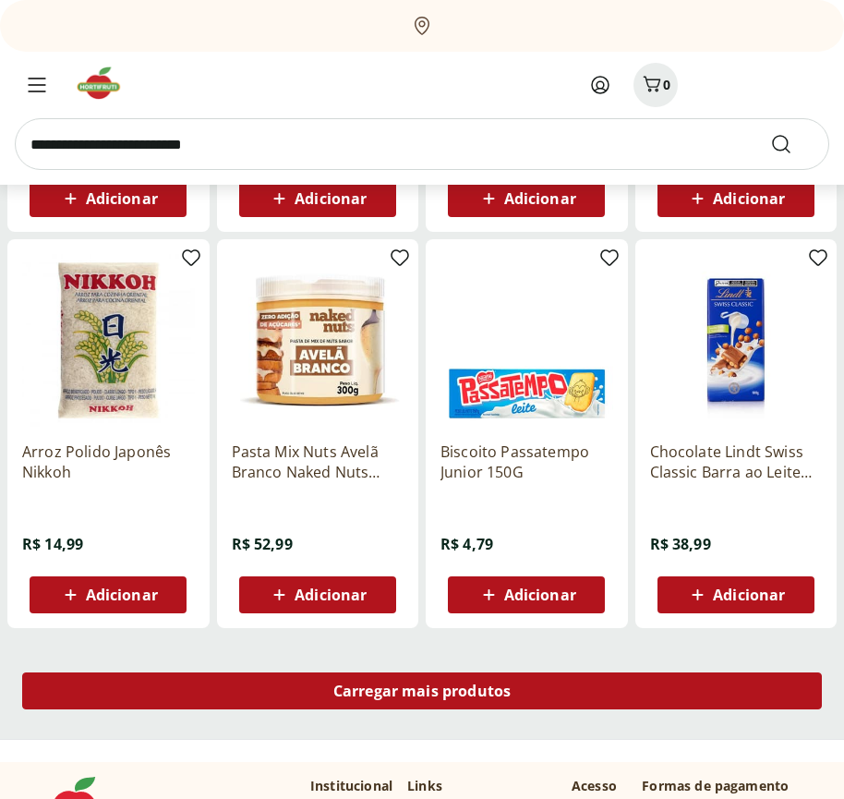
click at [422, 694] on span "Carregar mais produtos" at bounding box center [423, 691] width 178 height 15
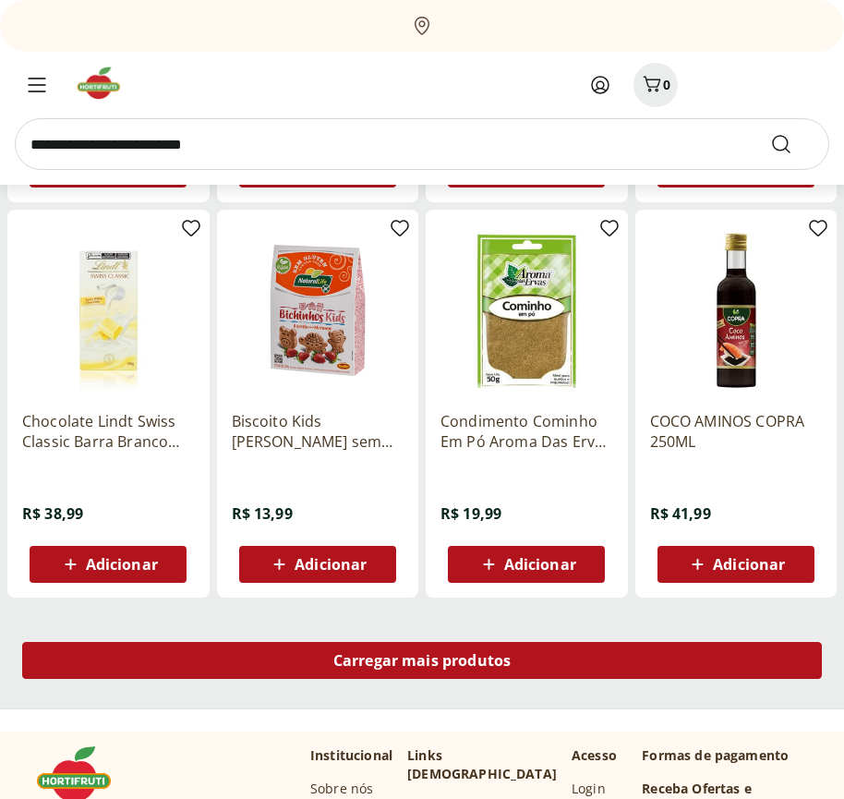
scroll to position [57127, 0]
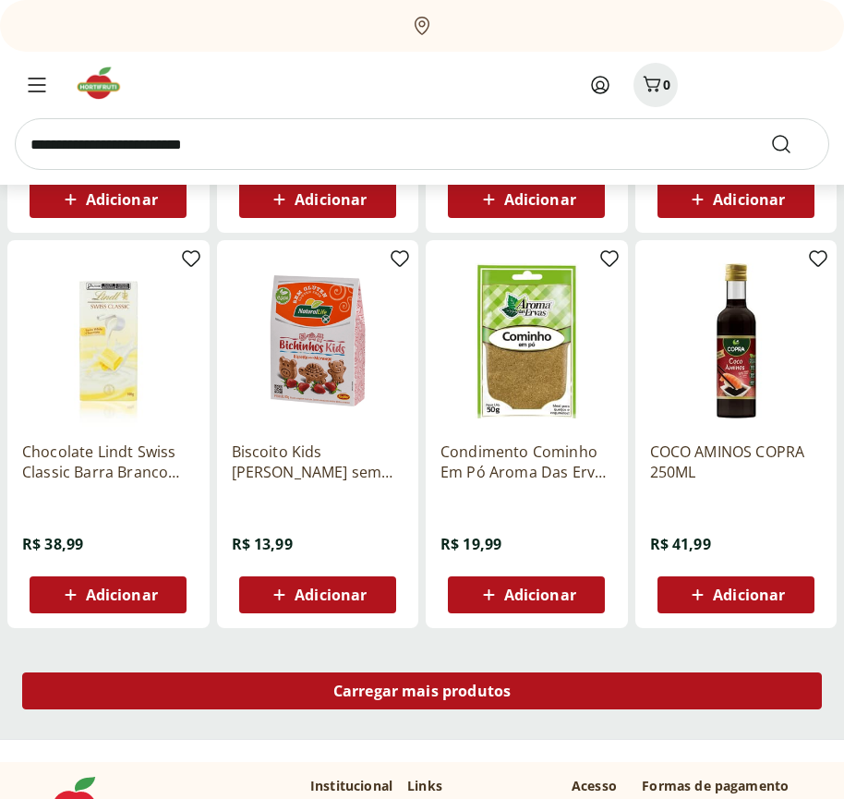
click at [422, 691] on span "Carregar mais produtos" at bounding box center [423, 691] width 178 height 15
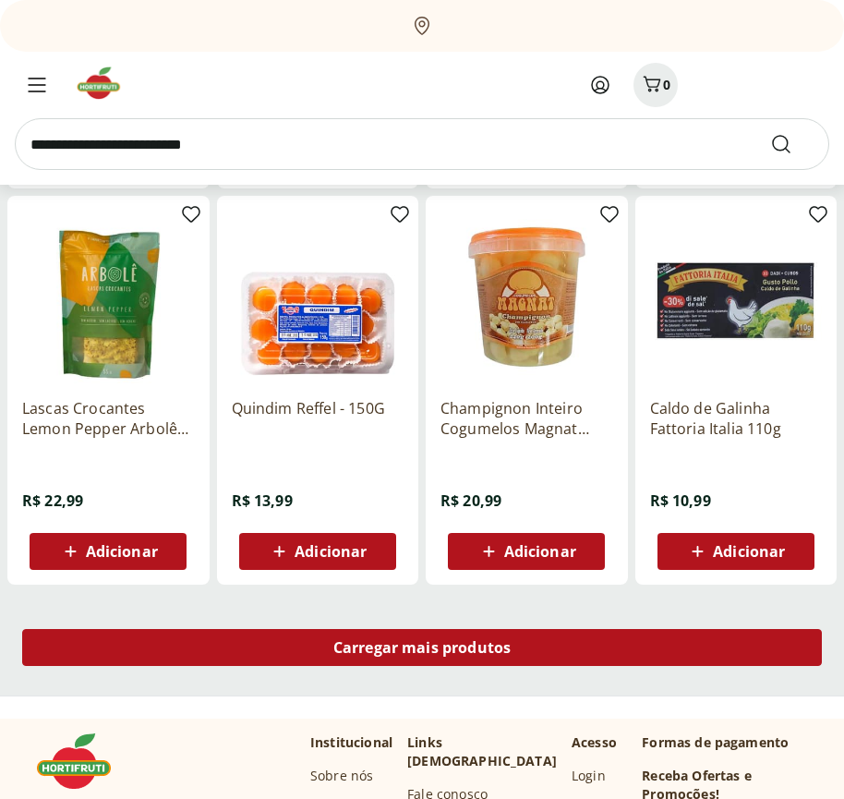
scroll to position [58322, 0]
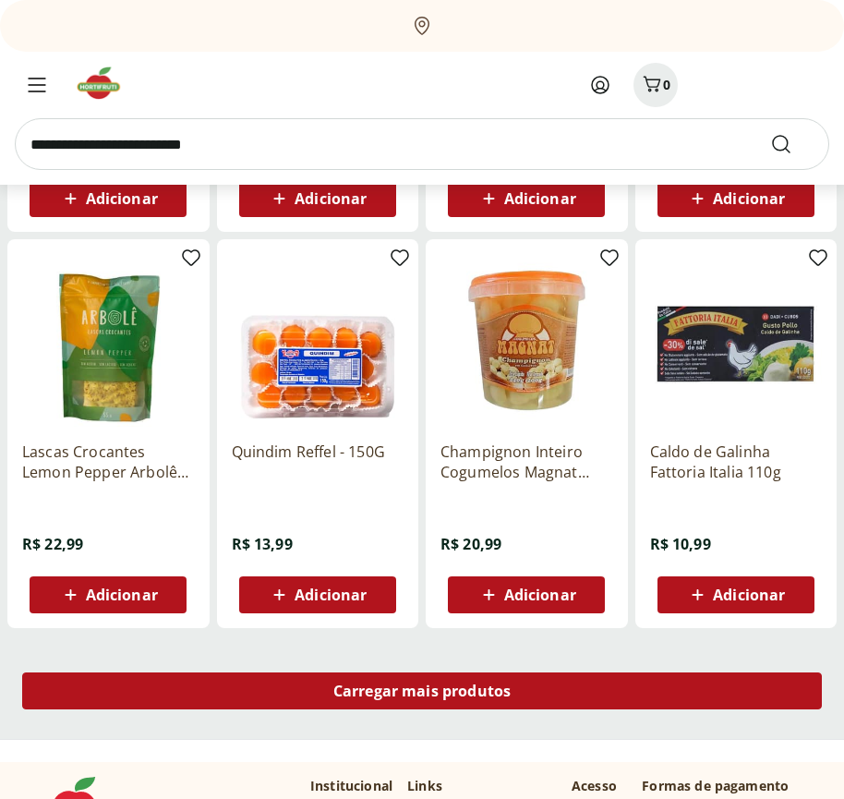
click at [422, 694] on span "Carregar mais produtos" at bounding box center [423, 691] width 178 height 15
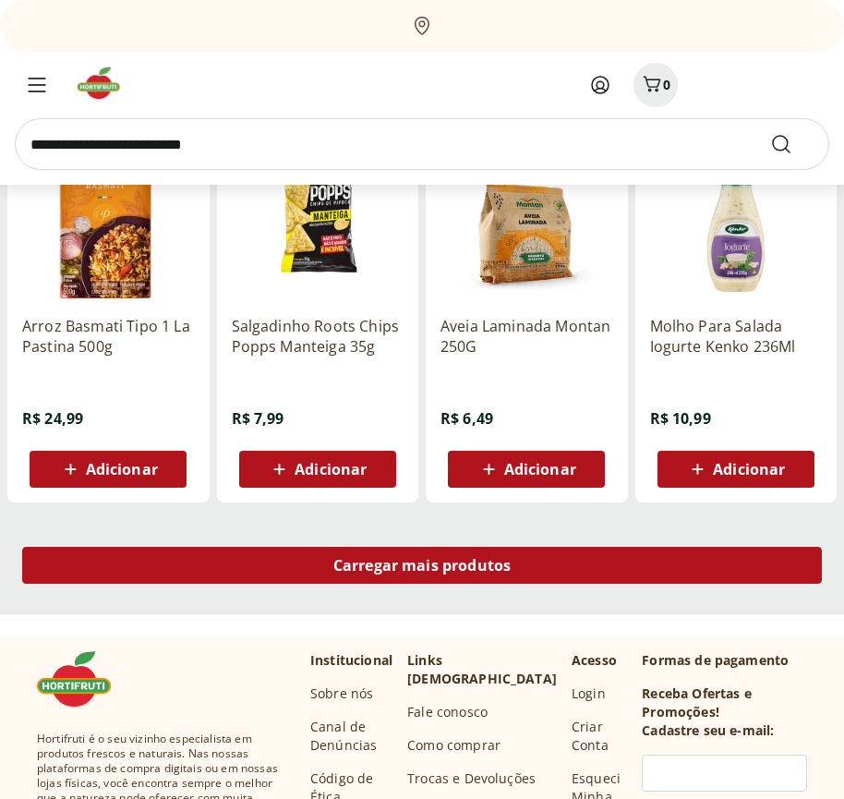
scroll to position [59517, 0]
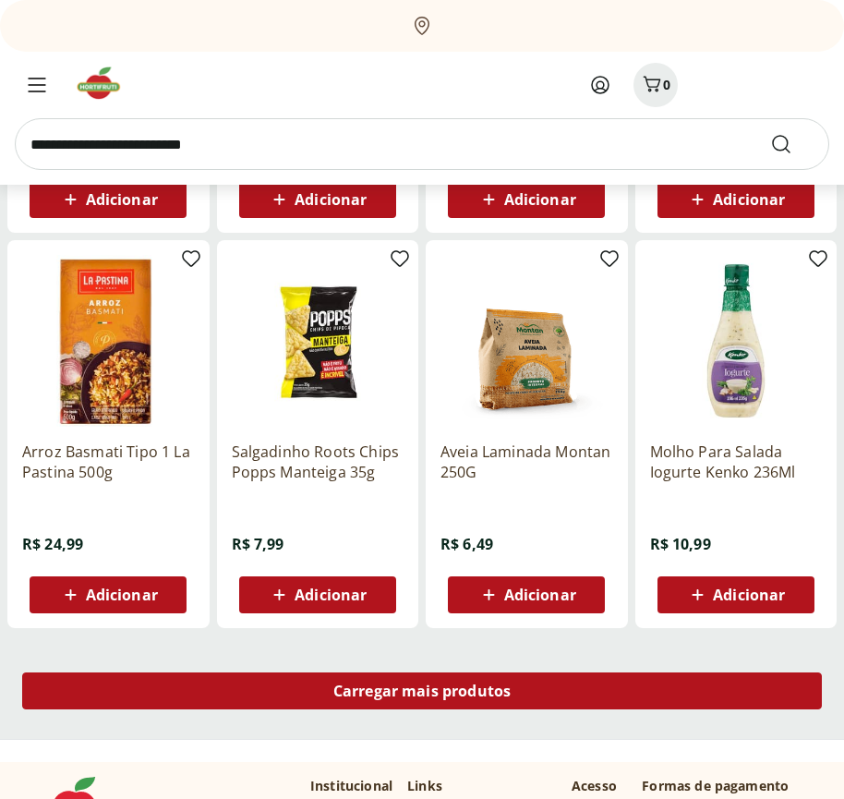
click at [422, 691] on span "Carregar mais produtos" at bounding box center [423, 691] width 178 height 15
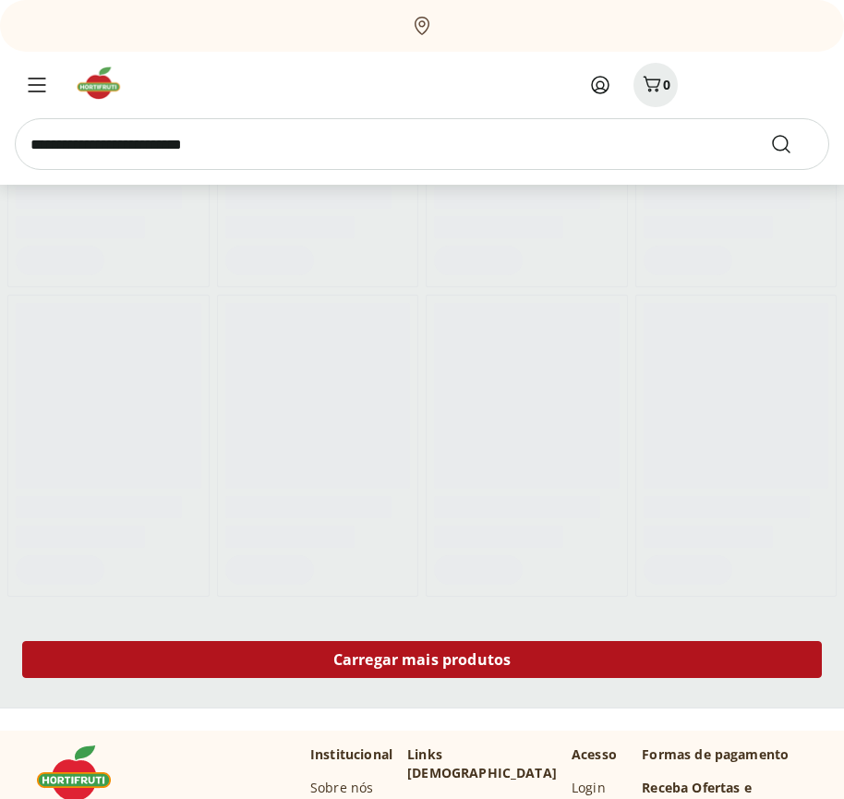
scroll to position [60452, 0]
